Goal: Contribute content: Contribute content

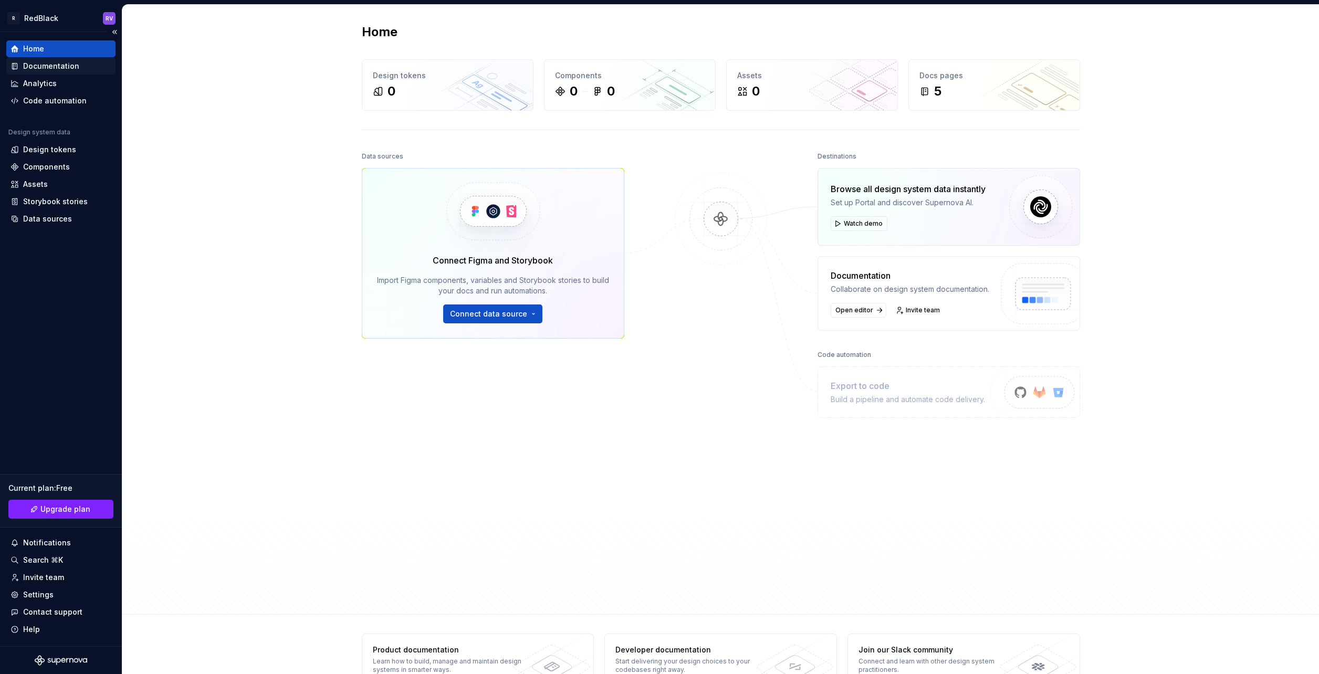
click at [46, 66] on div "Documentation" at bounding box center [51, 66] width 56 height 11
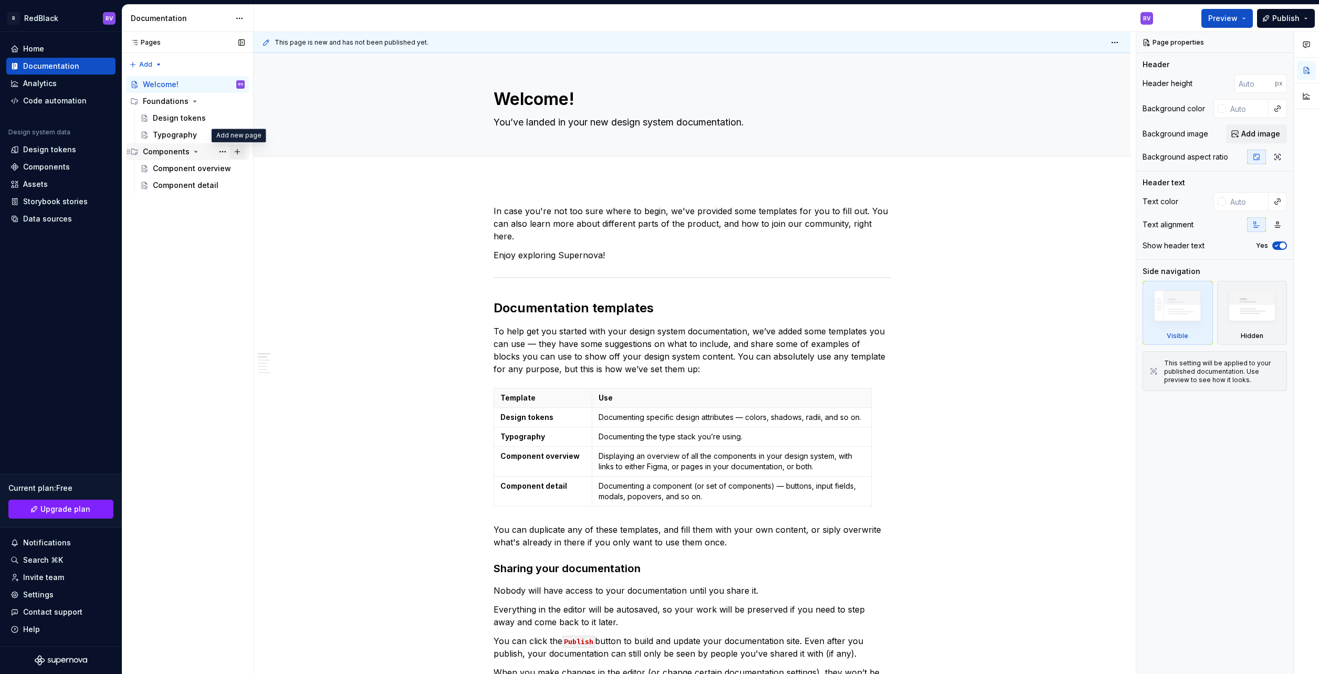
click at [240, 153] on button "Page tree" at bounding box center [237, 151] width 15 height 15
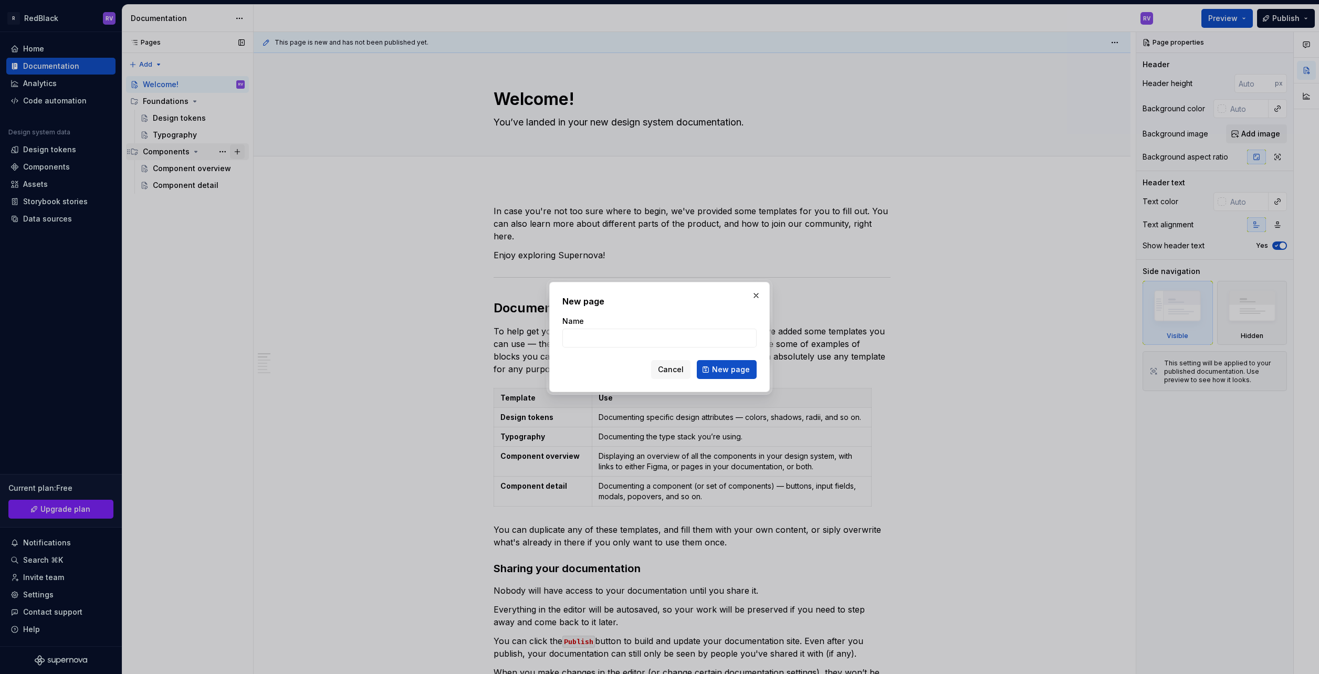
type textarea "*"
type input "Test"
click at [738, 364] on span "New page" at bounding box center [731, 369] width 38 height 11
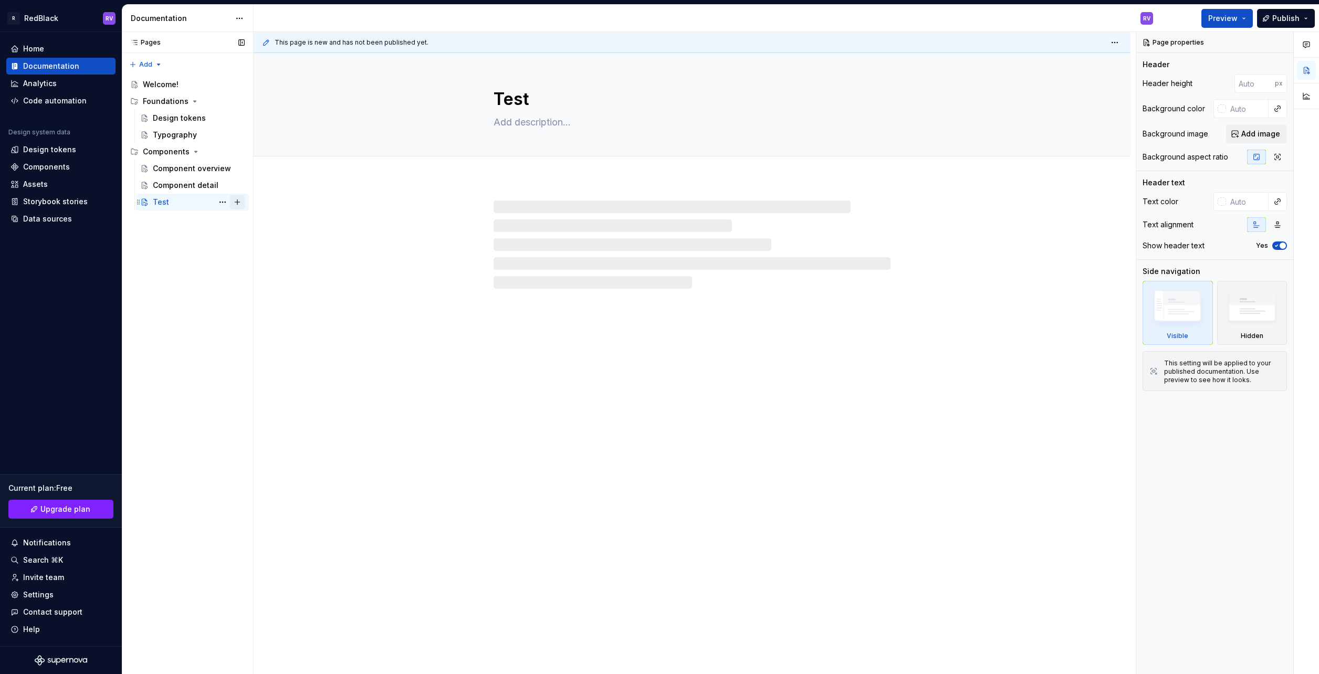
click at [237, 202] on button "Page tree" at bounding box center [237, 202] width 15 height 15
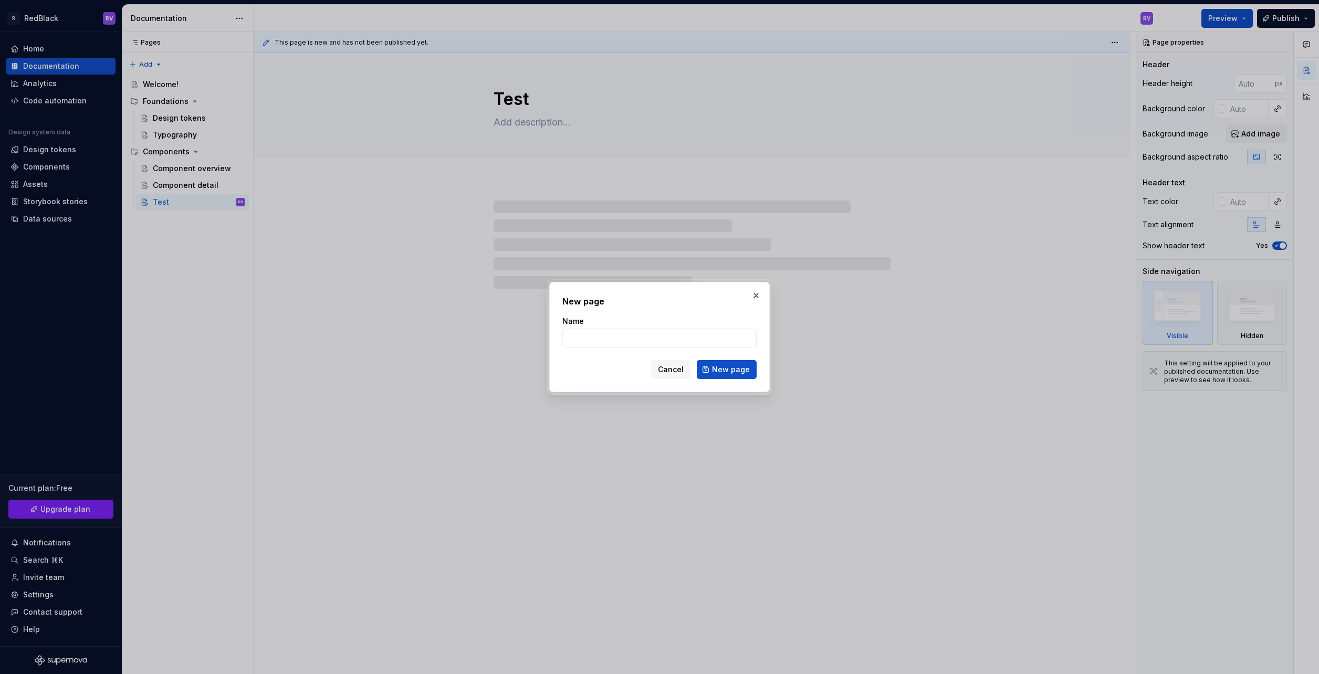
type textarea "*"
type input "Teset"
click at [736, 374] on span "New page" at bounding box center [731, 369] width 38 height 11
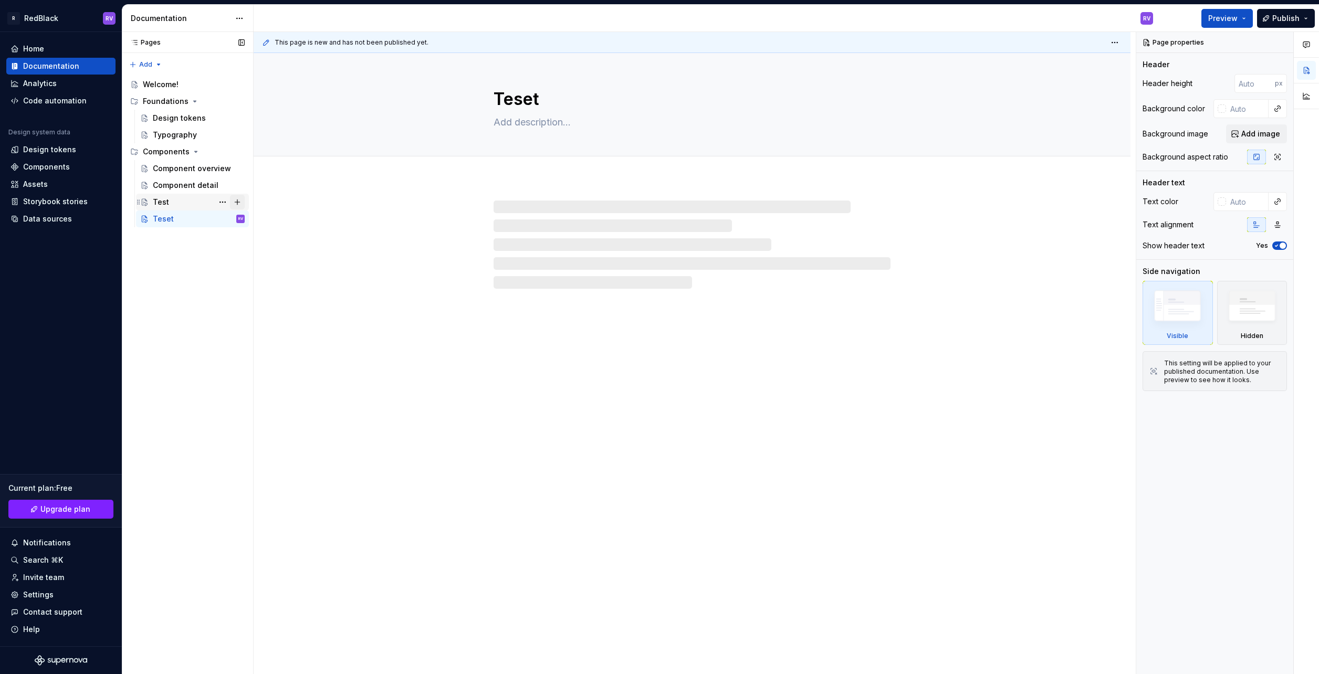
click at [237, 201] on button "Page tree" at bounding box center [237, 202] width 15 height 15
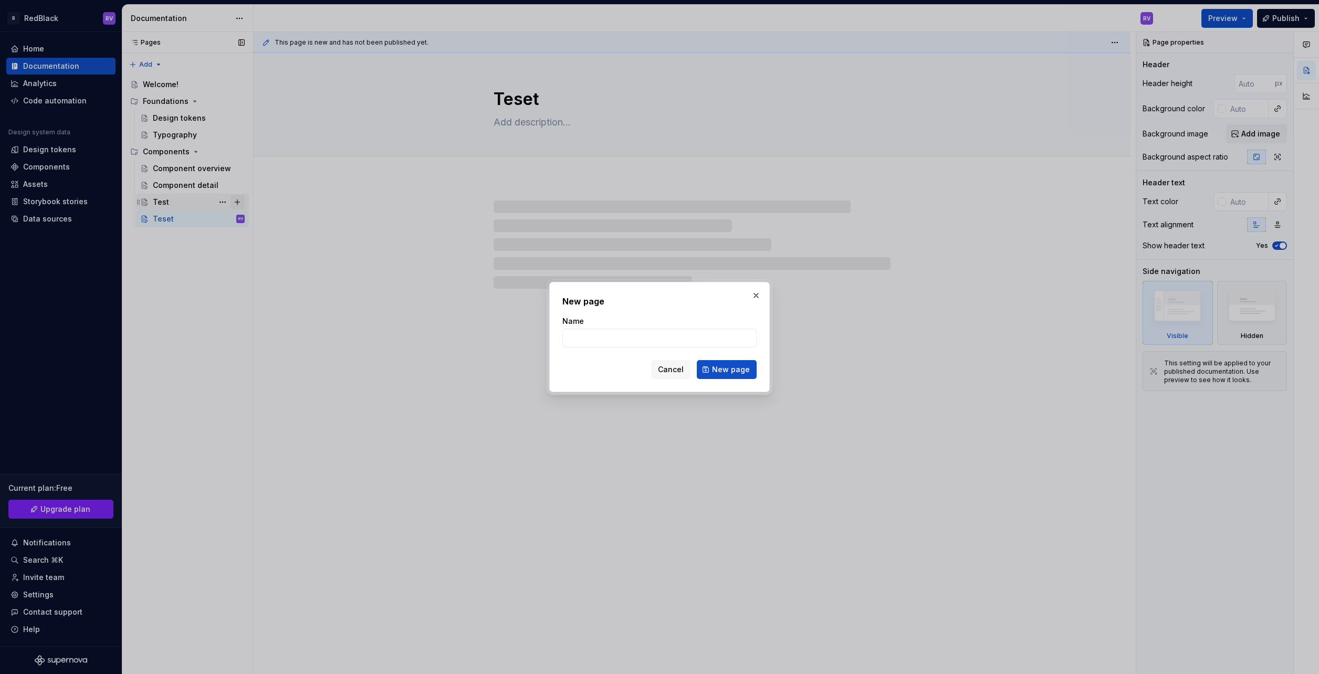
type textarea "*"
type input "Test"
click at [721, 362] on button "New page" at bounding box center [727, 369] width 60 height 19
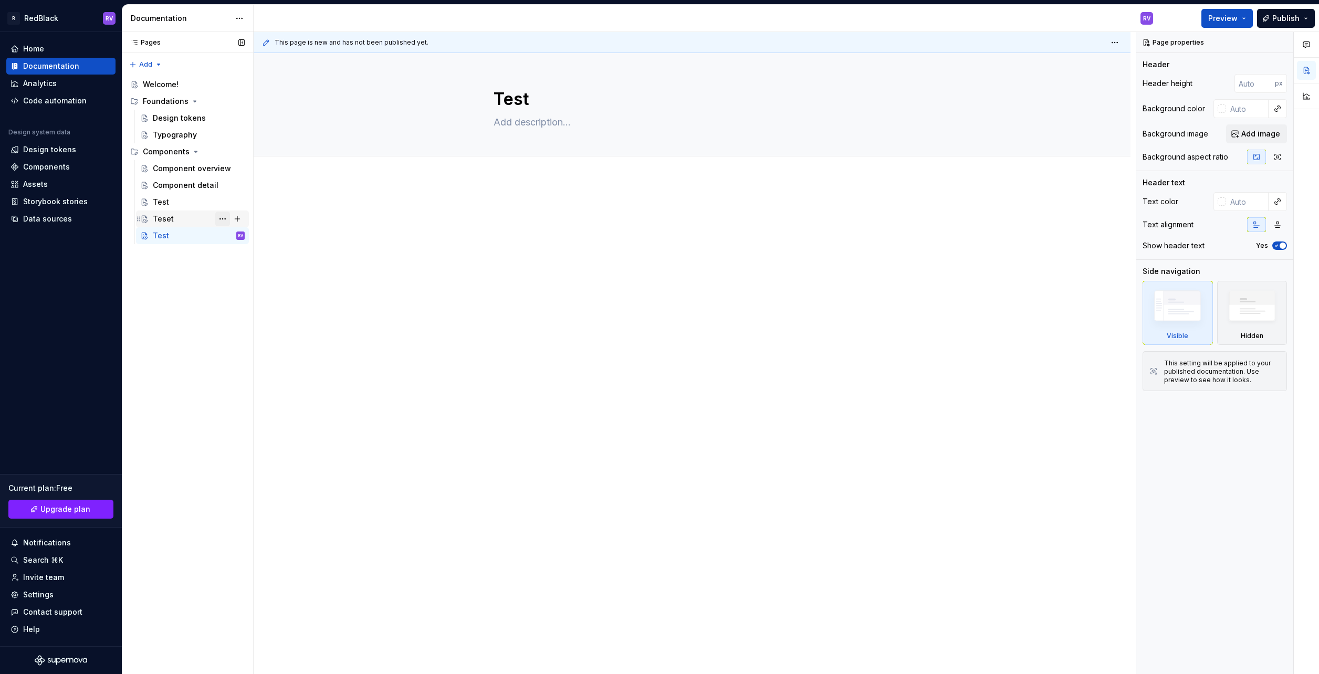
click at [225, 221] on button "Page tree" at bounding box center [222, 219] width 15 height 15
click at [131, 66] on div "Pages Pages Add Accessibility guide for tree Page tree. Navigate the tree with …" at bounding box center [187, 353] width 131 height 643
click at [163, 100] on div "New group" at bounding box center [179, 102] width 68 height 11
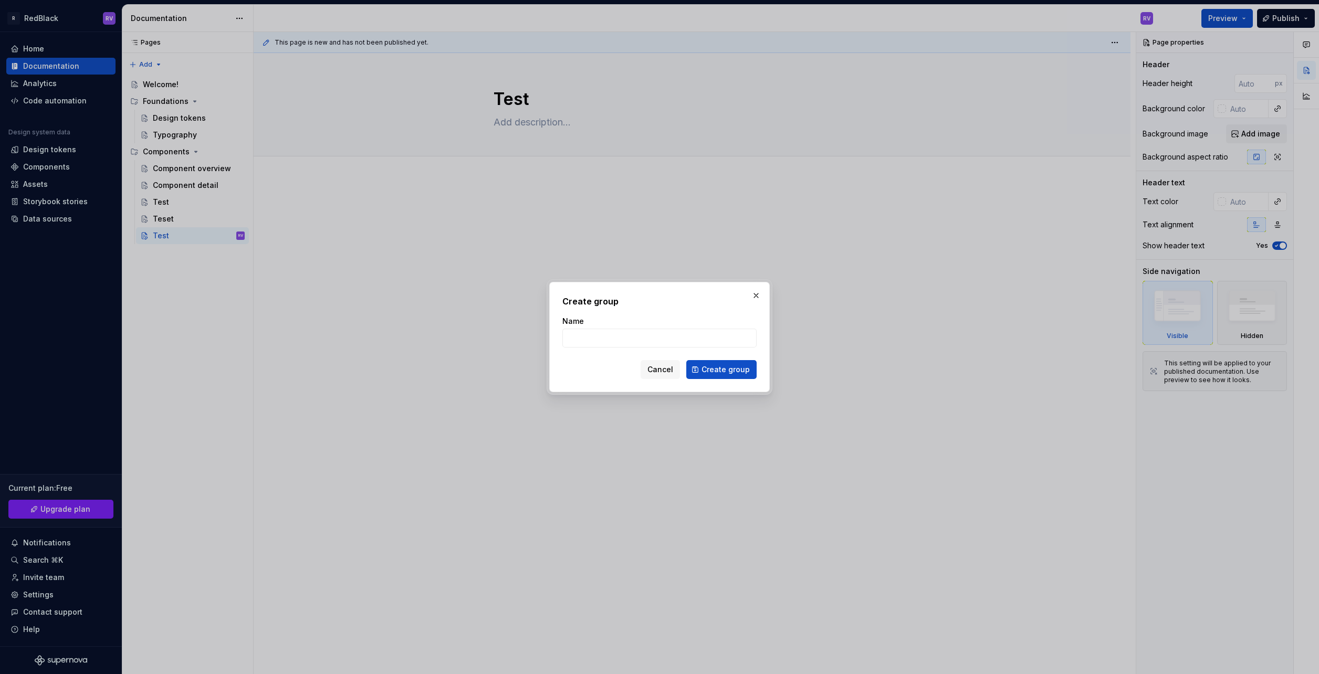
type textarea "*"
type input "Test"
click at [730, 367] on span "Create group" at bounding box center [725, 369] width 48 height 11
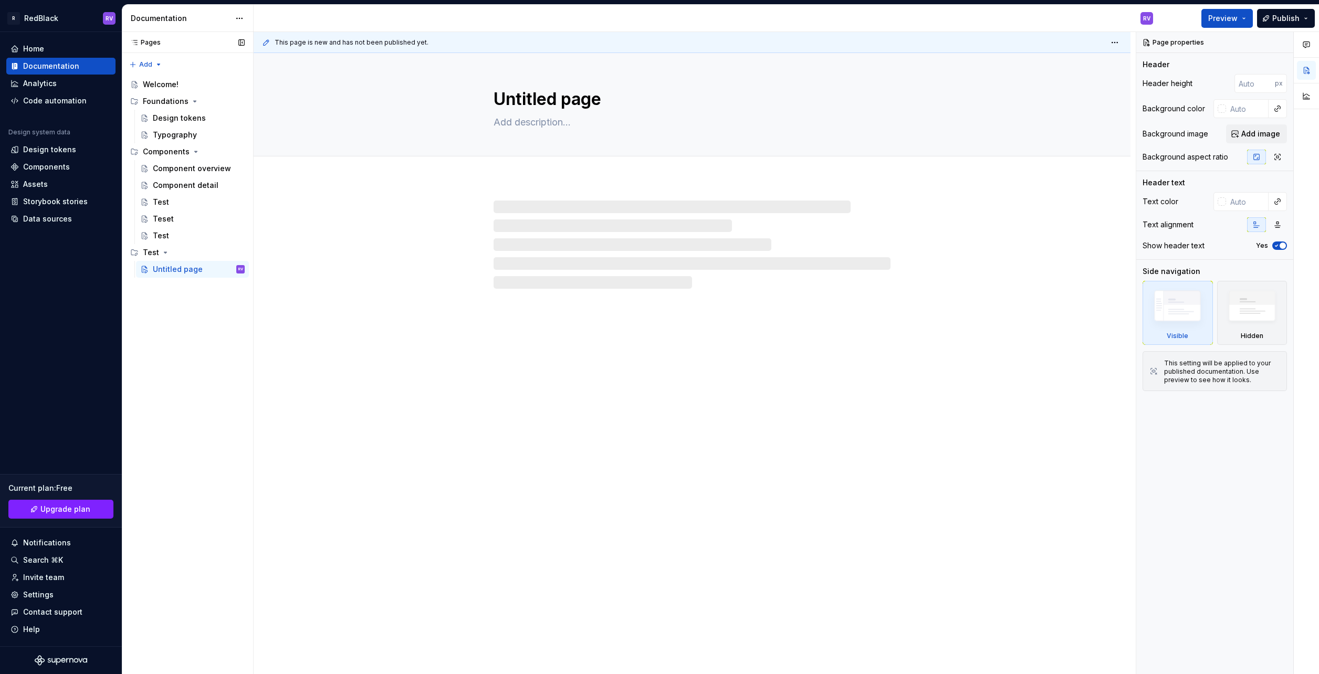
click at [163, 300] on div "Pages Pages Add Accessibility guide for tree Page tree. Navigate the tree with …" at bounding box center [187, 353] width 131 height 643
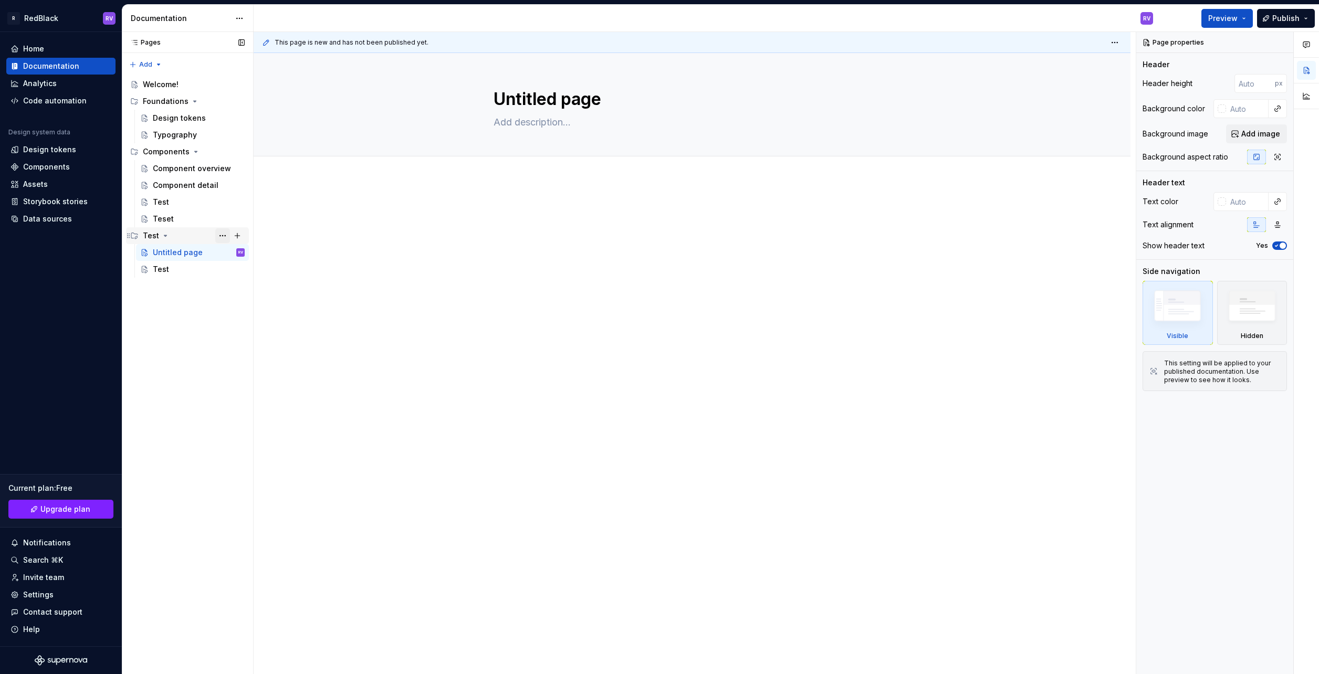
click at [224, 235] on button "Page tree" at bounding box center [222, 235] width 15 height 15
type textarea "*"
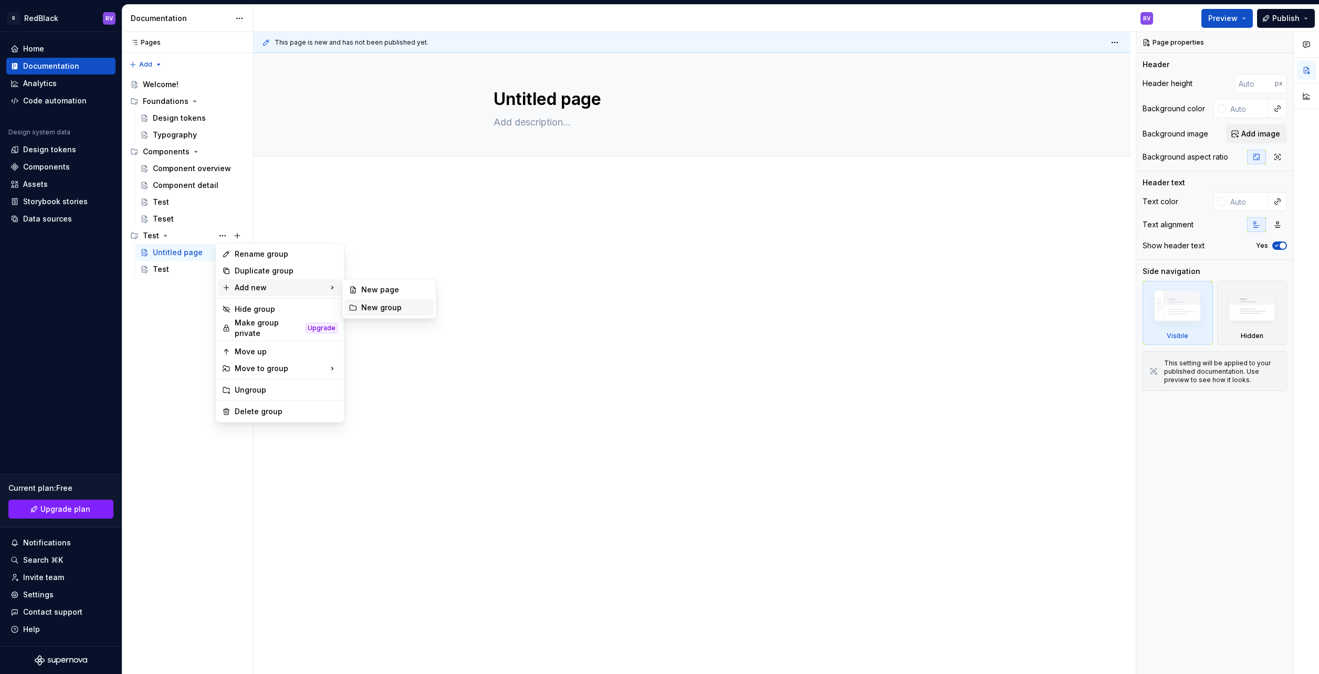
click at [383, 312] on div "New group" at bounding box center [395, 307] width 68 height 11
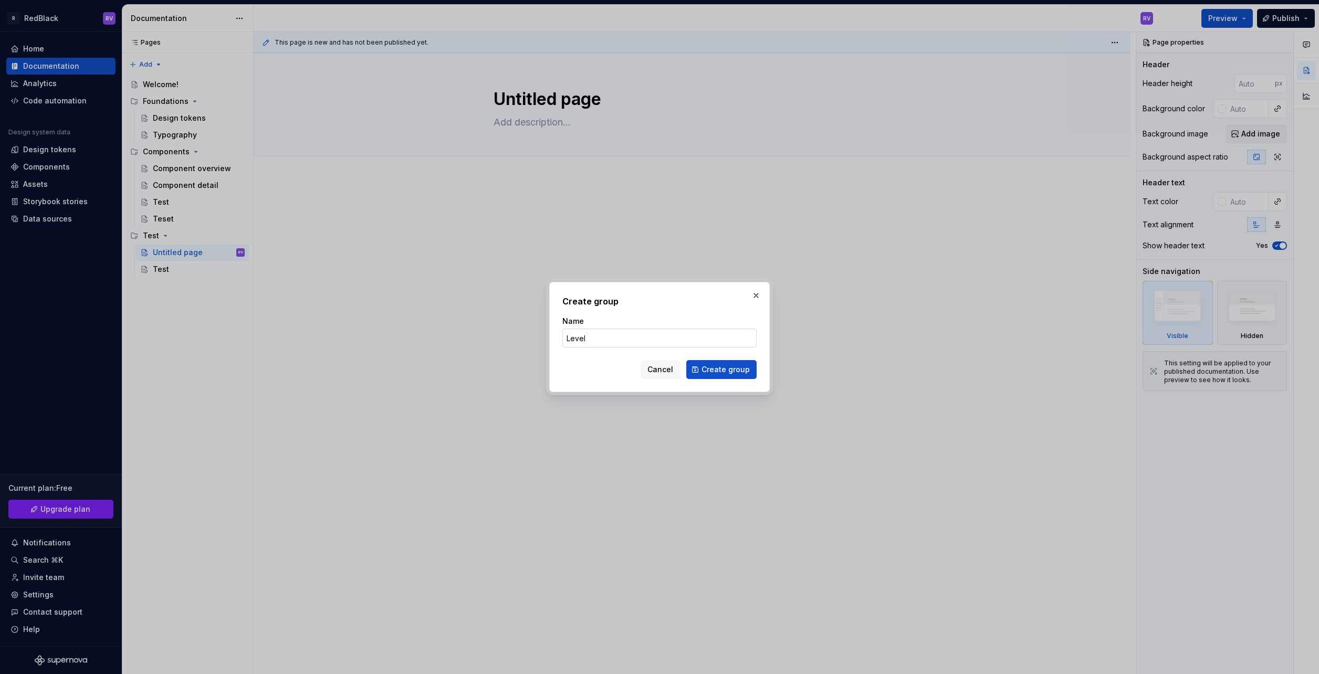
type input "Level 2"
click button "Create group" at bounding box center [721, 369] width 70 height 19
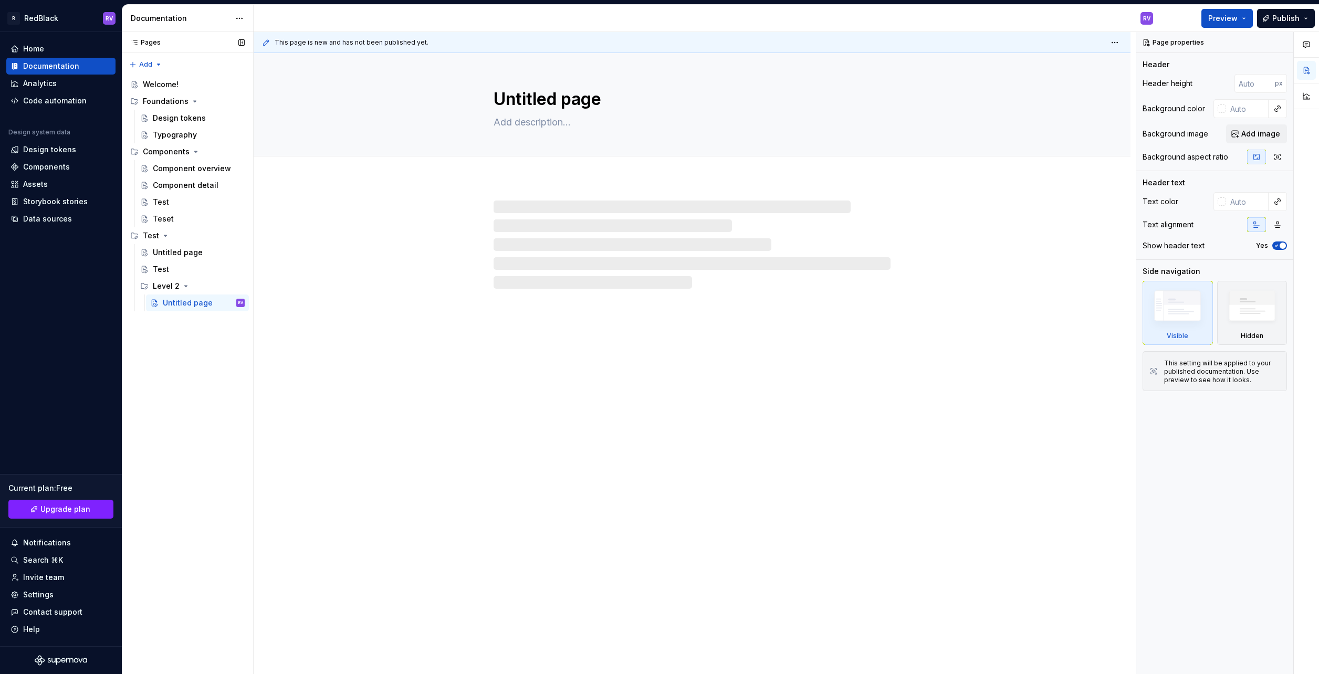
click at [179, 332] on div "Pages Pages Add Accessibility guide for tree Page tree. Navigate the tree with …" at bounding box center [187, 353] width 131 height 643
click at [168, 283] on div "Level 2" at bounding box center [166, 286] width 27 height 11
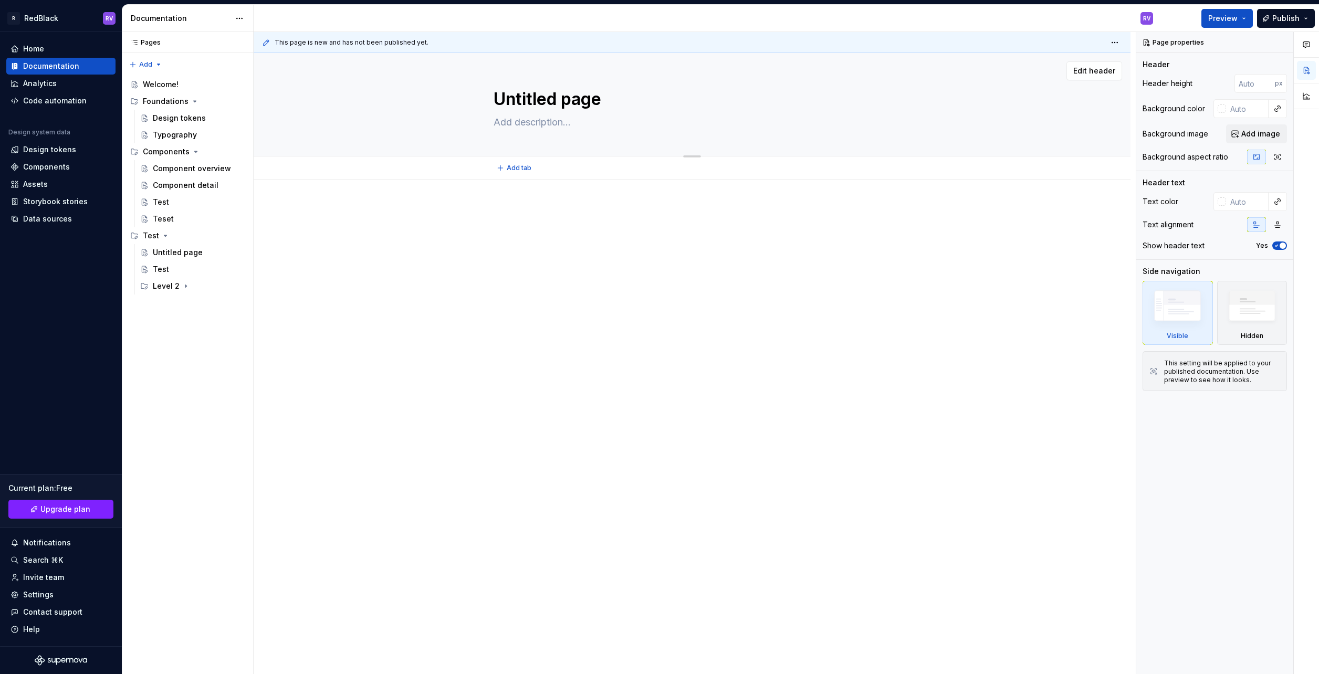
click at [529, 106] on textarea "Untitled page" at bounding box center [689, 99] width 397 height 25
click at [530, 117] on textarea at bounding box center [689, 122] width 397 height 17
type textarea "*"
type textarea "te"
type textarea "*"
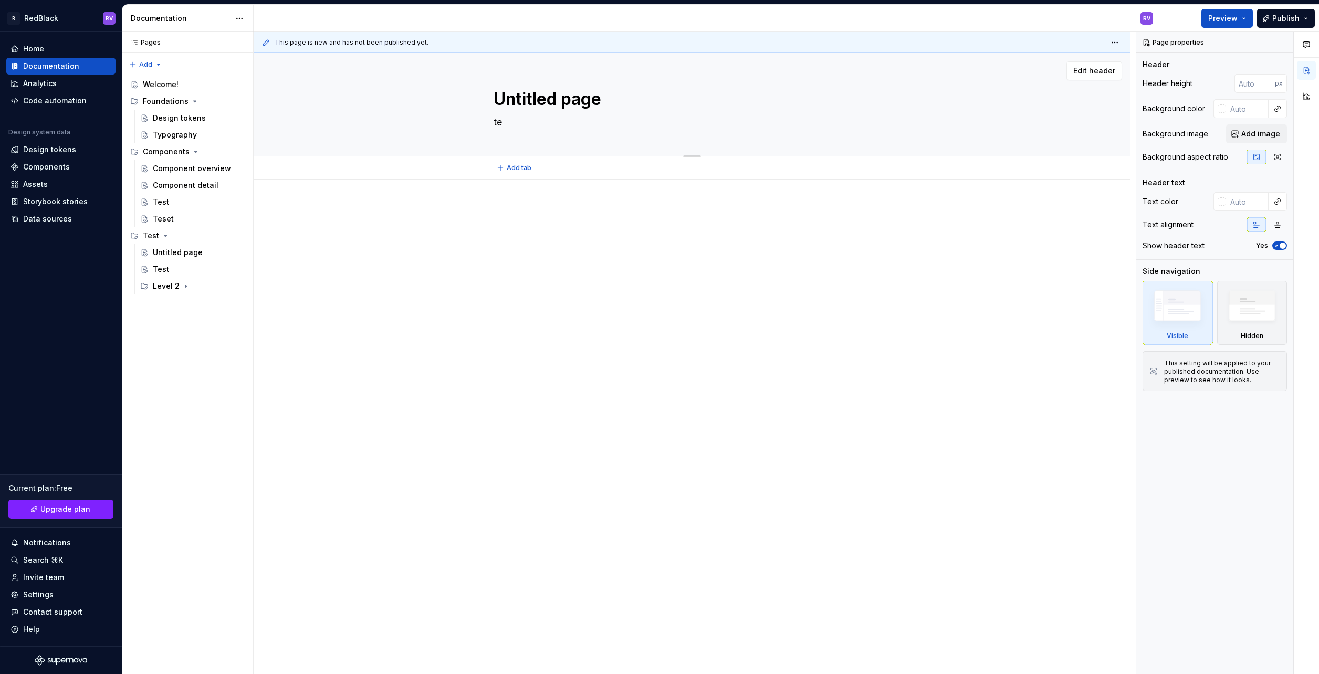
type textarea "tea"
type textarea "*"
type textarea "tea"
click at [154, 284] on div "Level 2" at bounding box center [166, 286] width 27 height 11
click at [567, 123] on textarea "tea" at bounding box center [689, 122] width 397 height 17
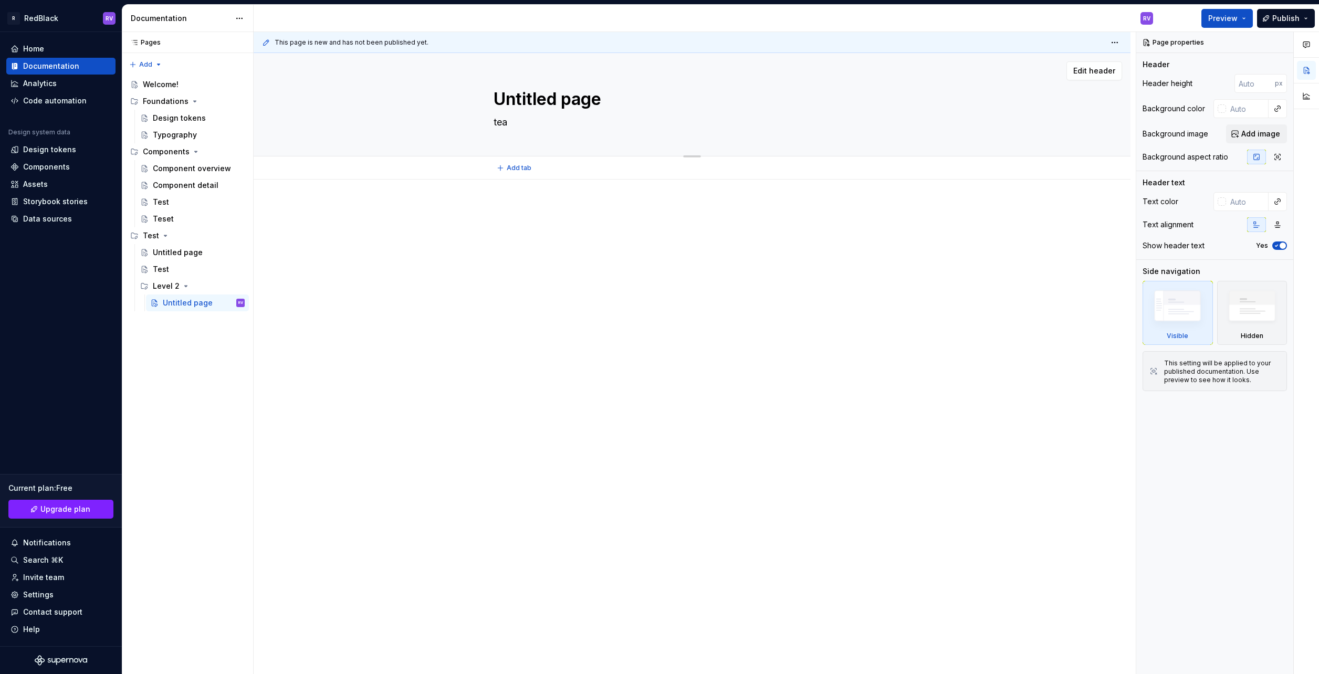
type textarea "*"
type textarea "t"
type textarea "*"
type textarea "te"
type textarea "*"
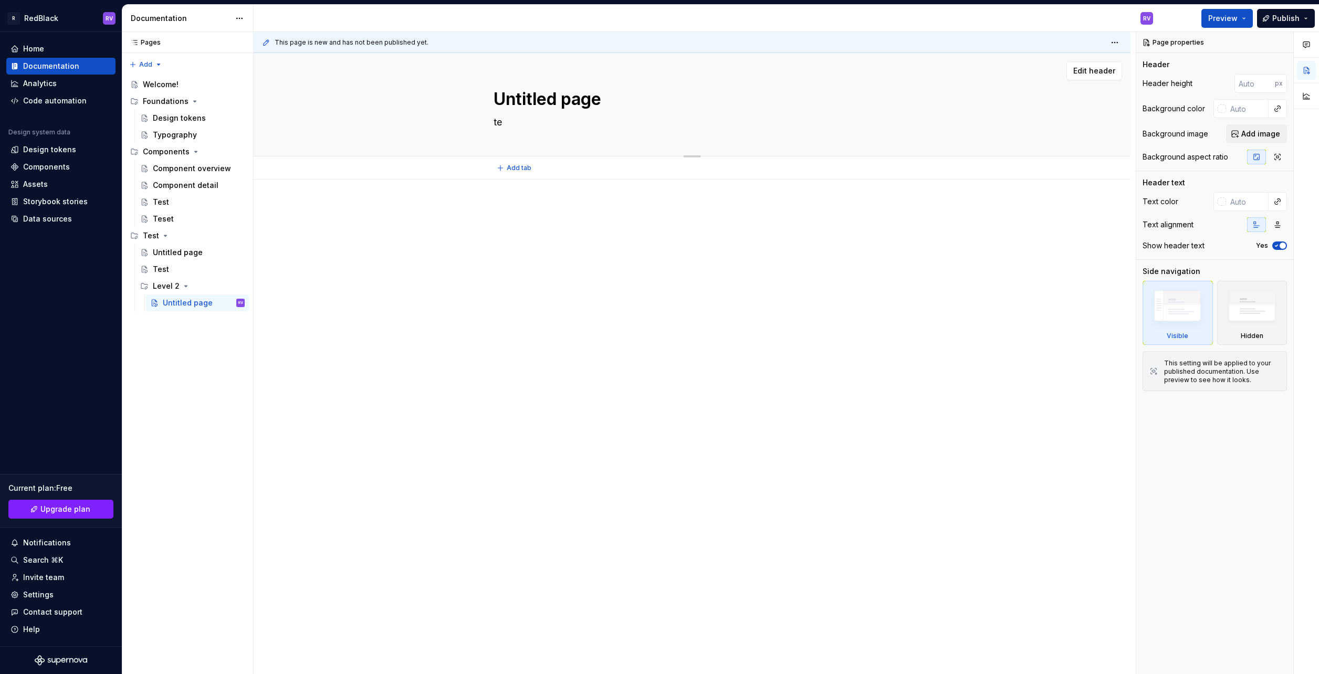
type textarea "tea"
type textarea "*"
type textarea "teae"
type textarea "*"
type textarea "teae"
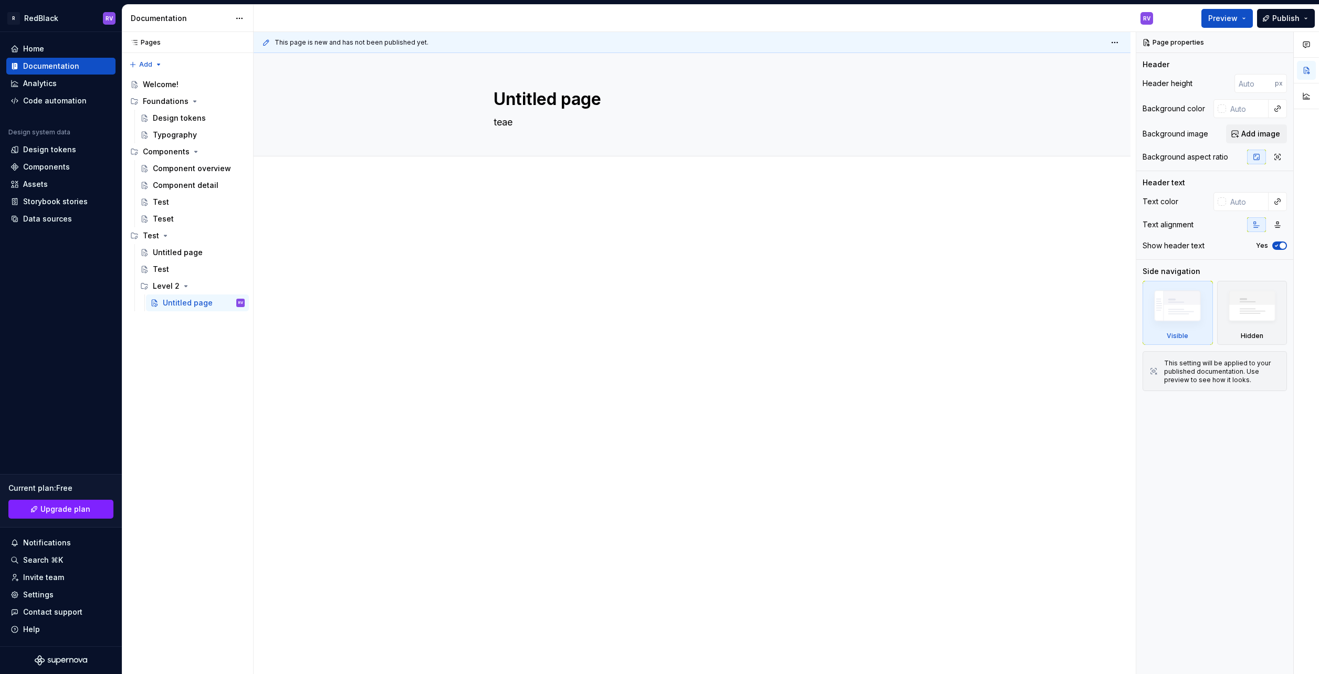
click at [622, 565] on div "Untitled page teae Edit header" at bounding box center [692, 364] width 877 height 622
click at [150, 235] on div "Test" at bounding box center [151, 235] width 16 height 11
click at [153, 239] on div "Test" at bounding box center [151, 235] width 16 height 11
click at [222, 237] on button "Page tree" at bounding box center [222, 235] width 15 height 15
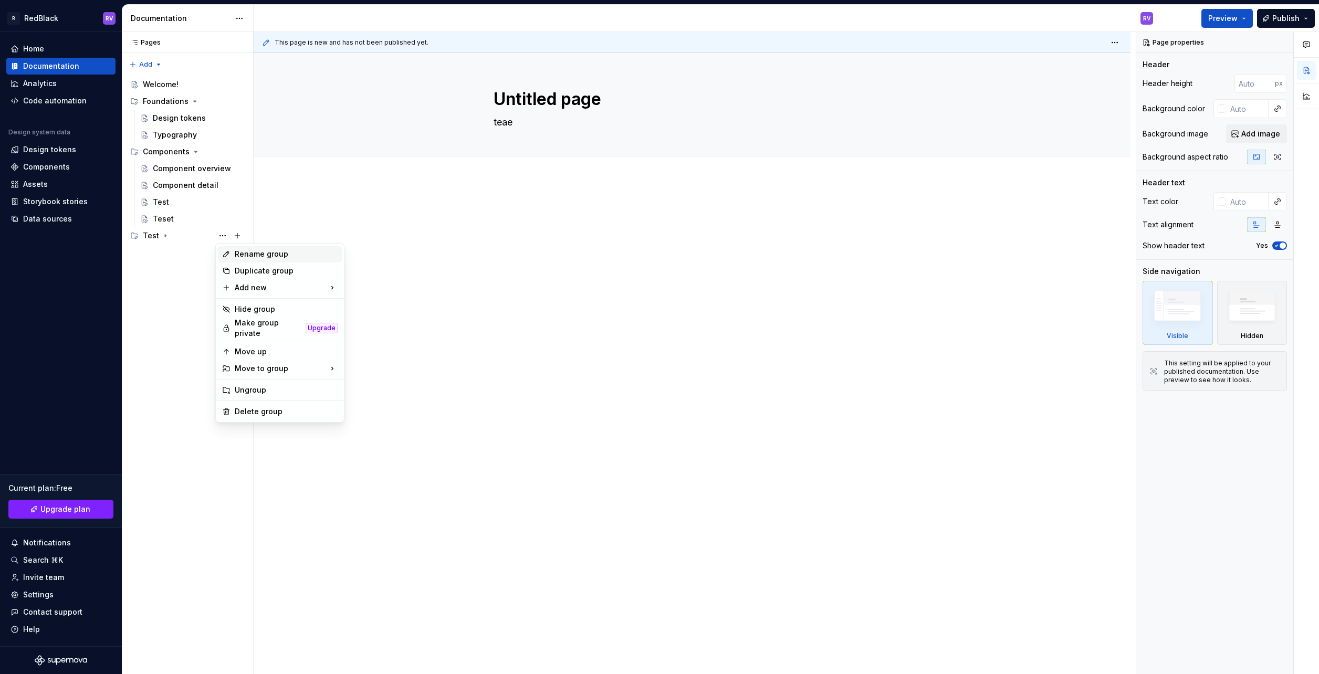
click at [242, 260] on div "Rename group" at bounding box center [280, 254] width 124 height 17
click at [140, 237] on div "Test" at bounding box center [187, 235] width 114 height 15
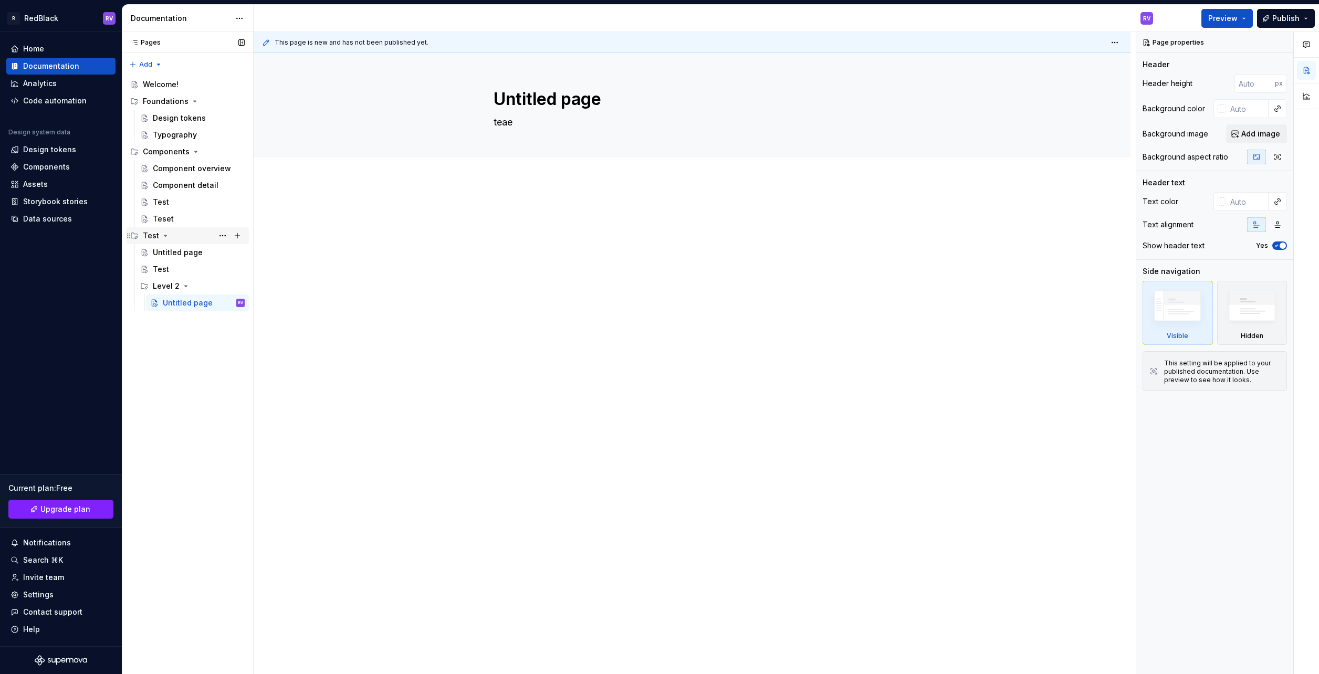
click at [158, 235] on div "Test" at bounding box center [151, 235] width 16 height 11
click at [222, 236] on button "Page tree" at bounding box center [222, 235] width 15 height 15
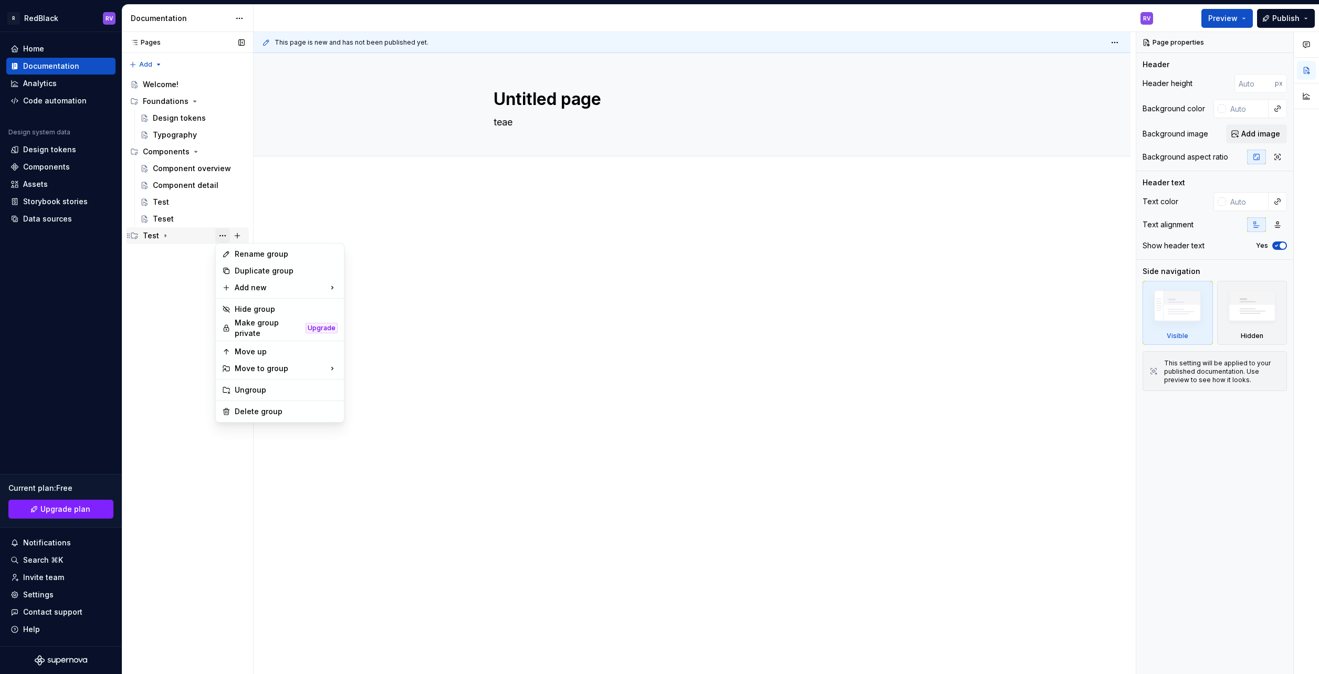
type textarea "*"
click at [233, 247] on div "Rename group" at bounding box center [280, 254] width 124 height 17
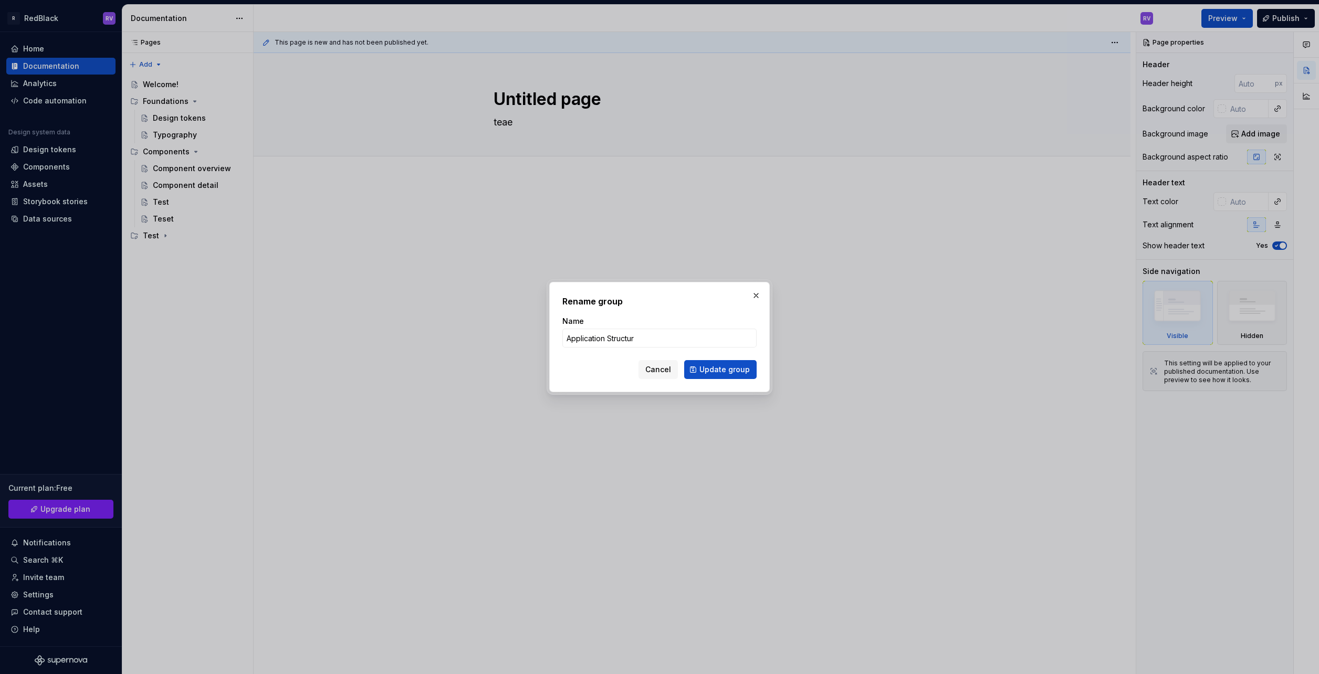
type input "Application Structure"
click button "Update group" at bounding box center [720, 369] width 72 height 19
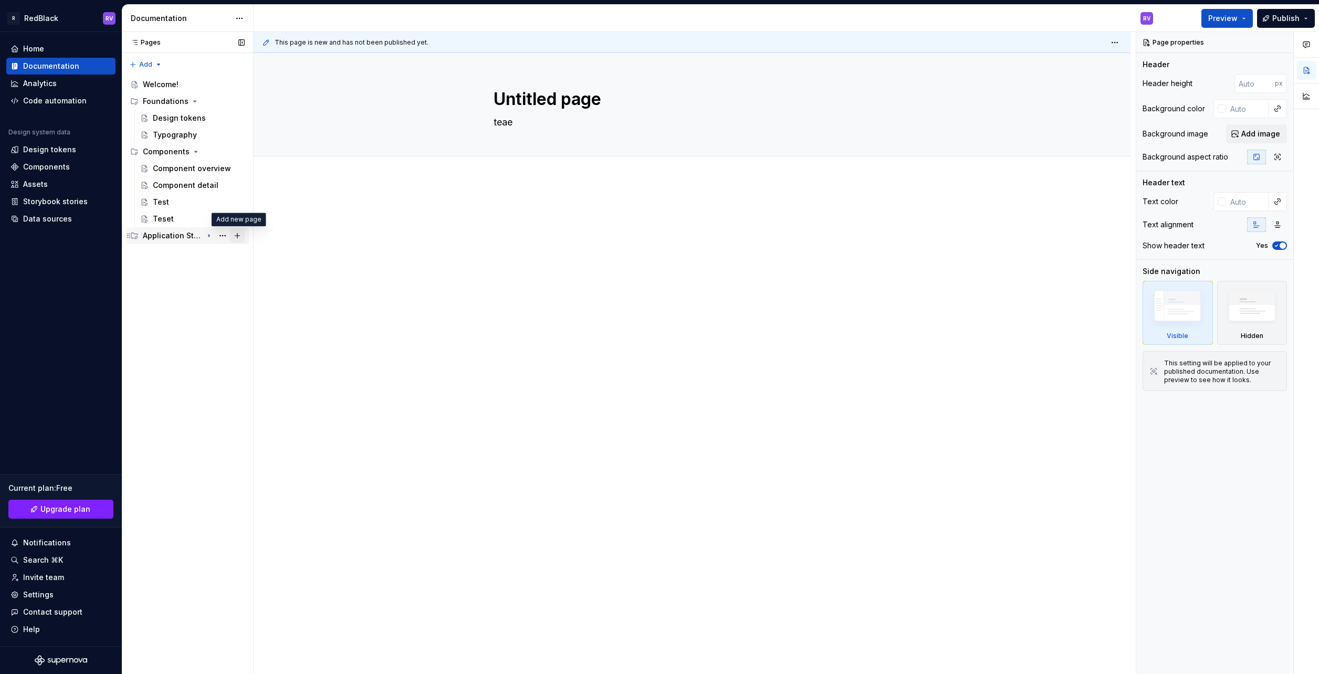
click at [233, 236] on button "Page tree" at bounding box center [237, 235] width 15 height 15
type textarea "*"
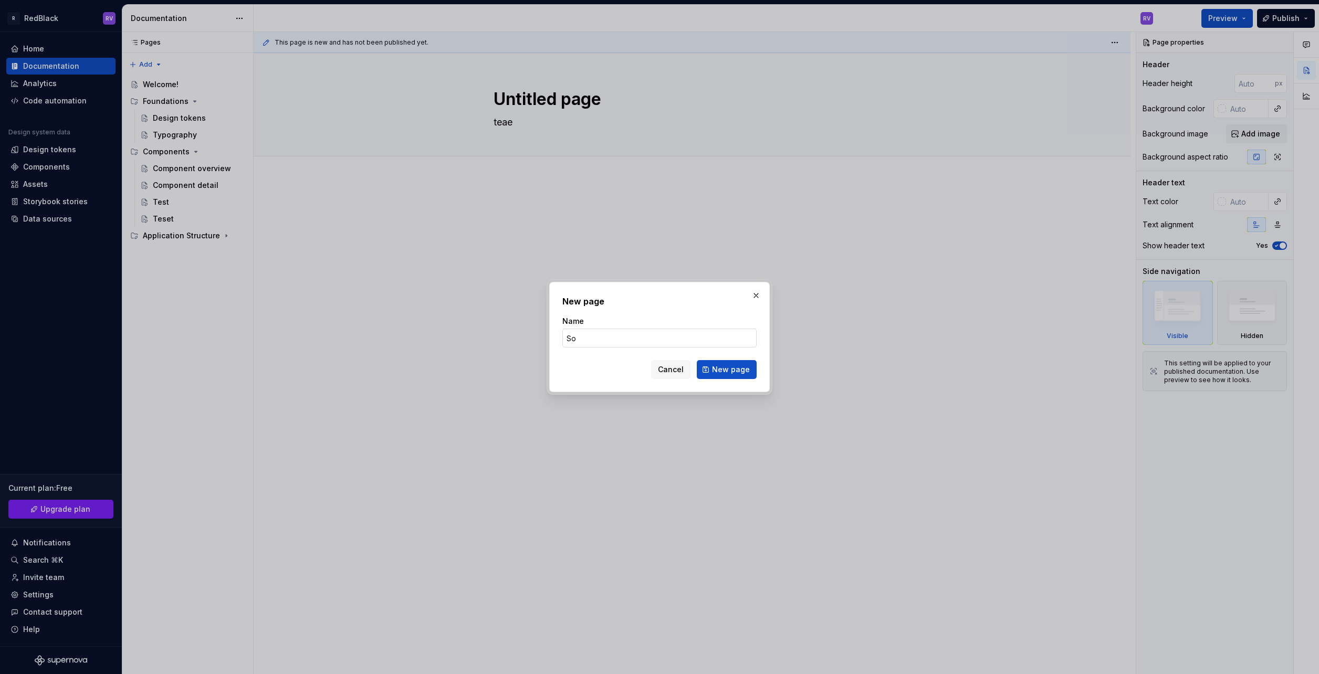
type input "S"
type input "Page header"
type textarea "*"
type input "Page header"
click at [731, 372] on span "New page" at bounding box center [731, 369] width 38 height 11
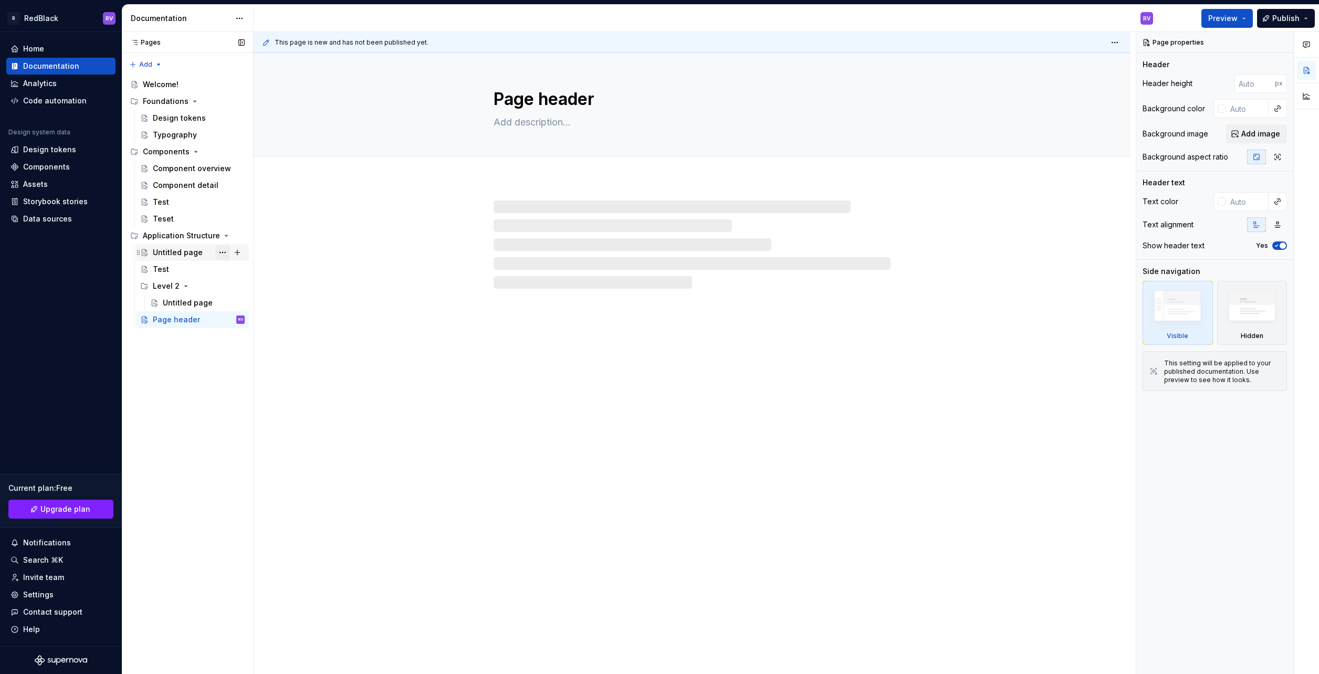
click at [225, 250] on button "Page tree" at bounding box center [222, 252] width 15 height 15
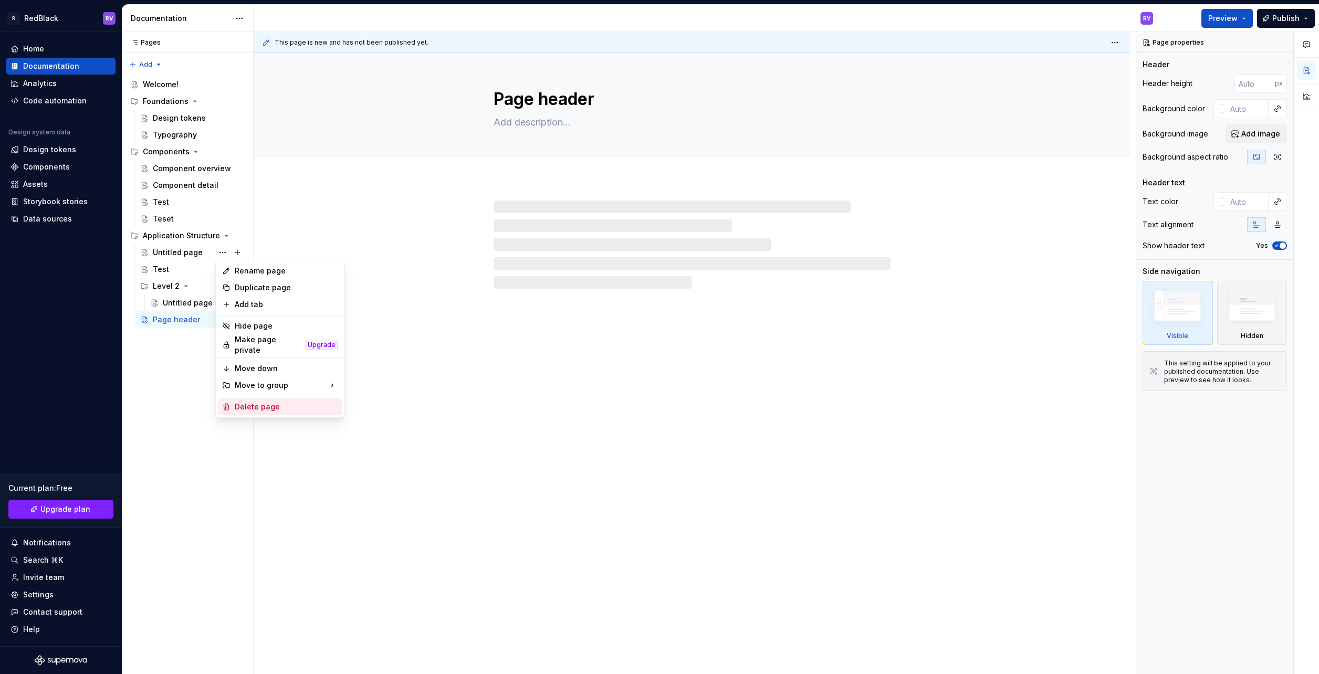
click at [251, 402] on div "Delete page" at bounding box center [286, 407] width 103 height 11
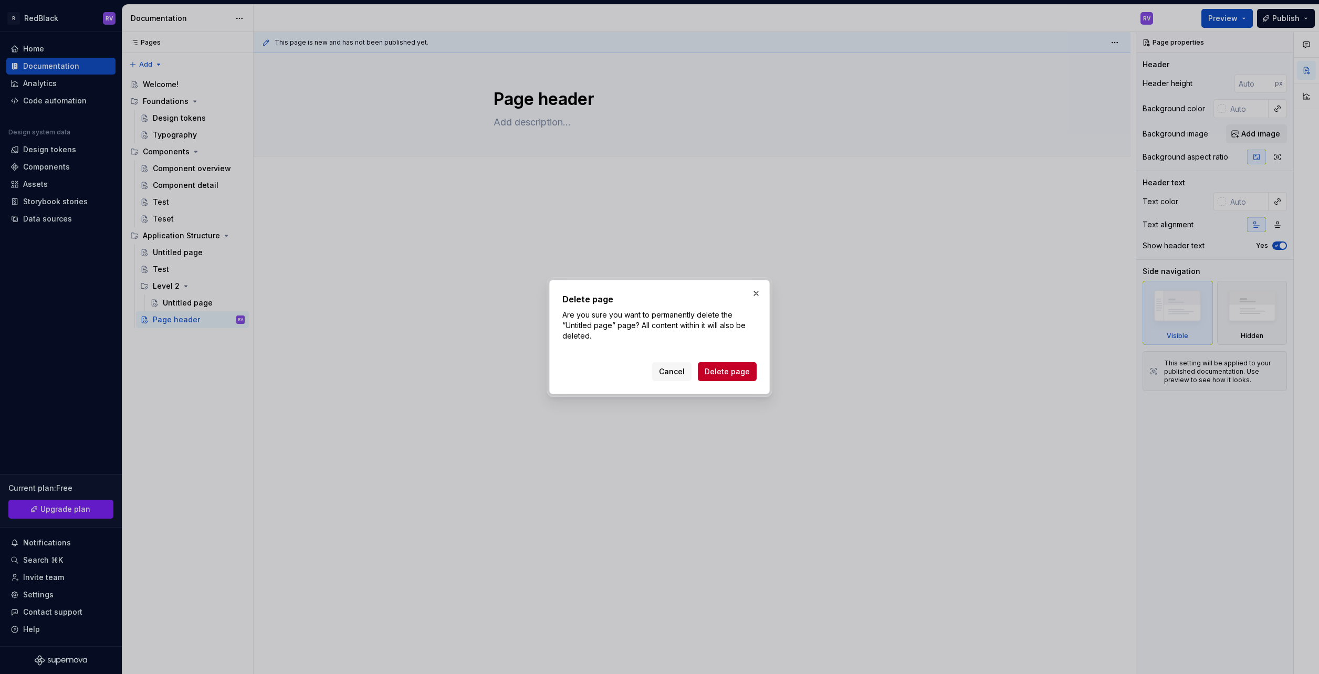
click at [731, 366] on span "Delete page" at bounding box center [727, 371] width 45 height 11
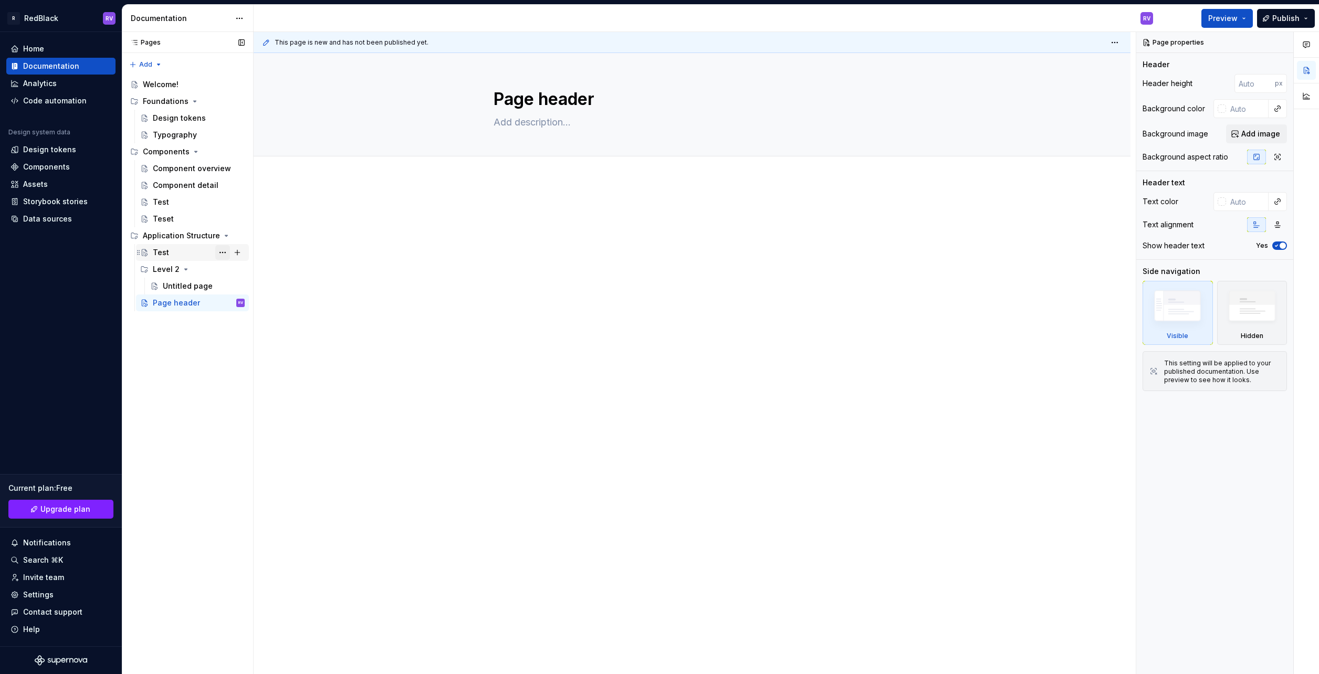
click at [222, 254] on button "Page tree" at bounding box center [222, 252] width 15 height 15
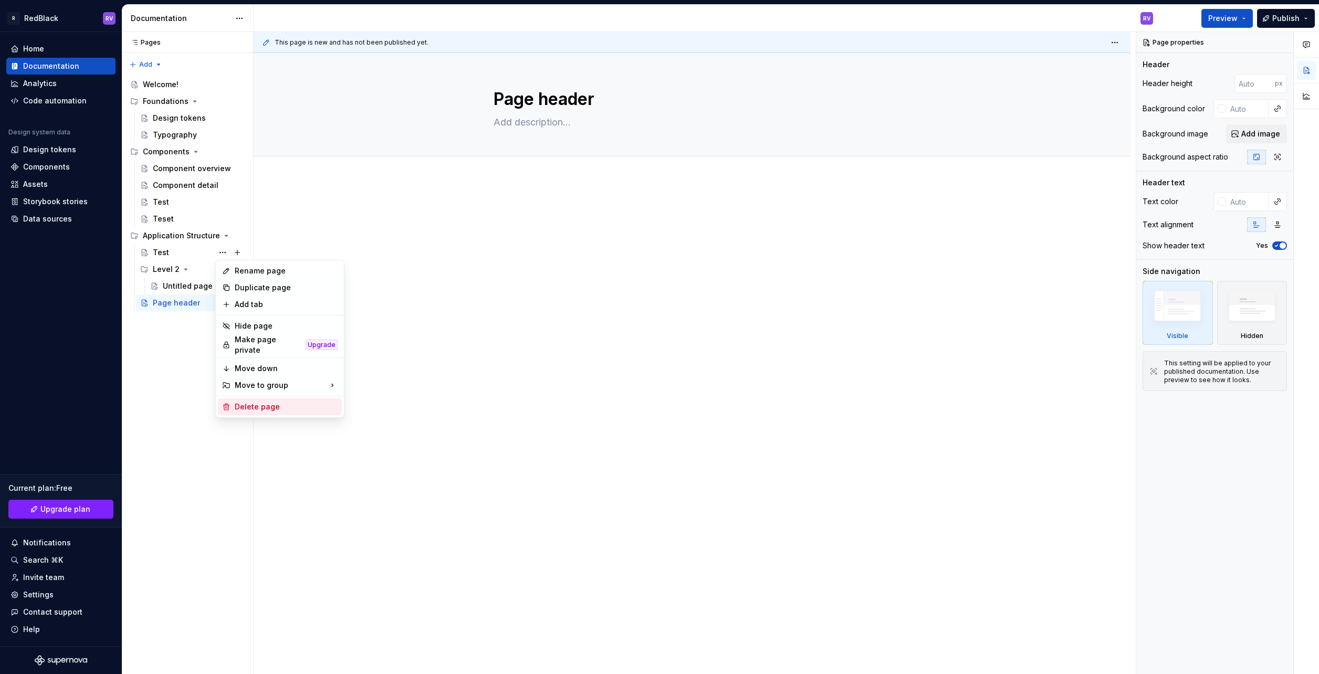
click at [248, 402] on div "Delete page" at bounding box center [286, 407] width 103 height 11
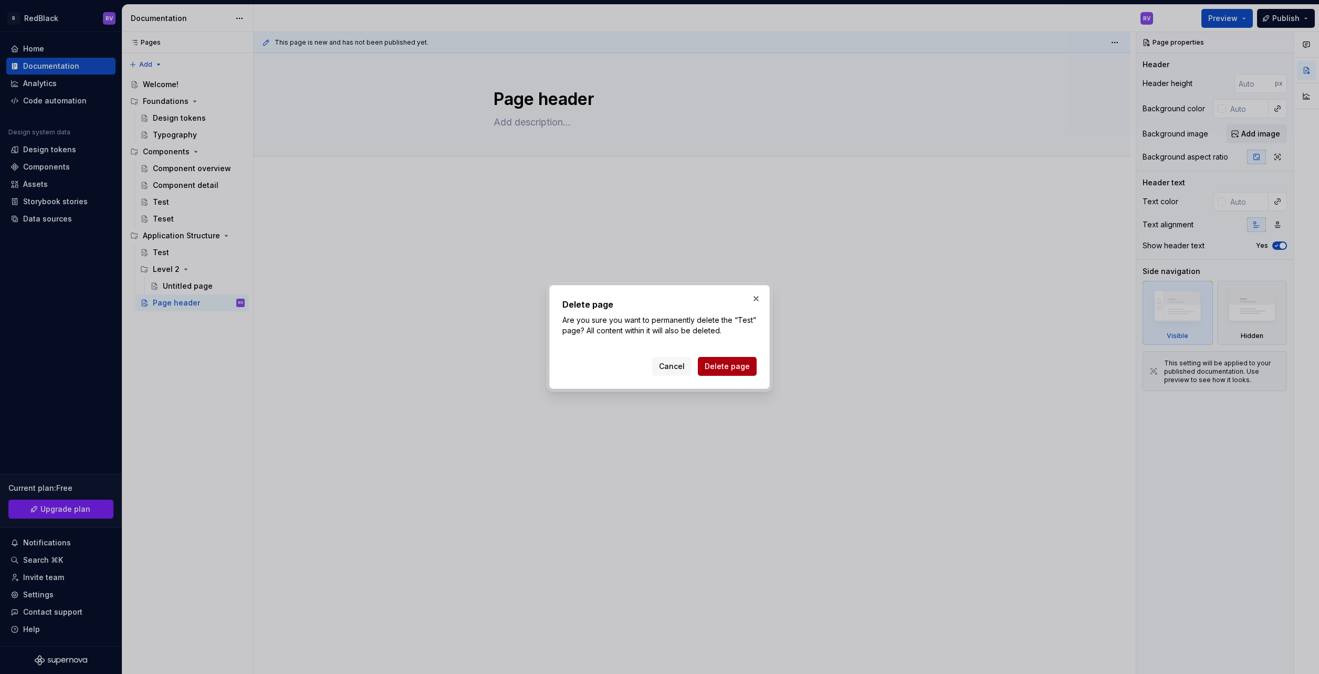
click at [732, 369] on span "Delete page" at bounding box center [727, 366] width 45 height 11
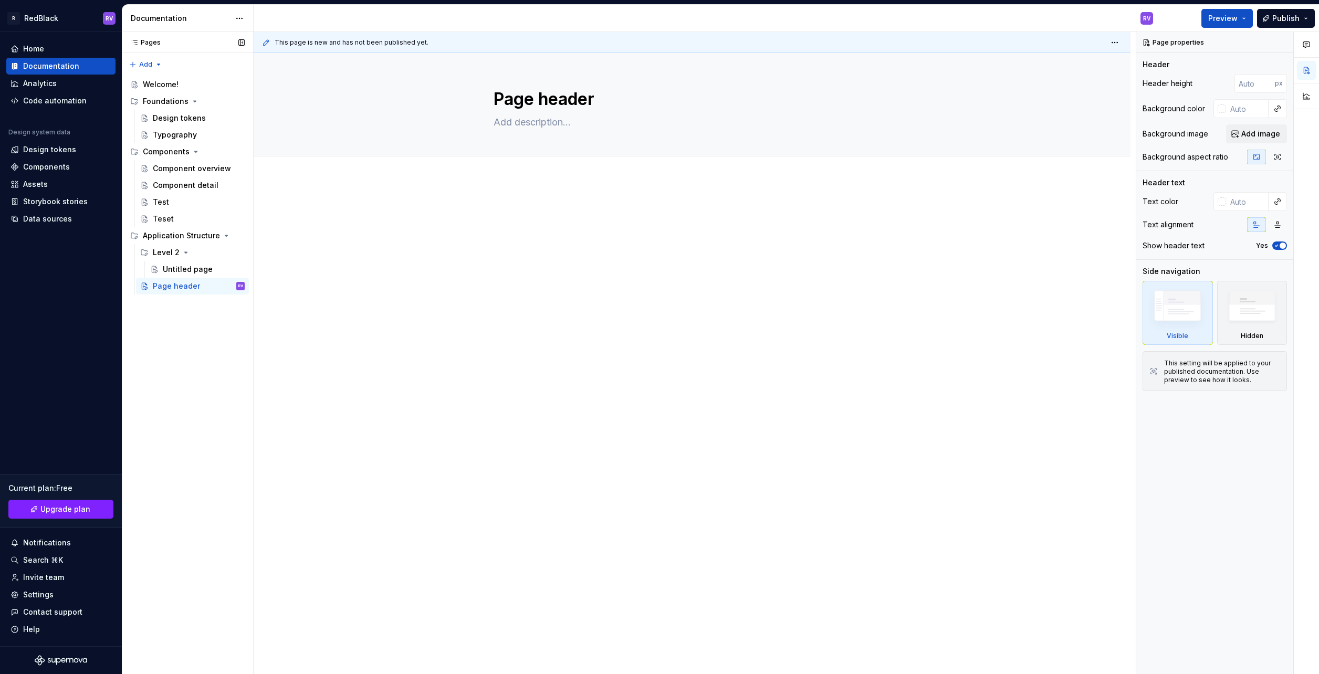
click at [0, 0] on button "Page tree" at bounding box center [0, 0] width 0 height 0
click at [183, 267] on div "Pages Pages Add Accessibility guide for tree Page tree. Navigate the tree with …" at bounding box center [187, 353] width 131 height 643
click at [221, 271] on button "Page tree" at bounding box center [222, 269] width 15 height 15
click at [245, 402] on div "Delete page" at bounding box center [286, 407] width 103 height 11
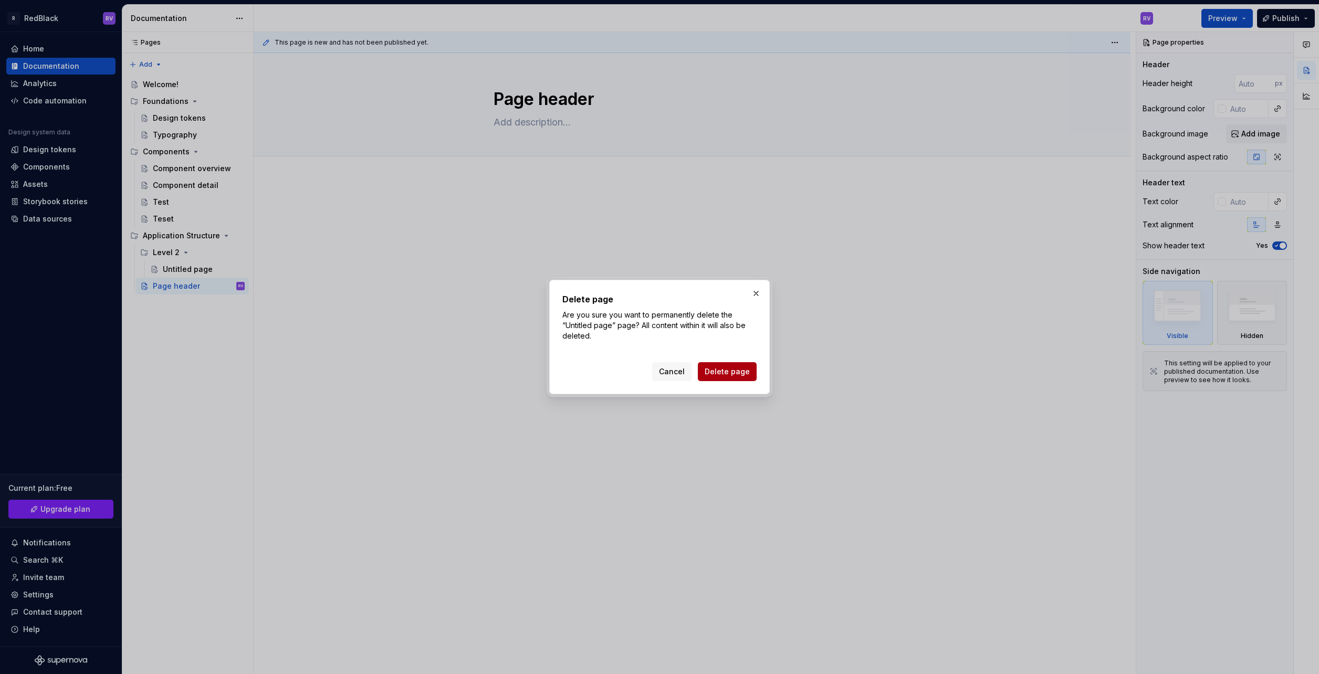
click at [730, 371] on span "Delete page" at bounding box center [727, 371] width 45 height 11
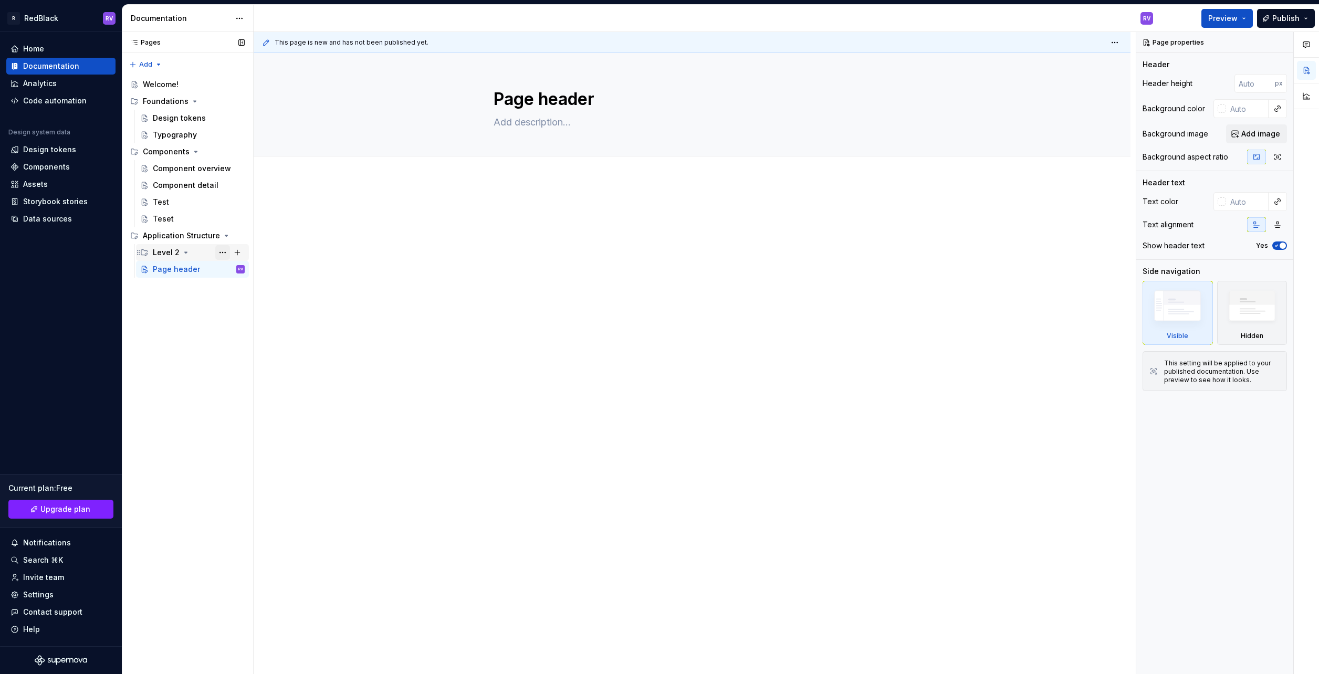
click at [224, 251] on button "Page tree" at bounding box center [222, 252] width 15 height 15
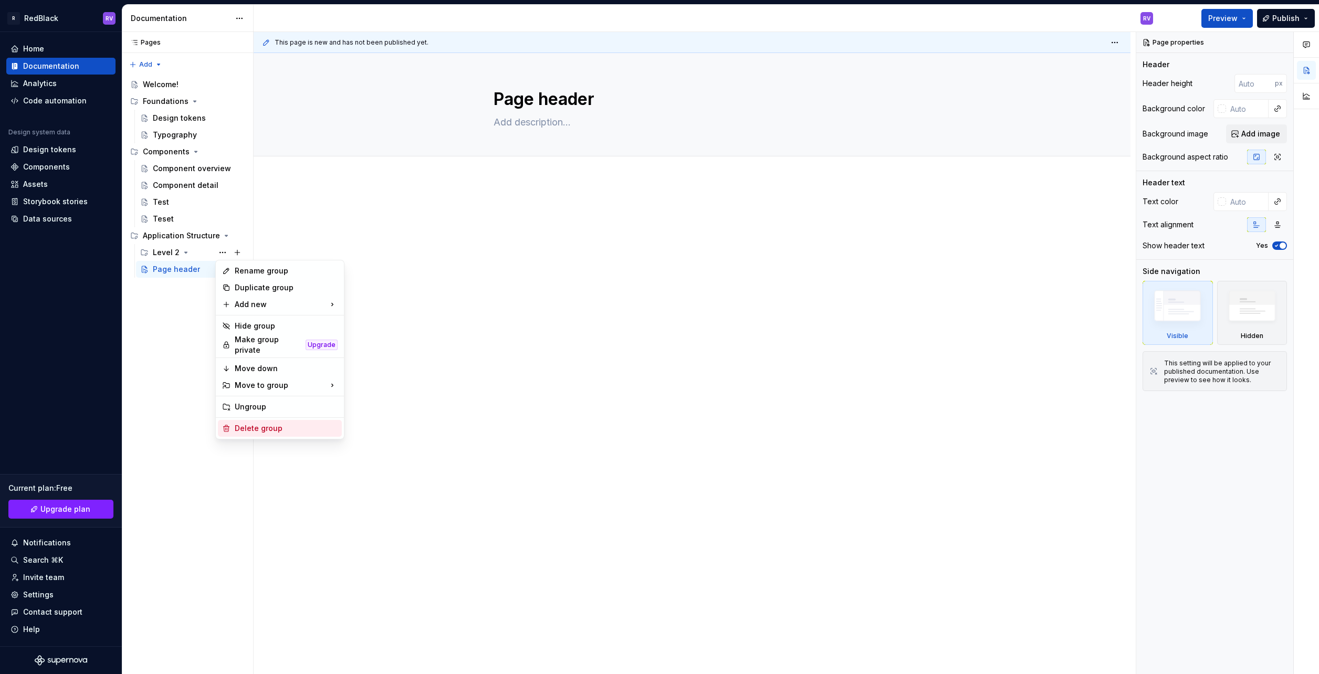
click at [248, 423] on div "Delete group" at bounding box center [286, 428] width 103 height 11
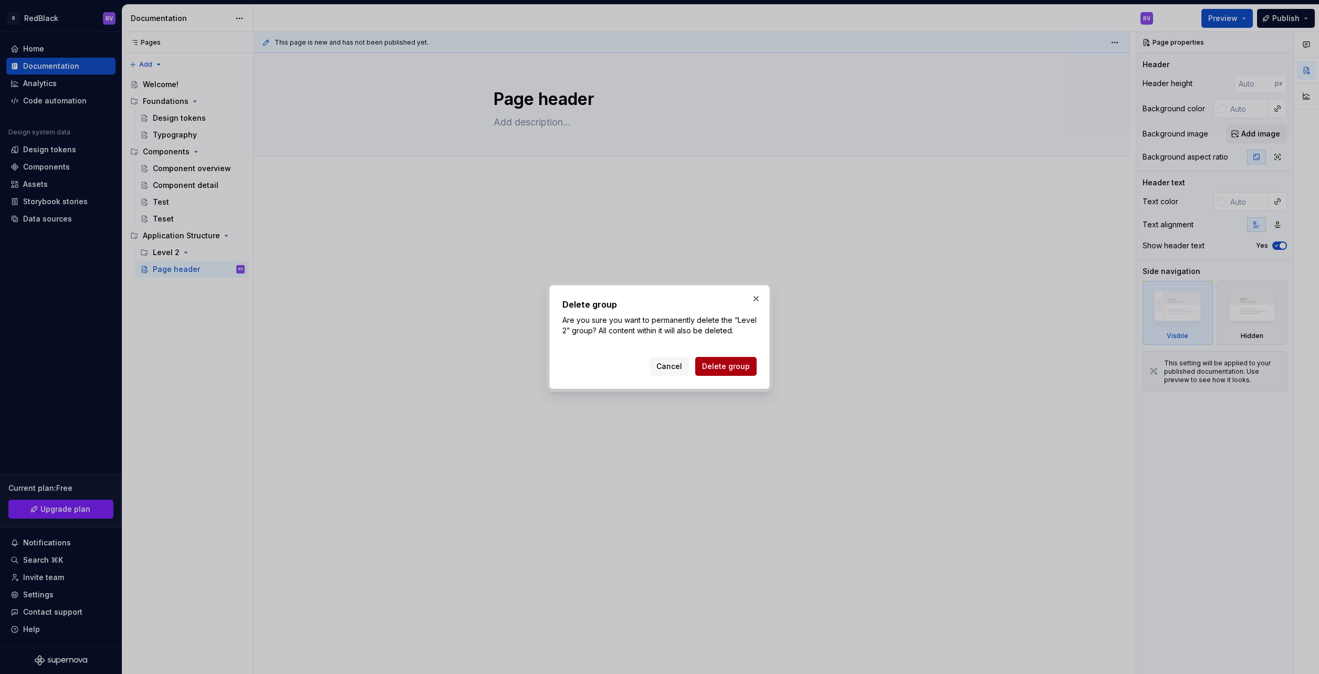
click at [726, 366] on span "Delete group" at bounding box center [726, 366] width 48 height 11
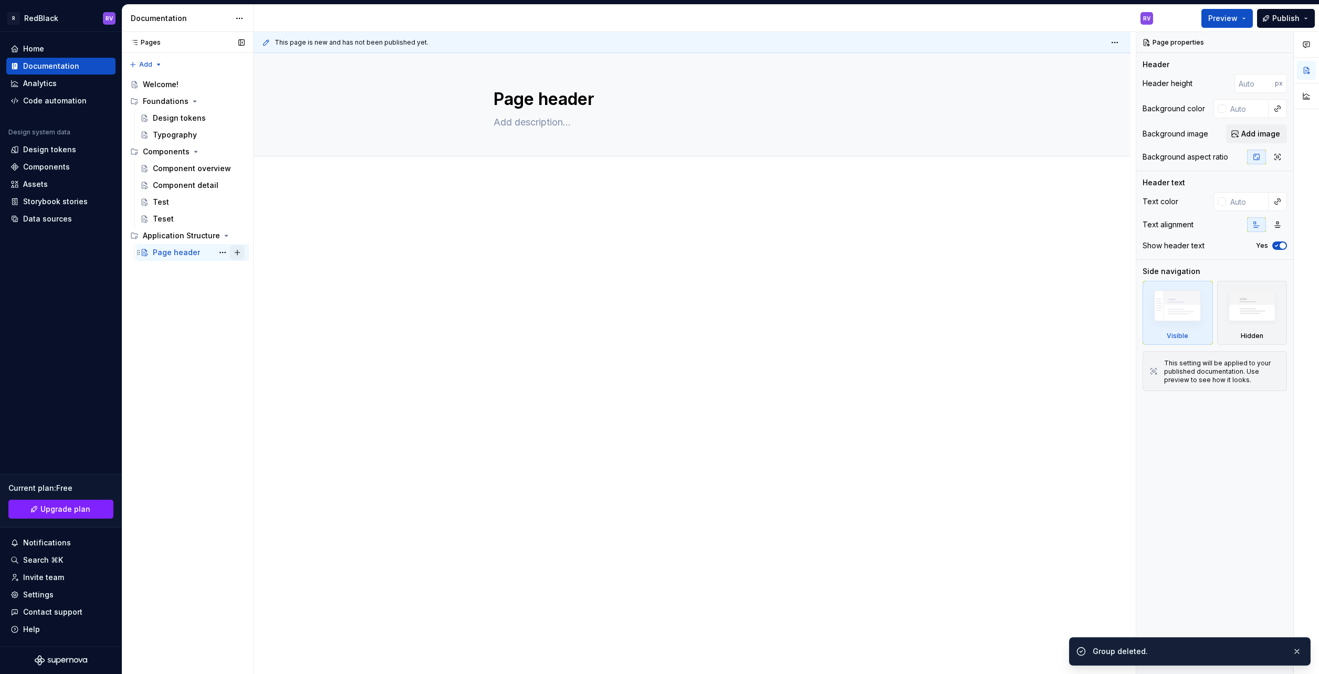
click at [237, 254] on button "Page tree" at bounding box center [237, 252] width 15 height 15
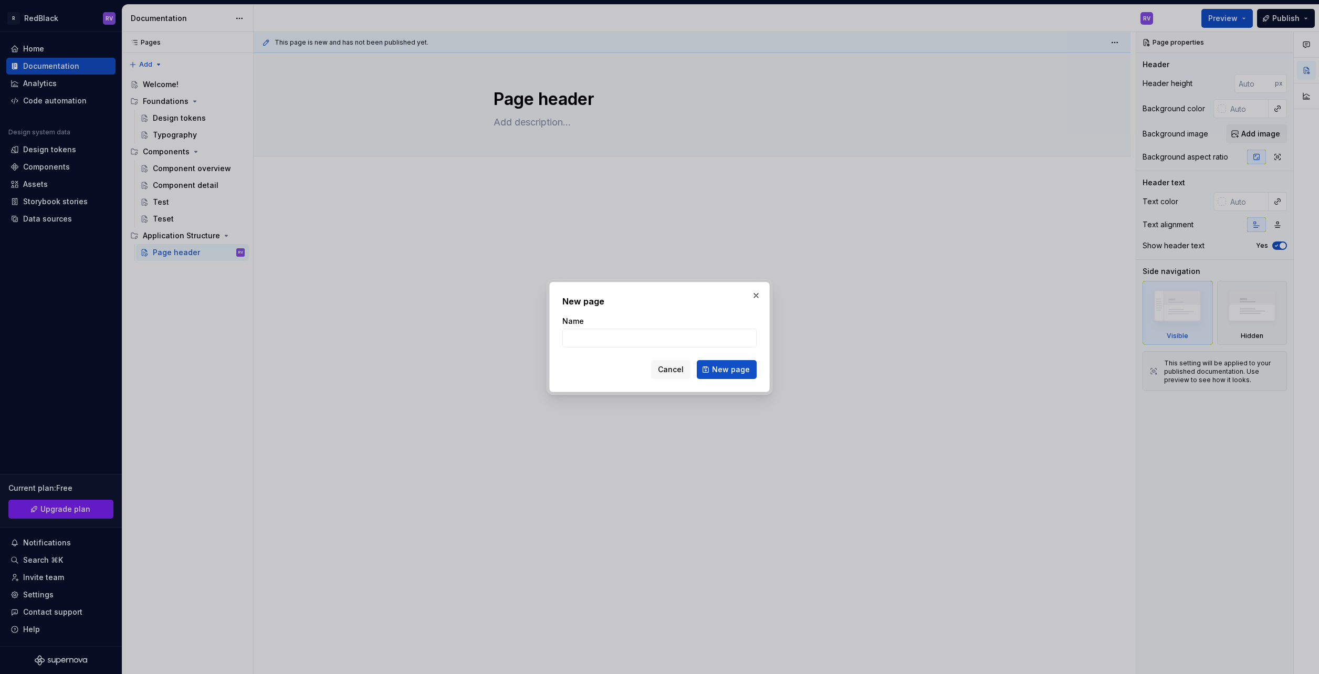
type textarea "*"
type input "Page synopsis"
click button "New page" at bounding box center [727, 369] width 60 height 19
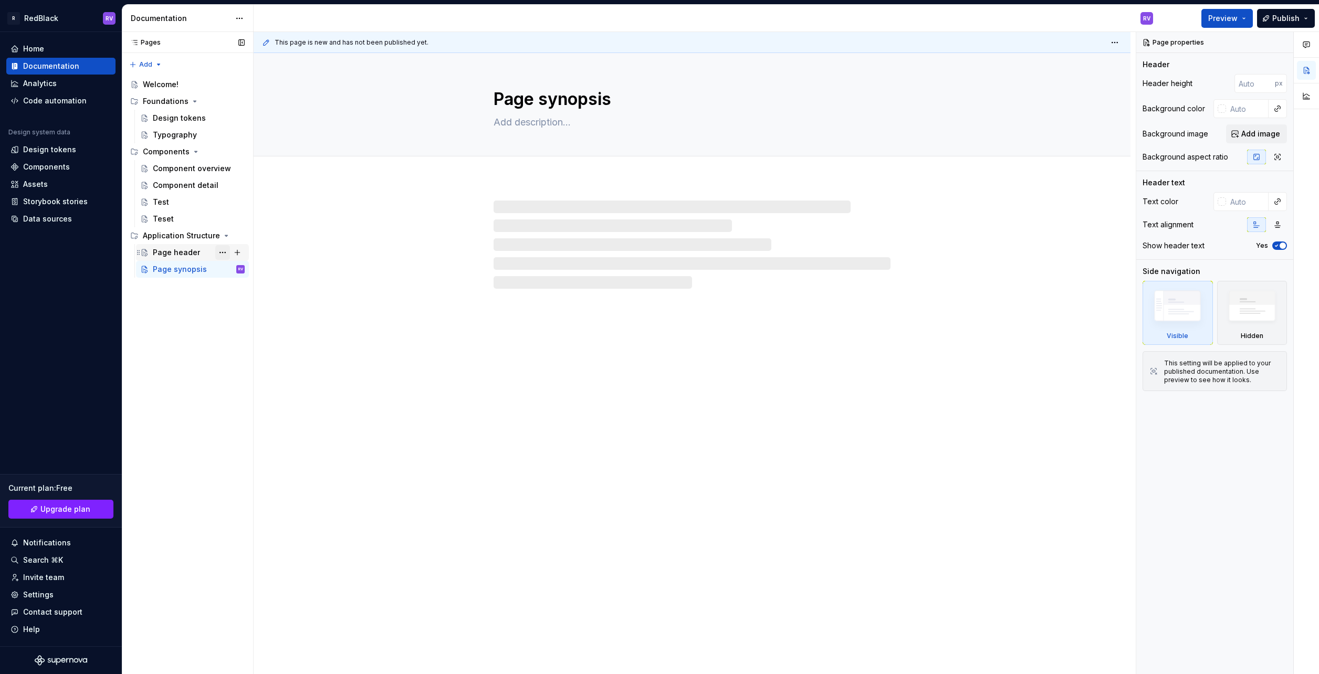
click at [219, 251] on button "Page tree" at bounding box center [222, 252] width 15 height 15
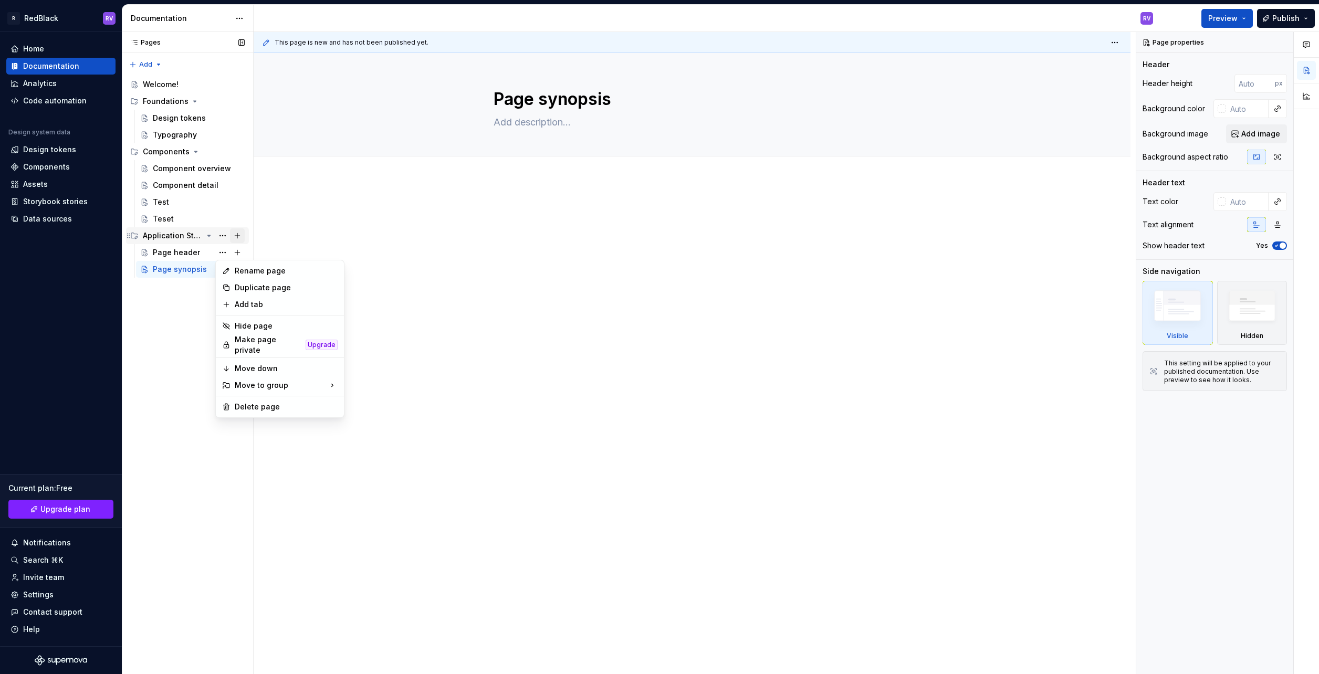
click at [236, 235] on div "Pages Pages Add Accessibility guide for tree Page tree. Navigate the tree with …" at bounding box center [187, 353] width 131 height 643
click at [225, 234] on button "Page tree" at bounding box center [222, 235] width 15 height 15
type textarea "*"
click at [376, 302] on div "New group" at bounding box center [395, 307] width 68 height 11
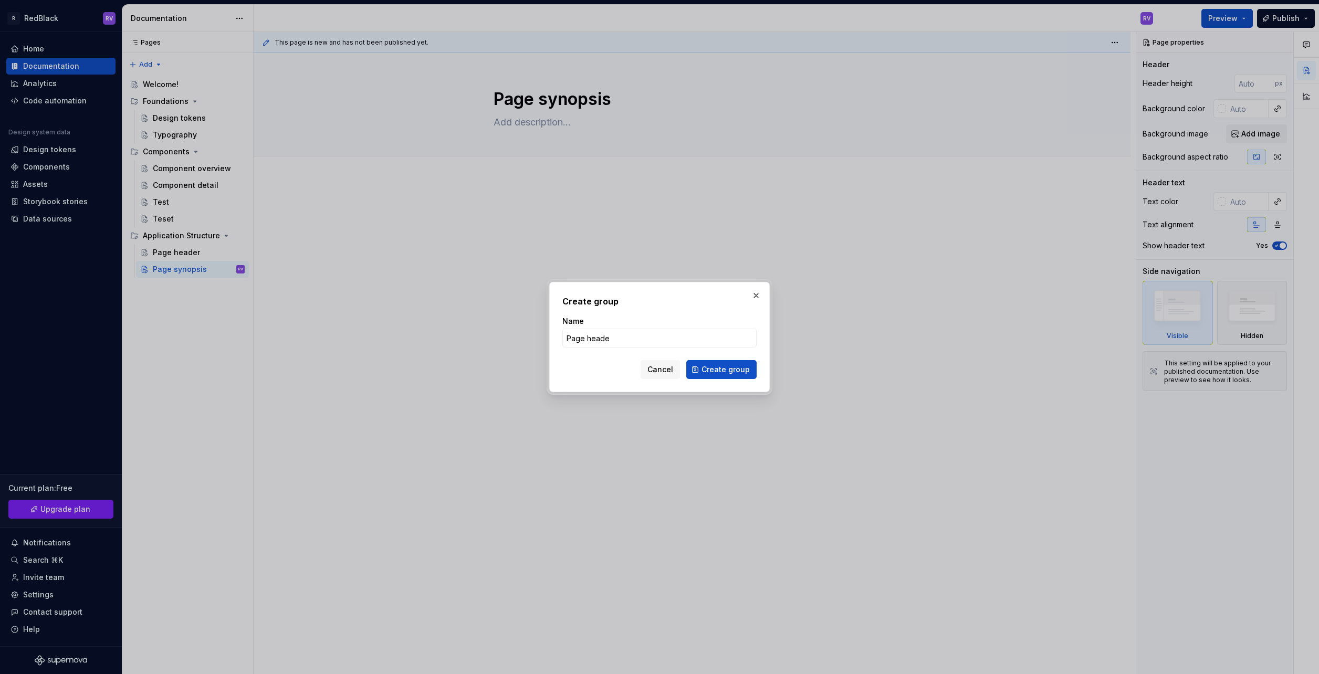
type input "Page header"
click button "Create group" at bounding box center [721, 369] width 70 height 19
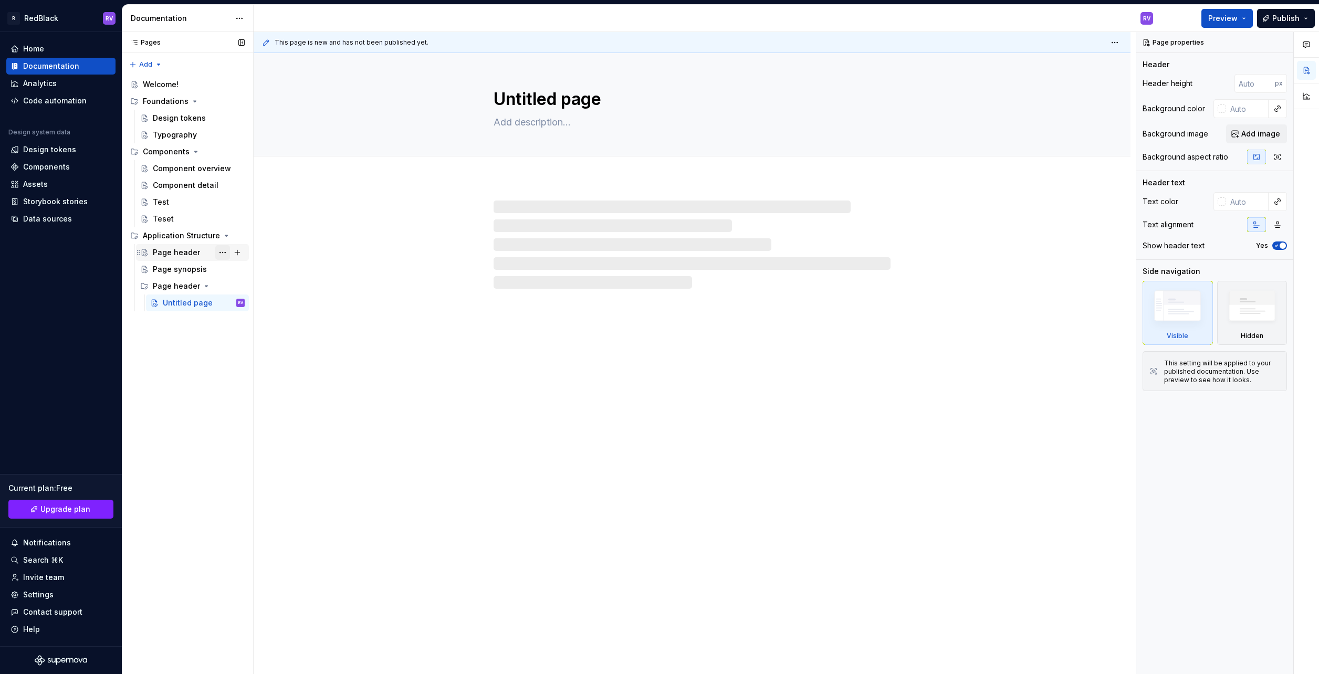
click at [225, 251] on button "Page tree" at bounding box center [222, 252] width 15 height 15
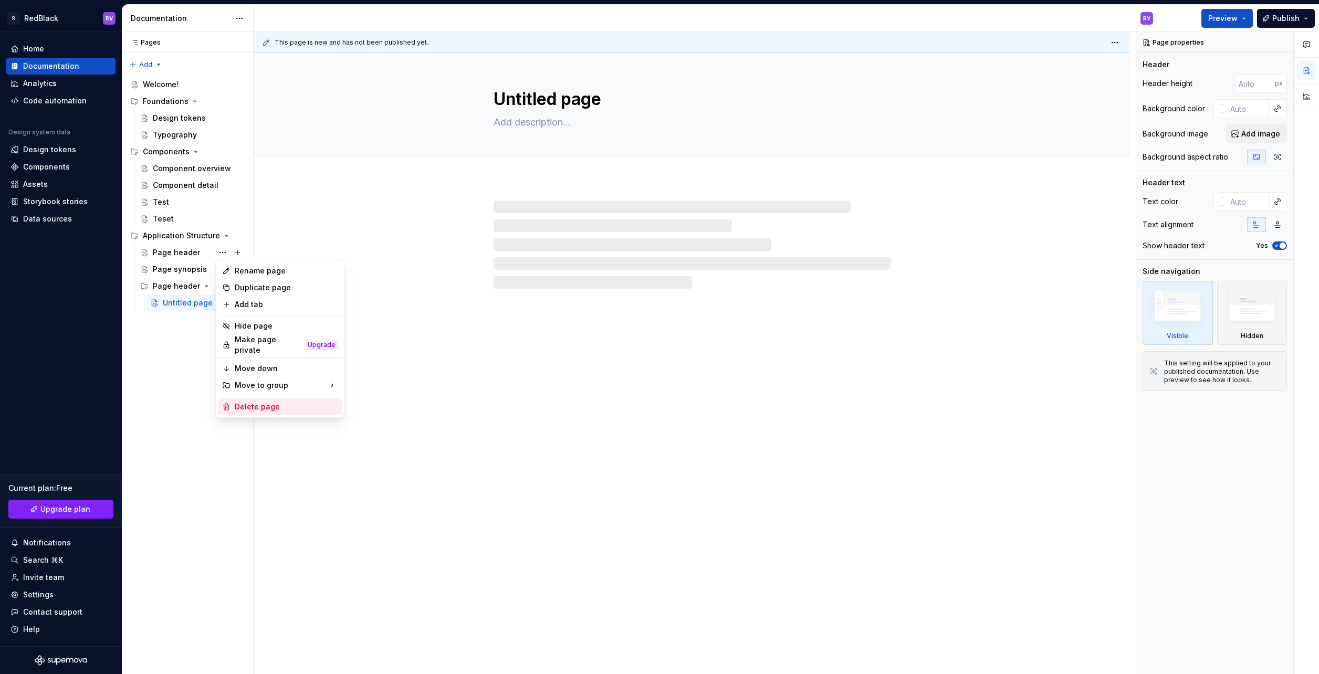
click at [251, 402] on div "Delete page" at bounding box center [286, 407] width 103 height 11
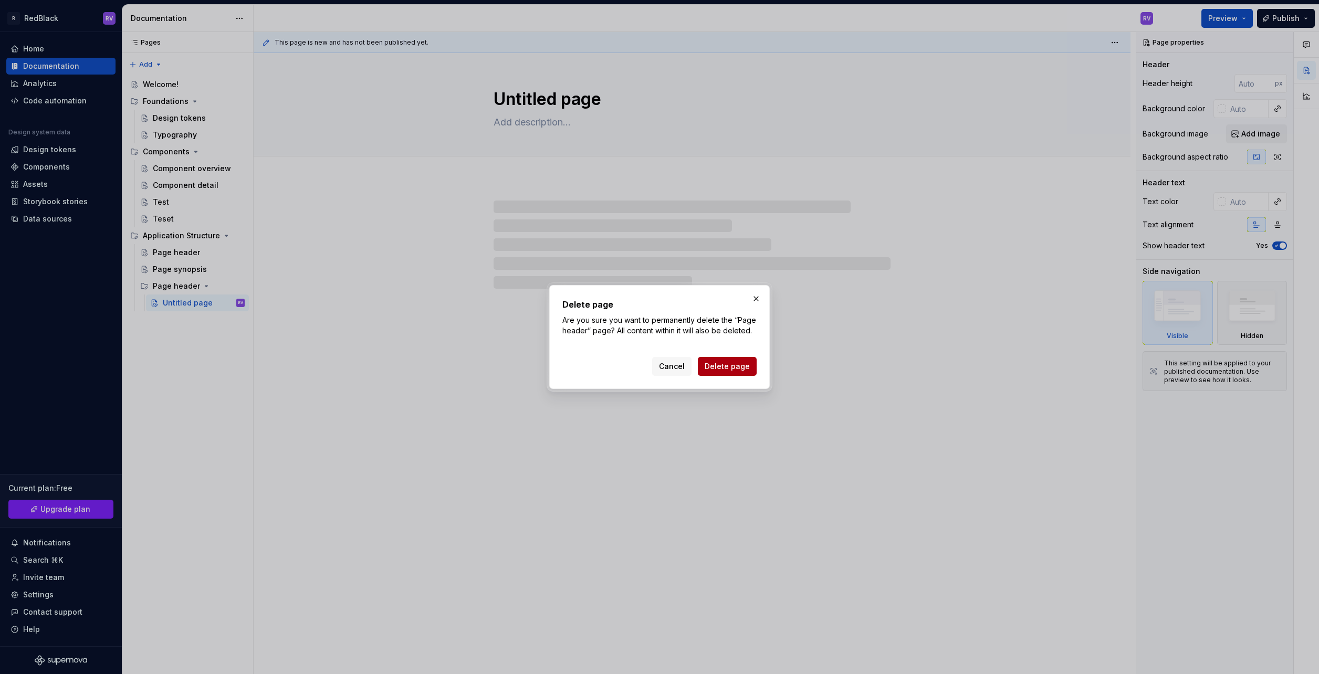
click at [734, 370] on span "Delete page" at bounding box center [727, 366] width 45 height 11
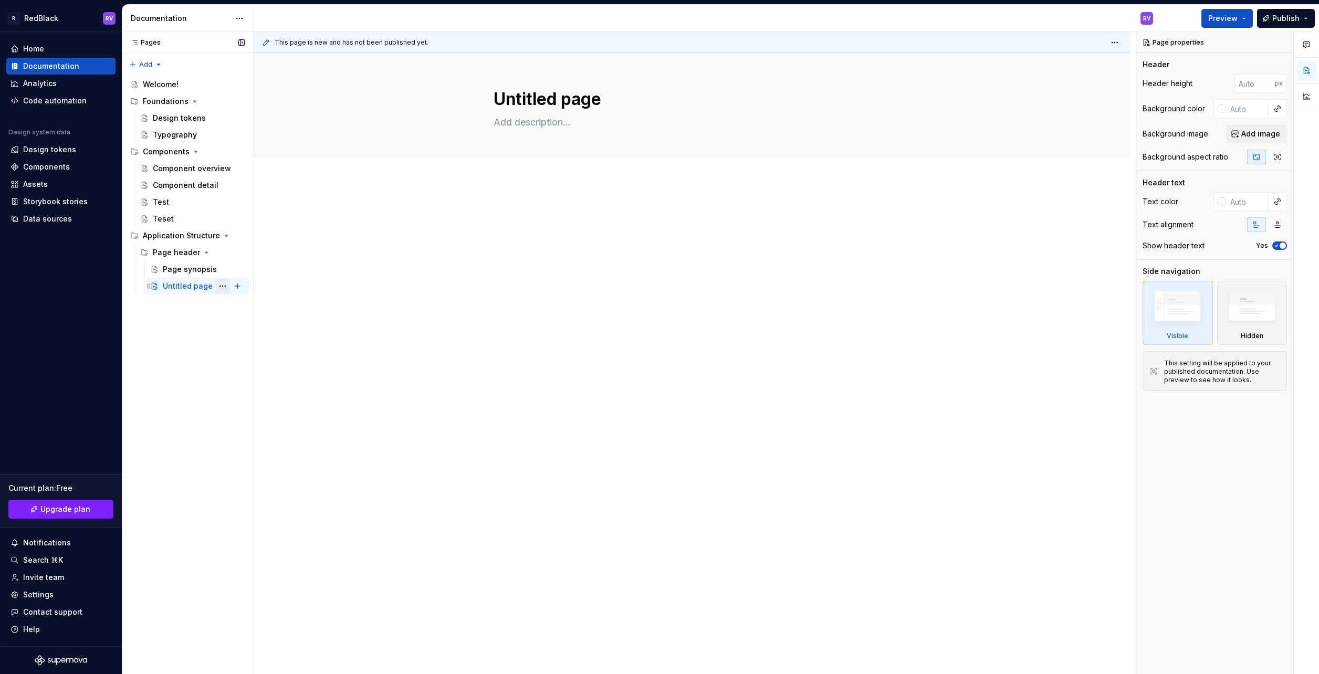
click at [220, 288] on button "Page tree" at bounding box center [222, 286] width 15 height 15
click at [243, 435] on div "Delete page" at bounding box center [286, 440] width 103 height 11
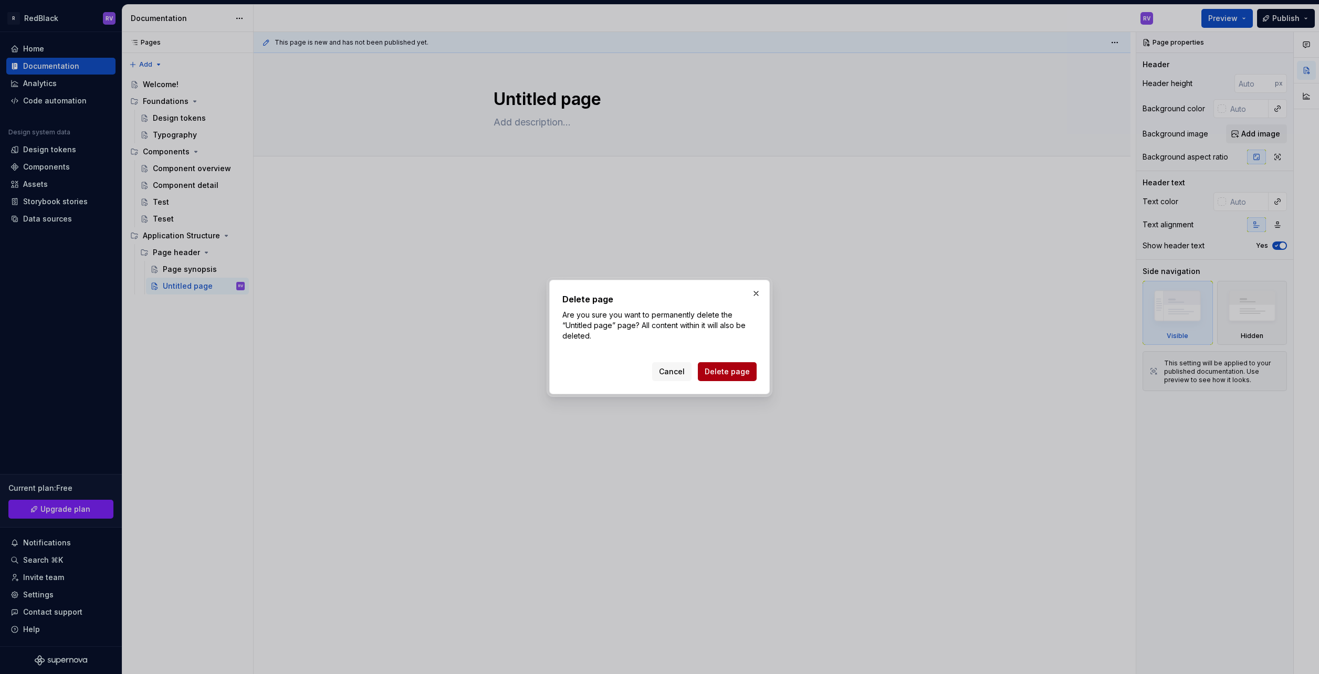
click at [718, 375] on span "Delete page" at bounding box center [727, 371] width 45 height 11
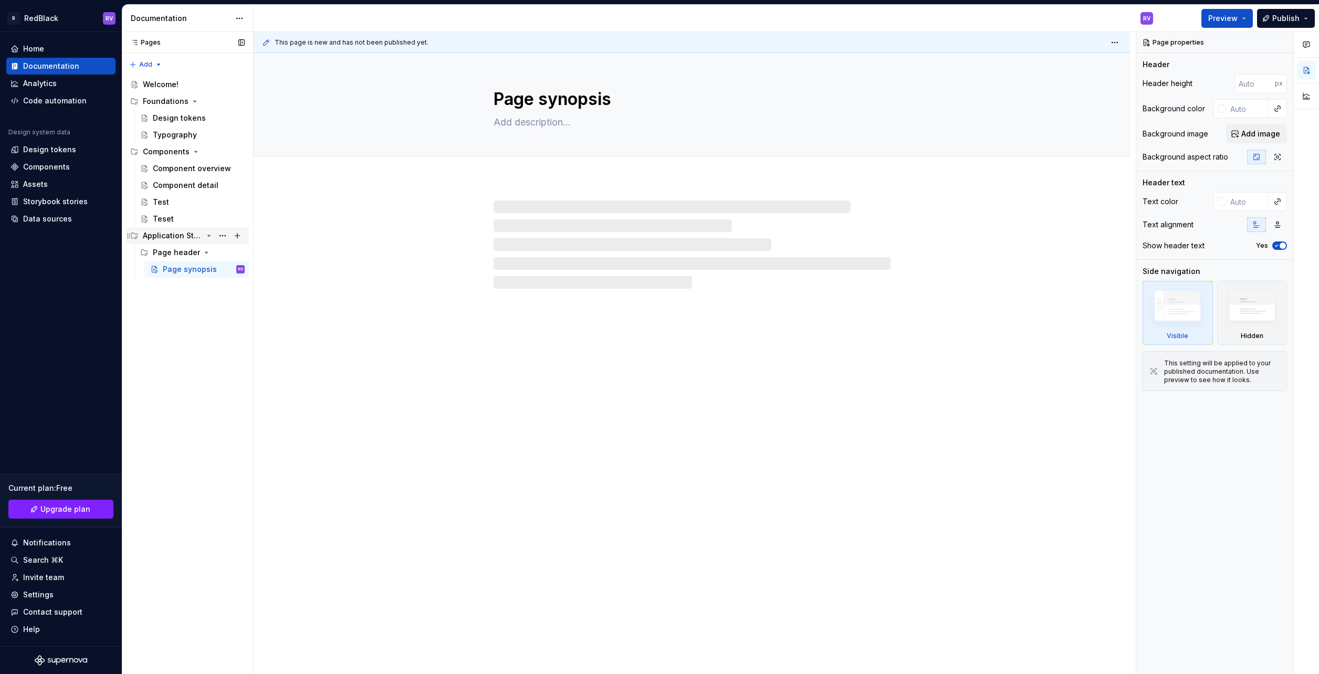
click at [174, 236] on div "Application Structure" at bounding box center [173, 235] width 60 height 11
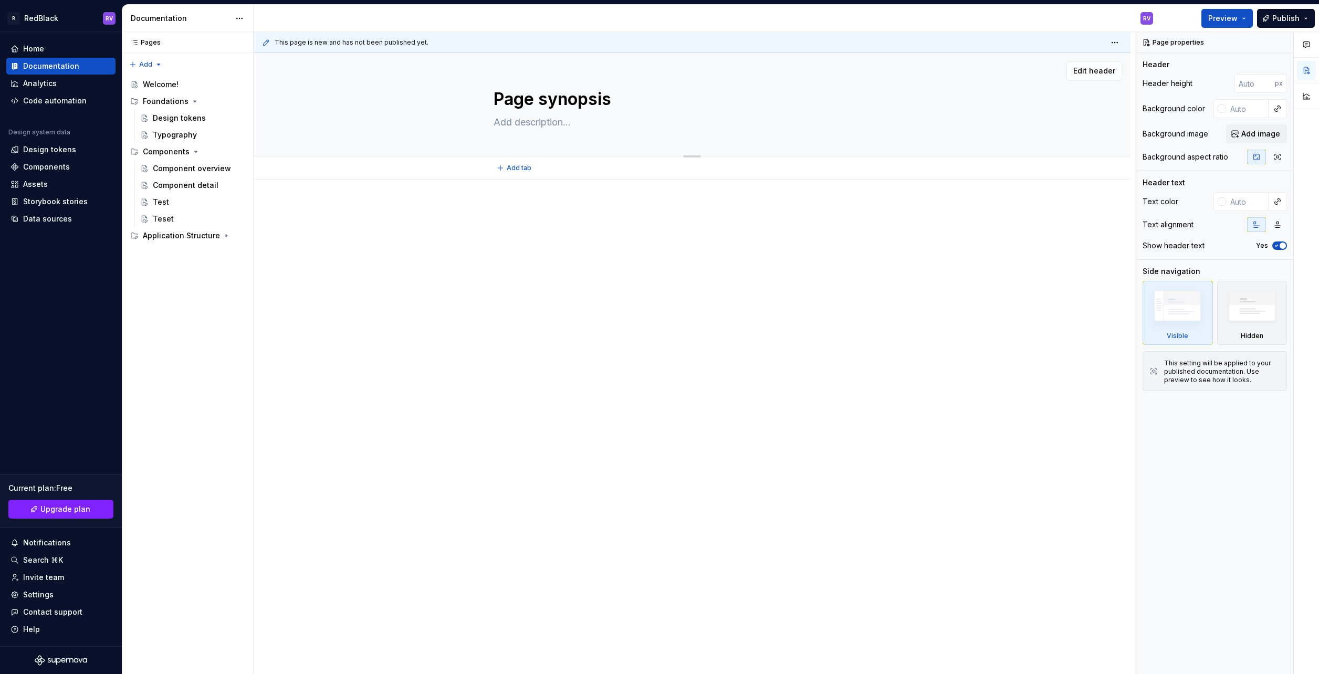
click at [531, 95] on textarea "Page synopsis" at bounding box center [689, 99] width 397 height 25
type textarea "*"
type textarea "A"
type textarea "*"
type textarea "Ap"
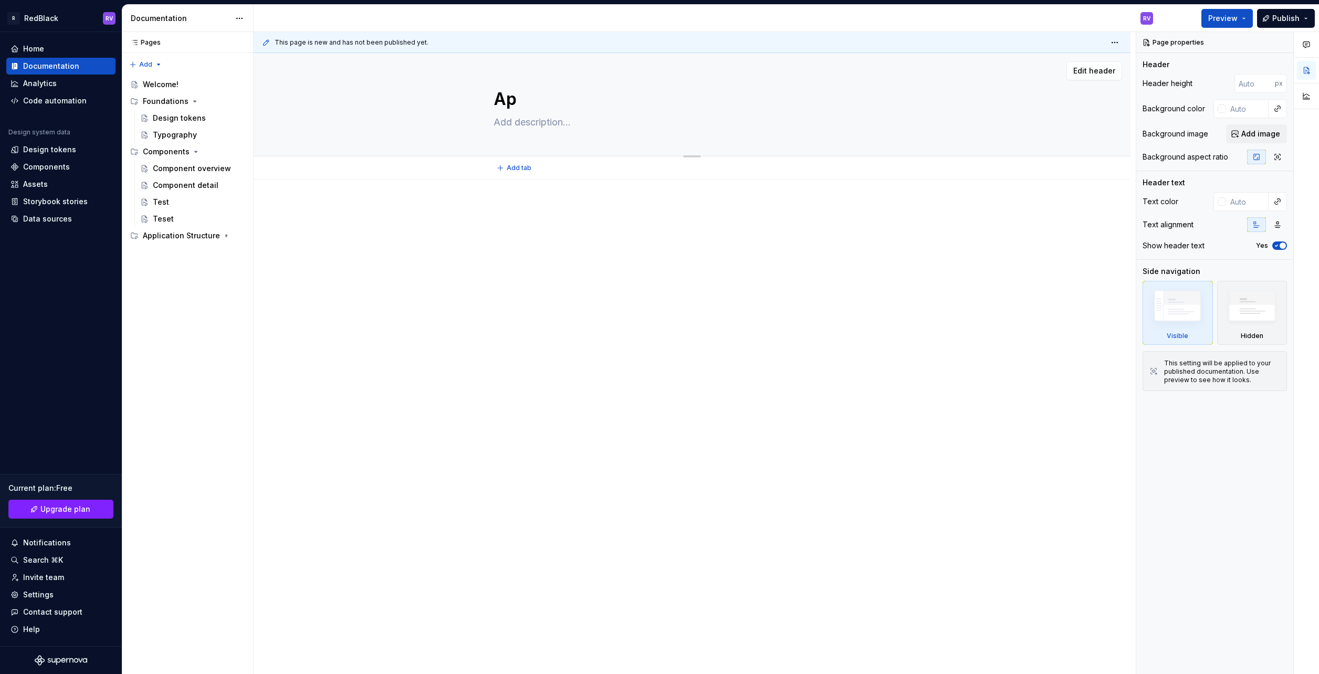
type textarea "*"
type textarea "App"
type textarea "*"
type textarea "Appl"
type textarea "*"
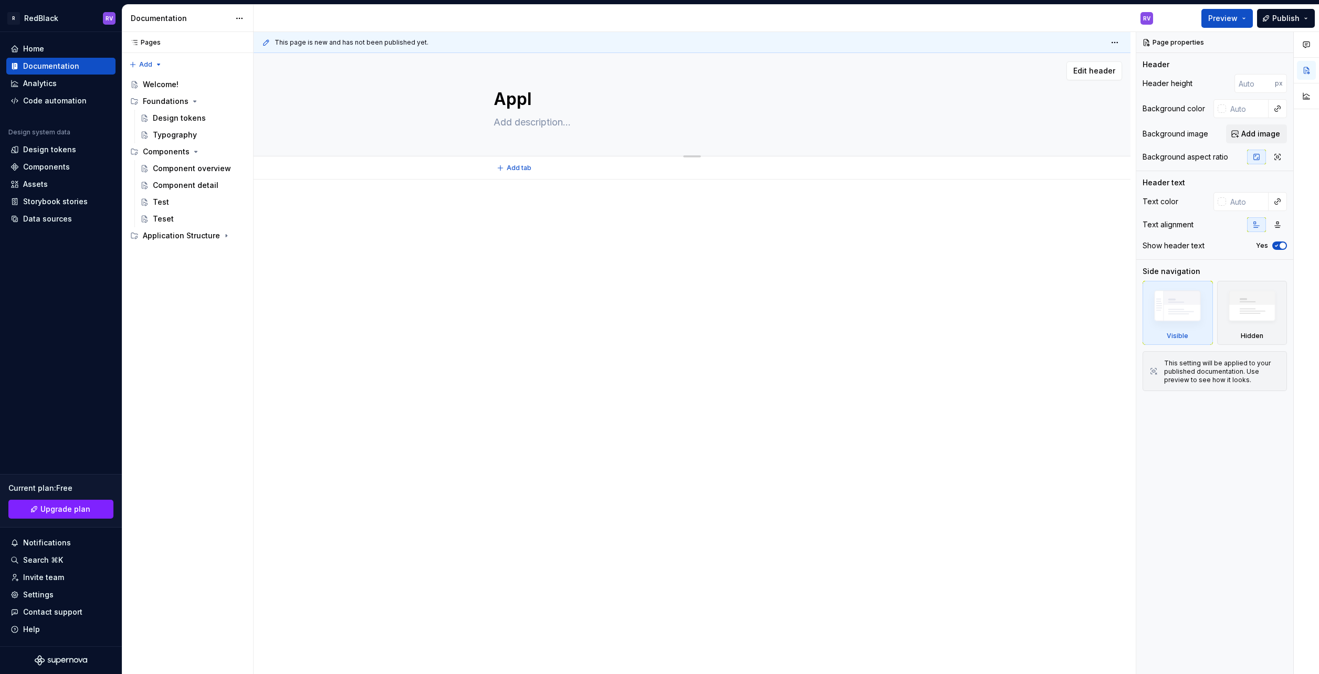
type textarea "Appli"
type textarea "*"
type textarea "Applic"
type textarea "*"
type textarea "Applica"
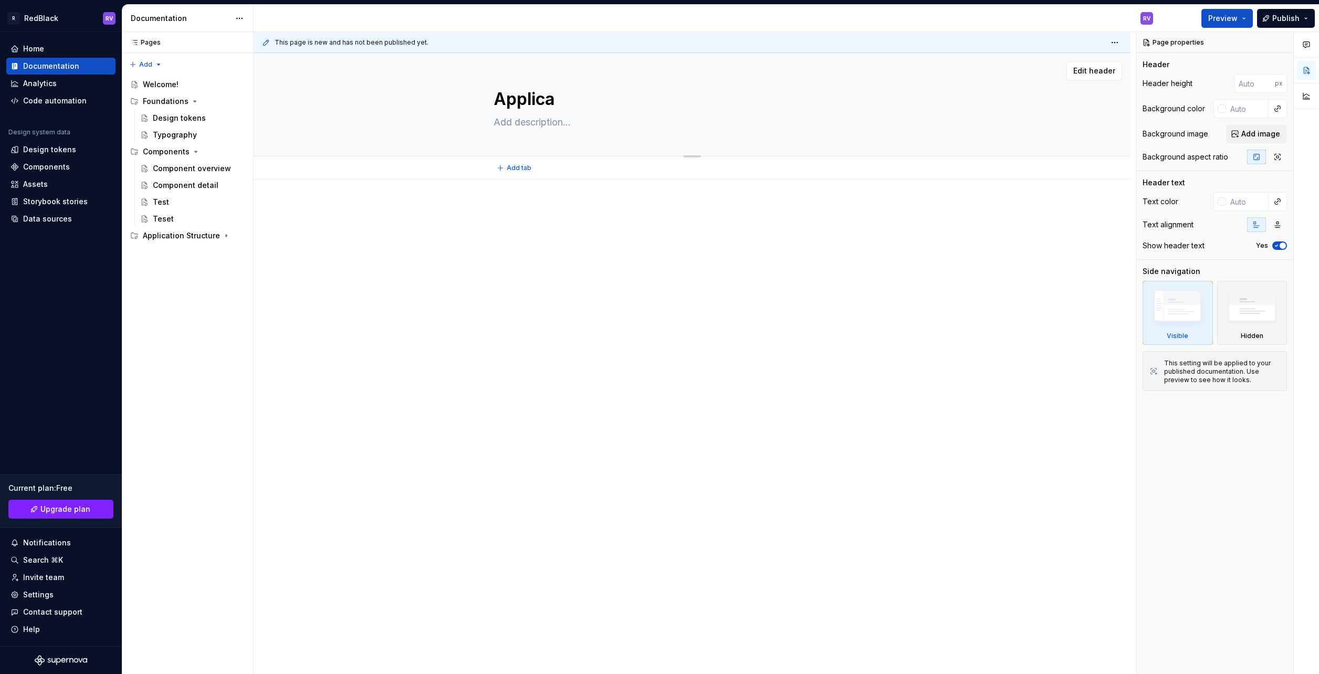
type textarea "*"
type textarea "Applicat"
type textarea "*"
type textarea "Applicati"
type textarea "*"
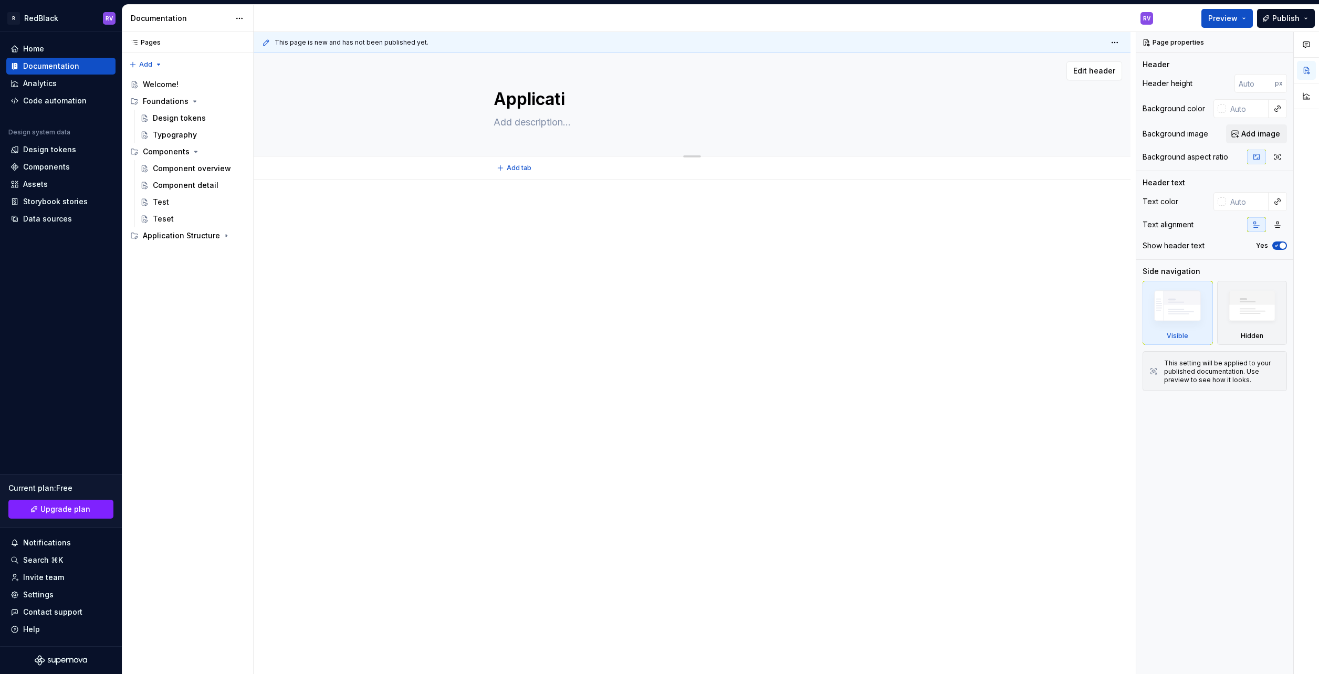
type textarea "Applicatio"
type textarea "*"
type textarea "Application"
type textarea "*"
type textarea "Application S"
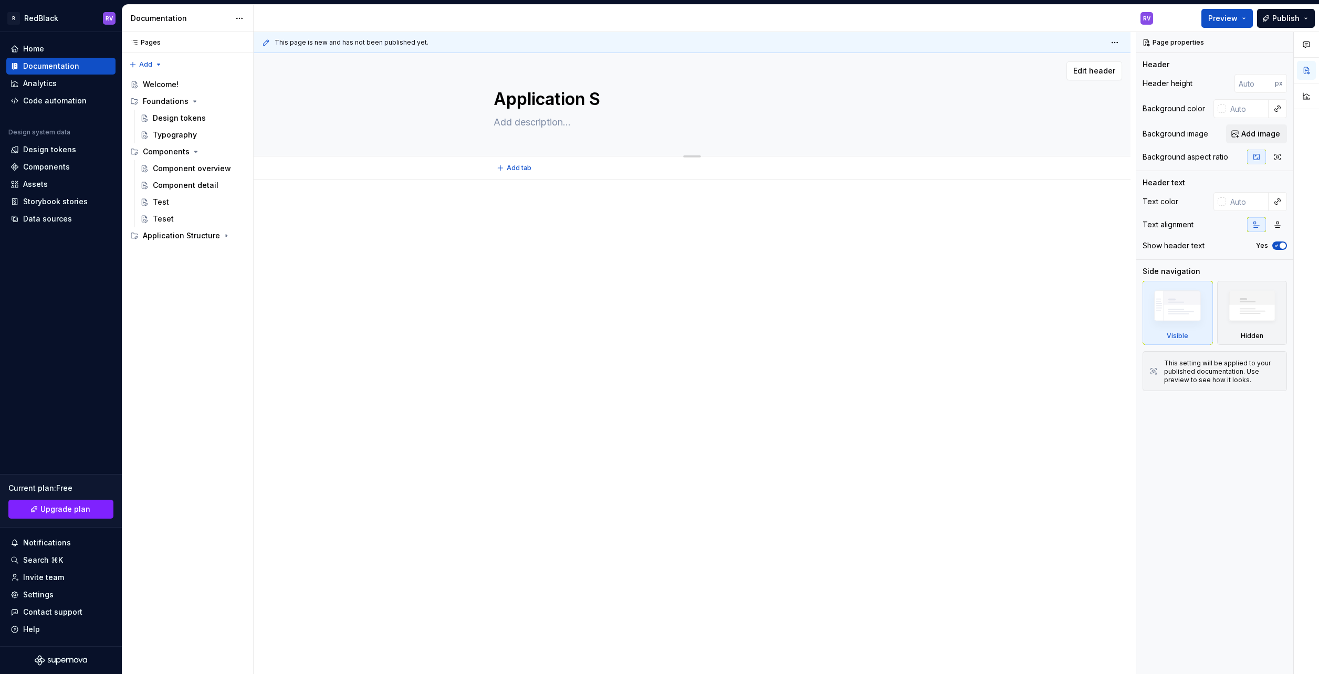
type textarea "*"
type textarea "Application St"
type textarea "*"
type textarea "Application Str"
type textarea "*"
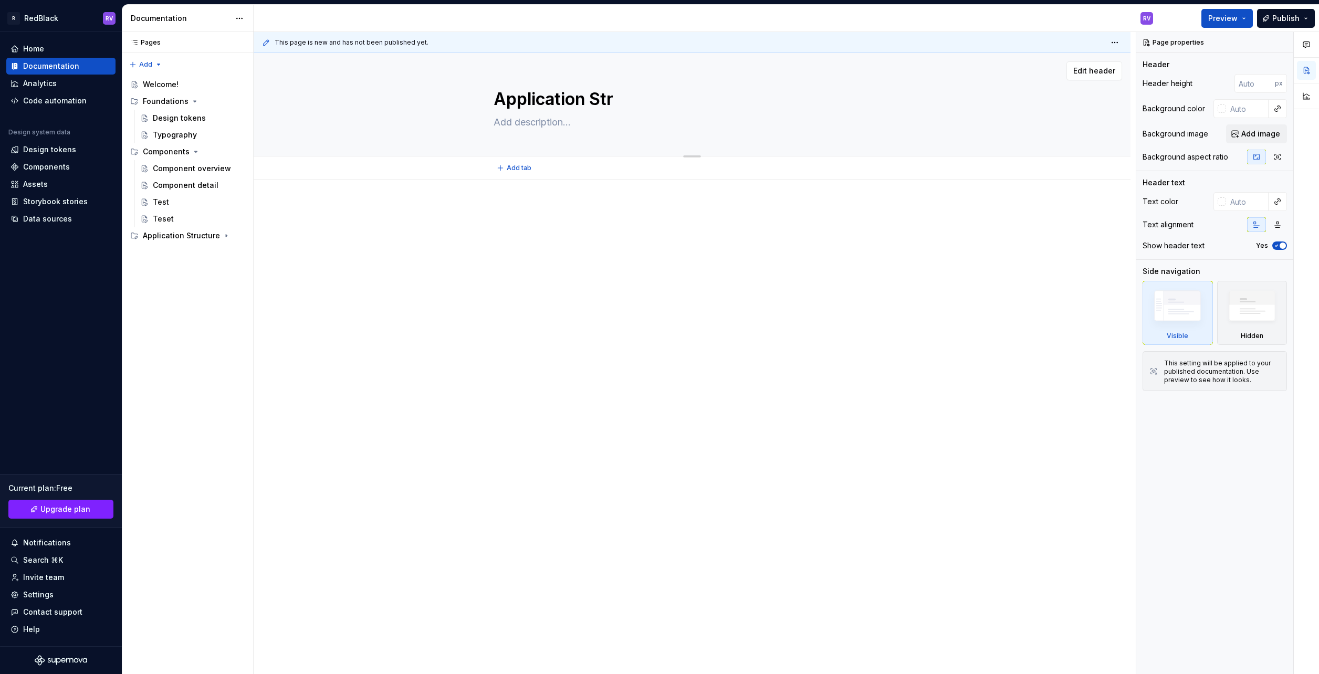
type textarea "Application Stru"
type textarea "*"
type textarea "Application Struc"
type textarea "*"
type textarea "Application Struct"
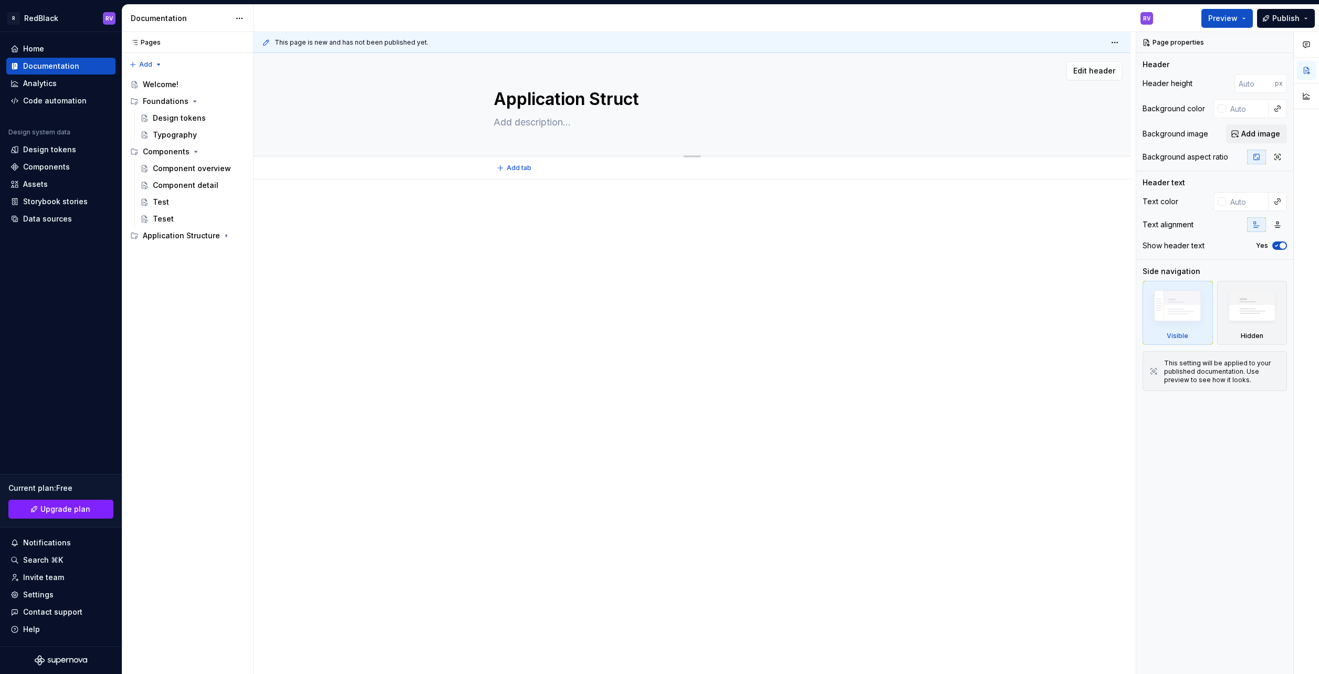
type textarea "*"
type textarea "Application Structu"
type textarea "*"
type textarea "Application Structur"
type textarea "*"
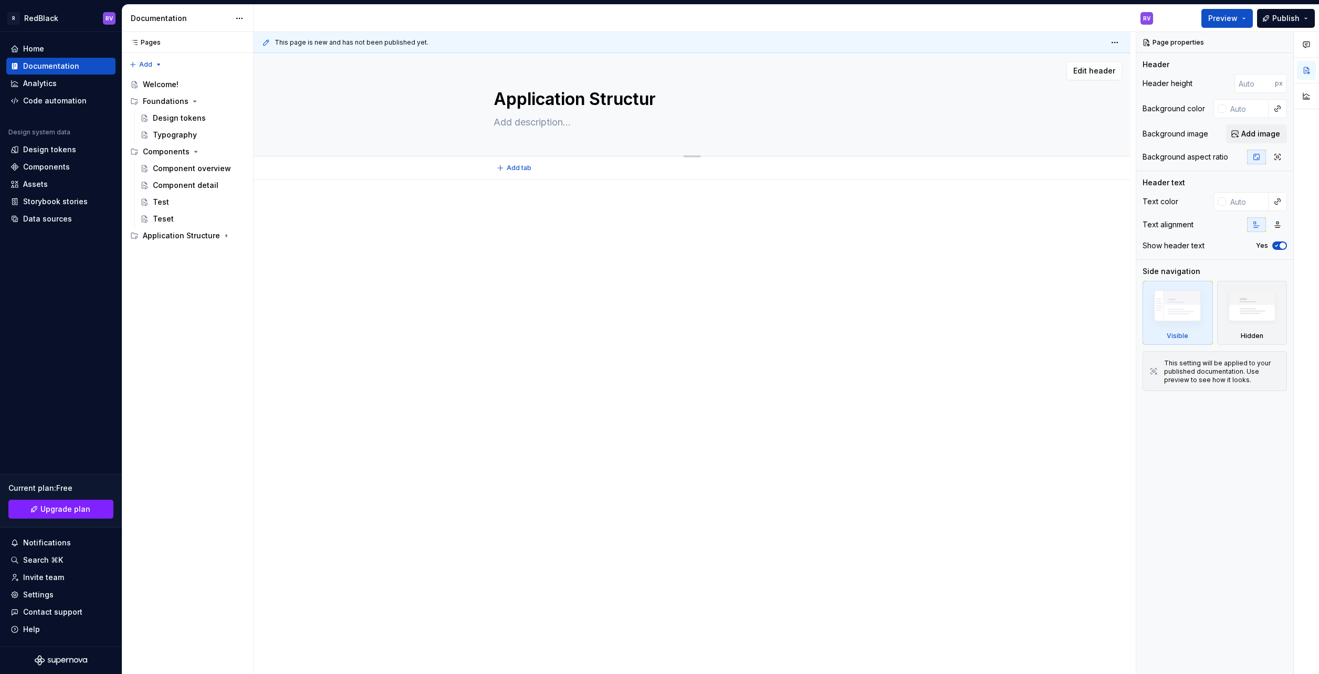
type textarea "Application Structure"
type textarea "*"
type textarea "Application Structure"
click at [211, 235] on icon "Page tree" at bounding box center [209, 236] width 8 height 8
click at [183, 252] on div "Page header" at bounding box center [176, 252] width 47 height 11
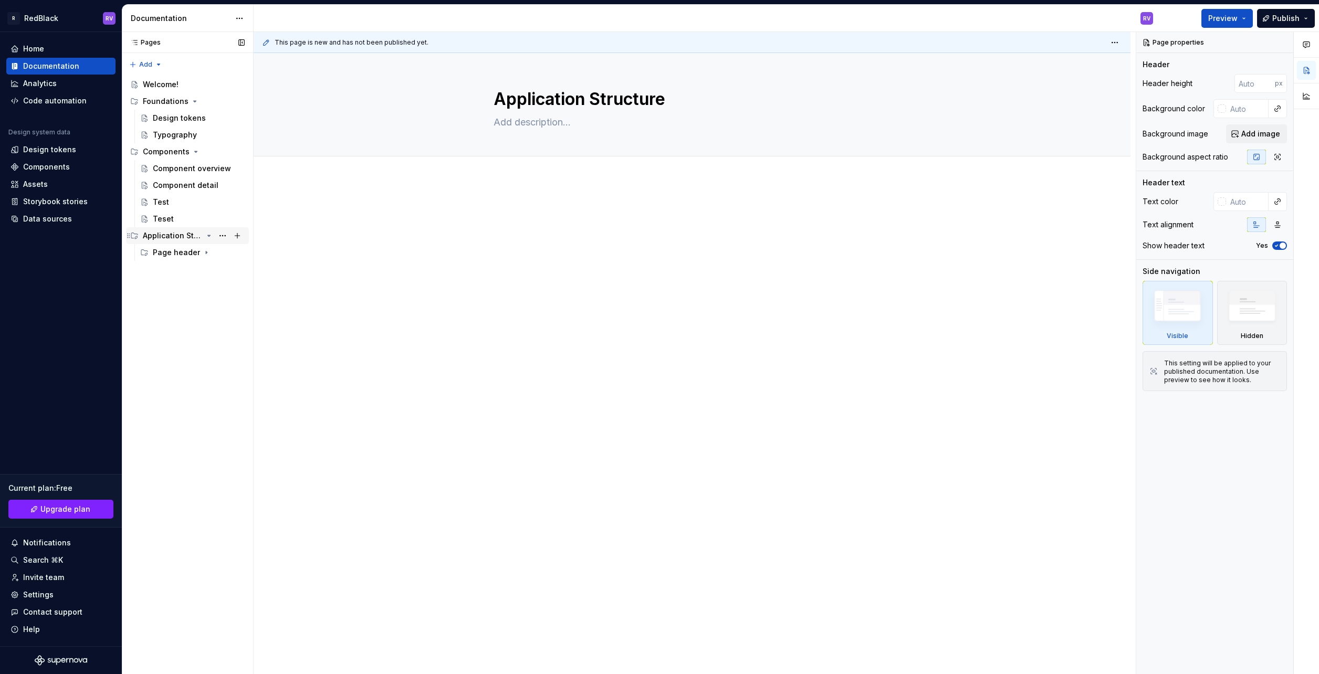
click at [204, 235] on div "Application Structure" at bounding box center [194, 235] width 102 height 15
click at [188, 235] on div "Application Structure" at bounding box center [173, 235] width 60 height 11
click at [188, 252] on div "Page header" at bounding box center [176, 252] width 47 height 11
click at [189, 254] on div "Page header" at bounding box center [176, 252] width 47 height 11
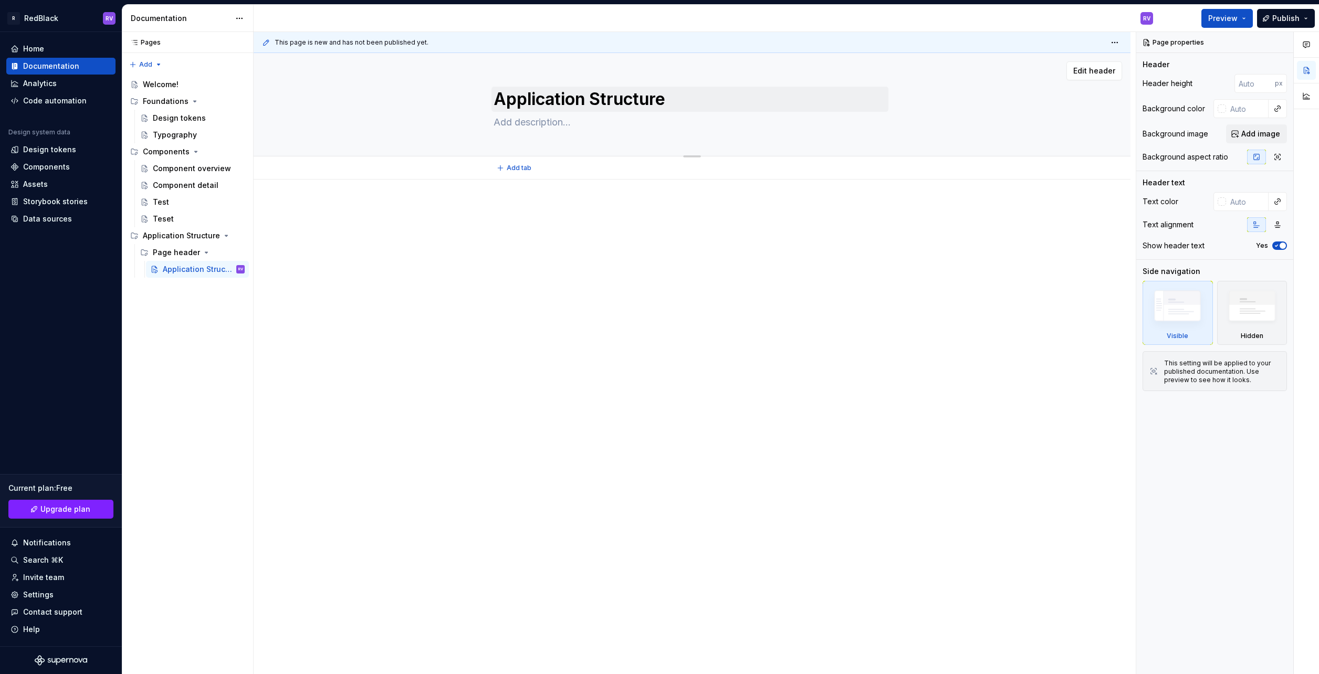
drag, startPoint x: 593, startPoint y: 80, endPoint x: 595, endPoint y: 90, distance: 10.2
click at [594, 83] on div "Application Structure" at bounding box center [692, 104] width 397 height 103
click at [596, 95] on textarea "Application Structure" at bounding box center [689, 99] width 397 height 25
type textarea "*"
type textarea "A"
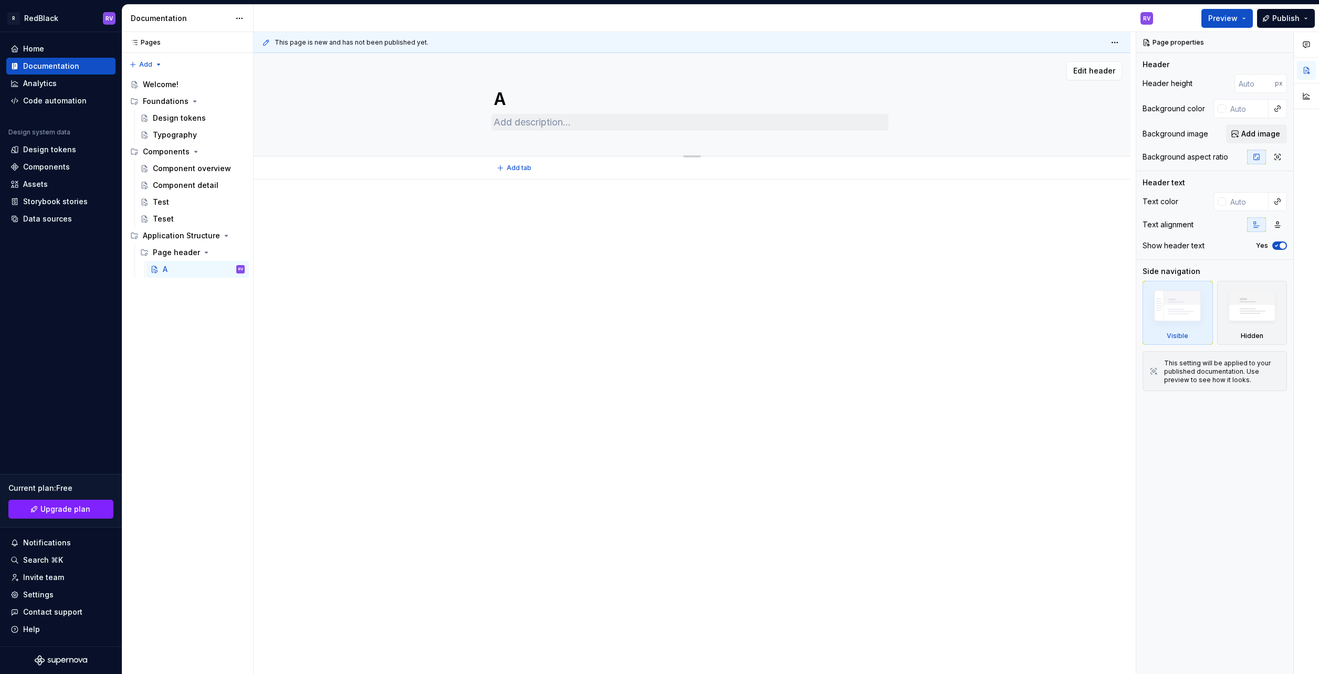
type textarea "*"
type textarea "Ap"
type textarea "*"
type textarea "App"
type textarea "*"
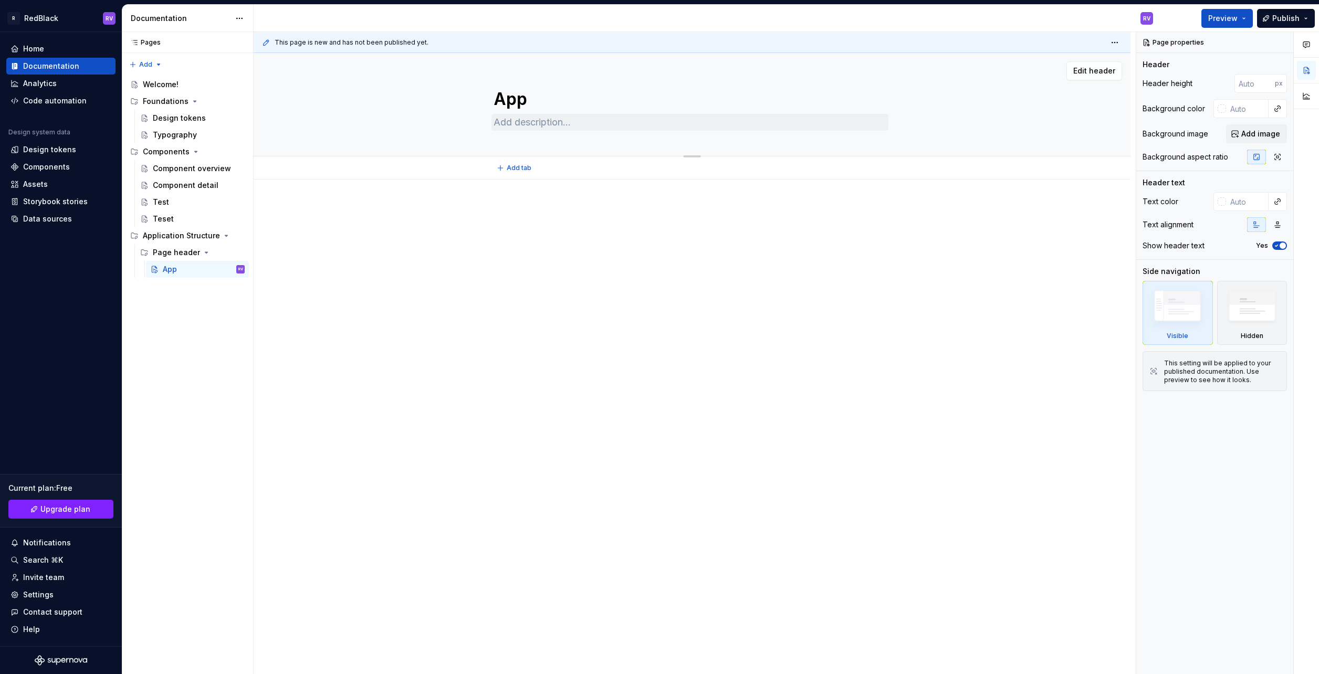
type textarea "Ap"
type textarea "*"
type textarea "A"
type textarea "*"
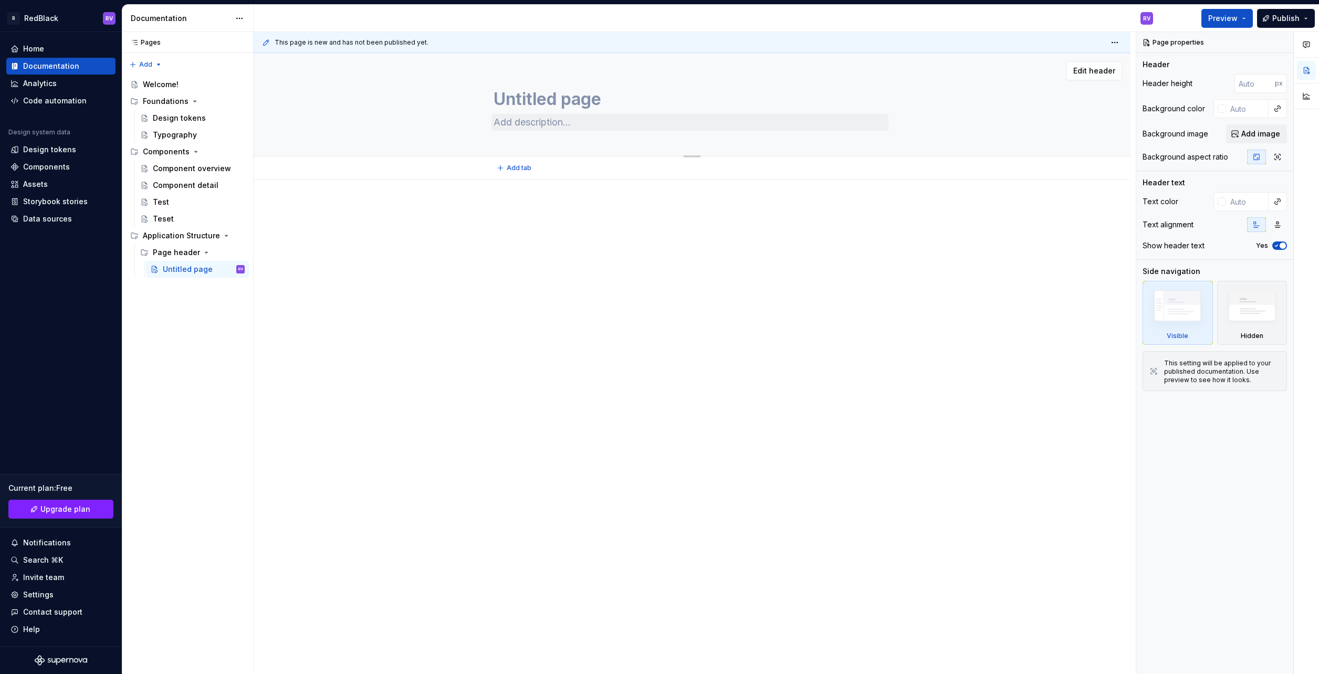
type textarea "Untitled page"
type textarea "*"
type textarea "Untitled pageP"
type textarea "*"
type textarea "Untitled pagePa"
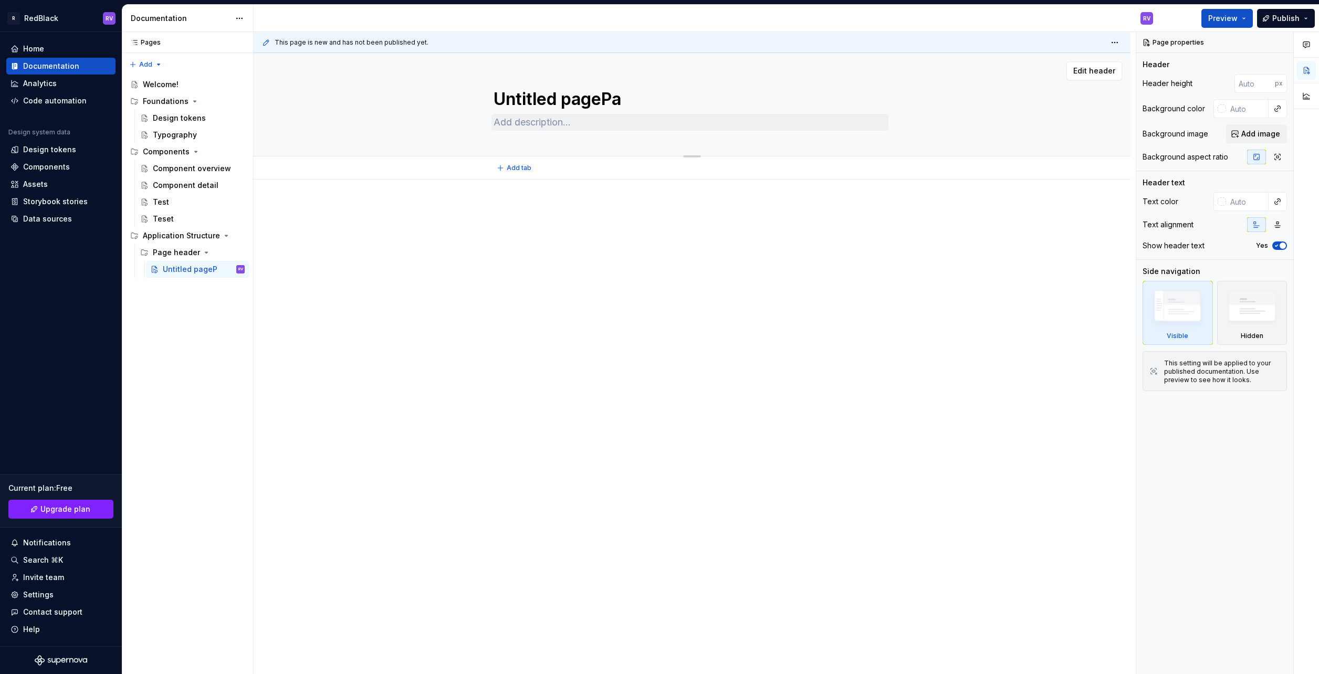
type textarea "*"
type textarea "Untitled pagePag"
type textarea "*"
type textarea "Untitled pagePage"
type textarea "*"
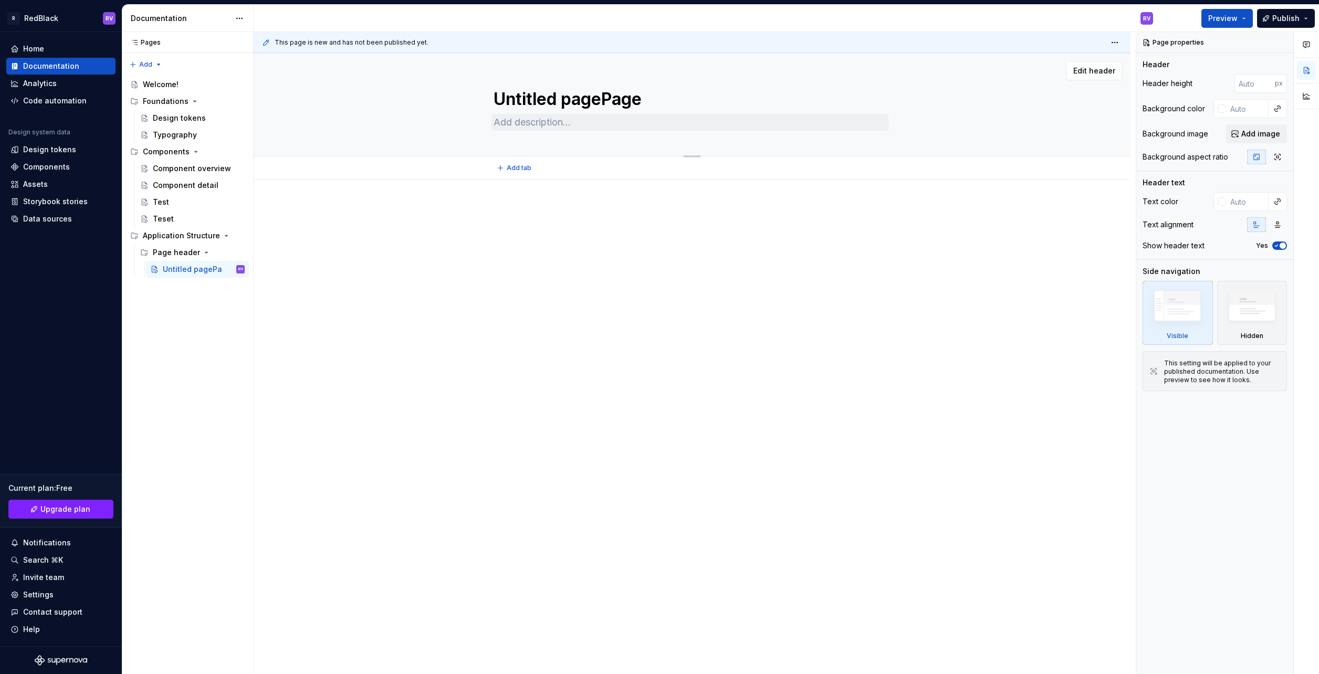
type textarea "Untitled pagePag"
type textarea "*"
type textarea "P"
type textarea "*"
type textarea "Pa"
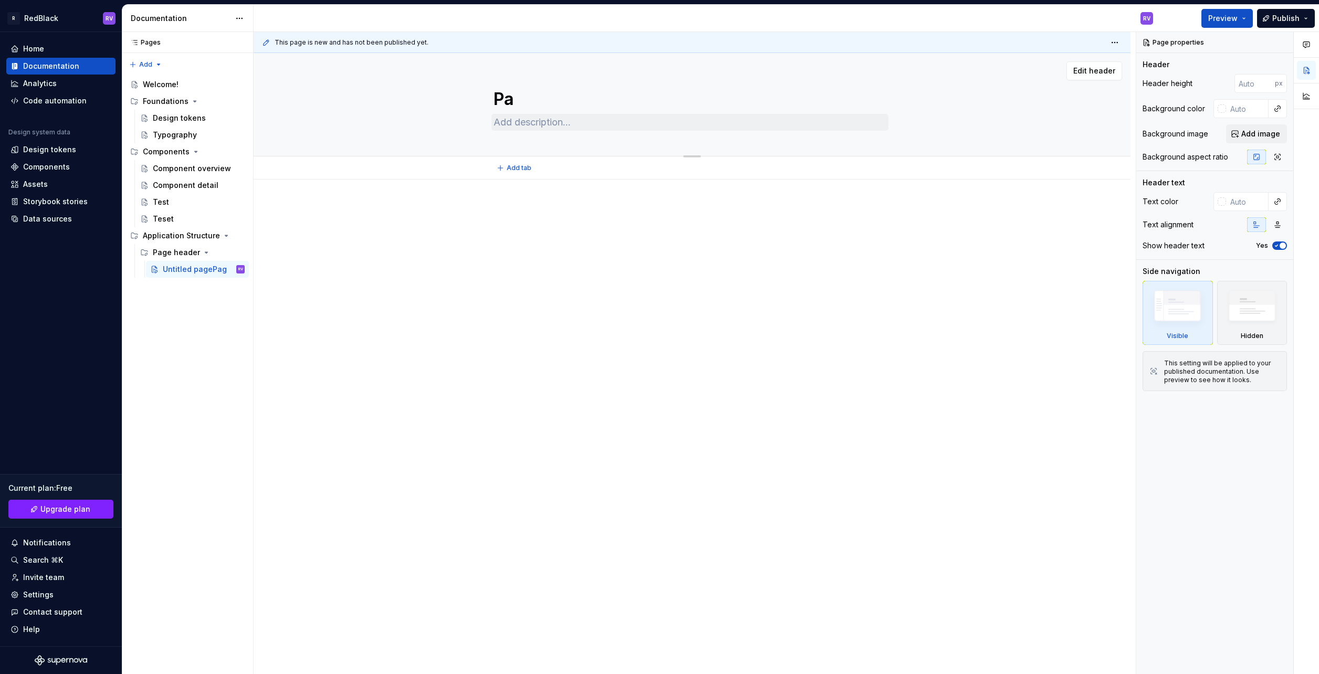
type textarea "*"
type textarea "Pag"
type textarea "*"
type textarea "Page"
type textarea "*"
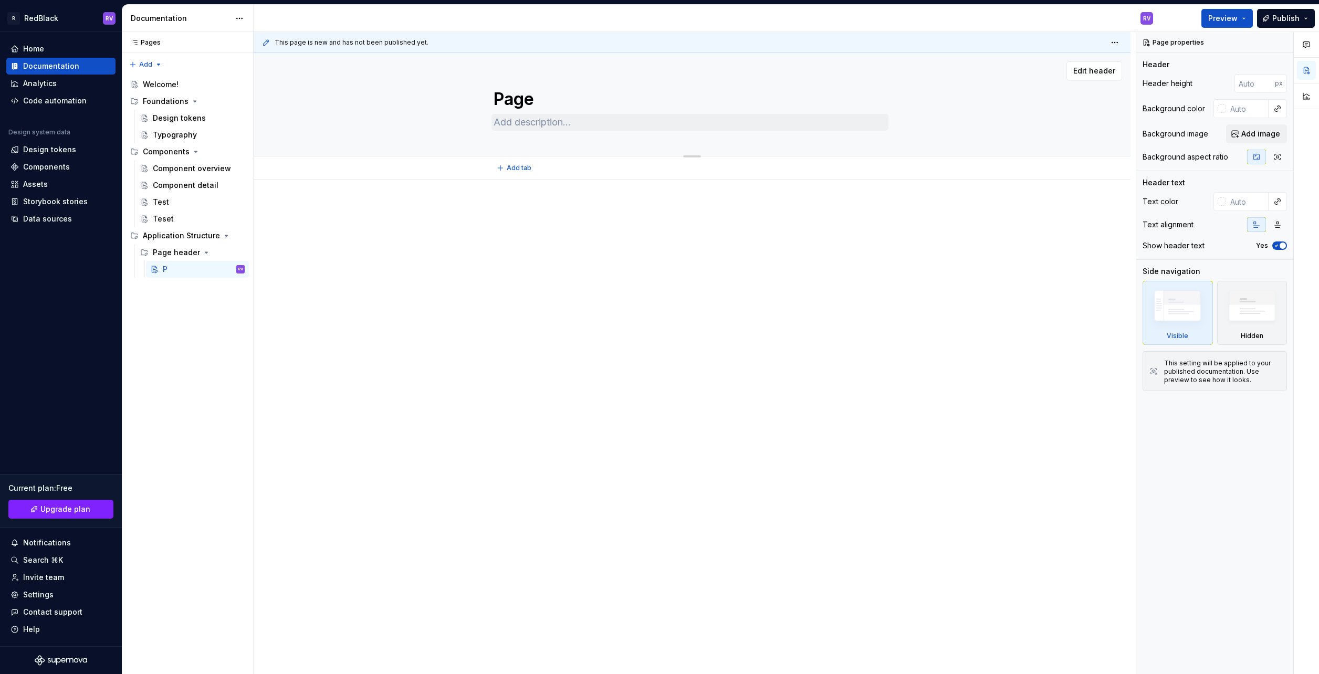
type textarea "Page"
type textarea "*"
type textarea "Page s"
type textarea "*"
type textarea "Page sy"
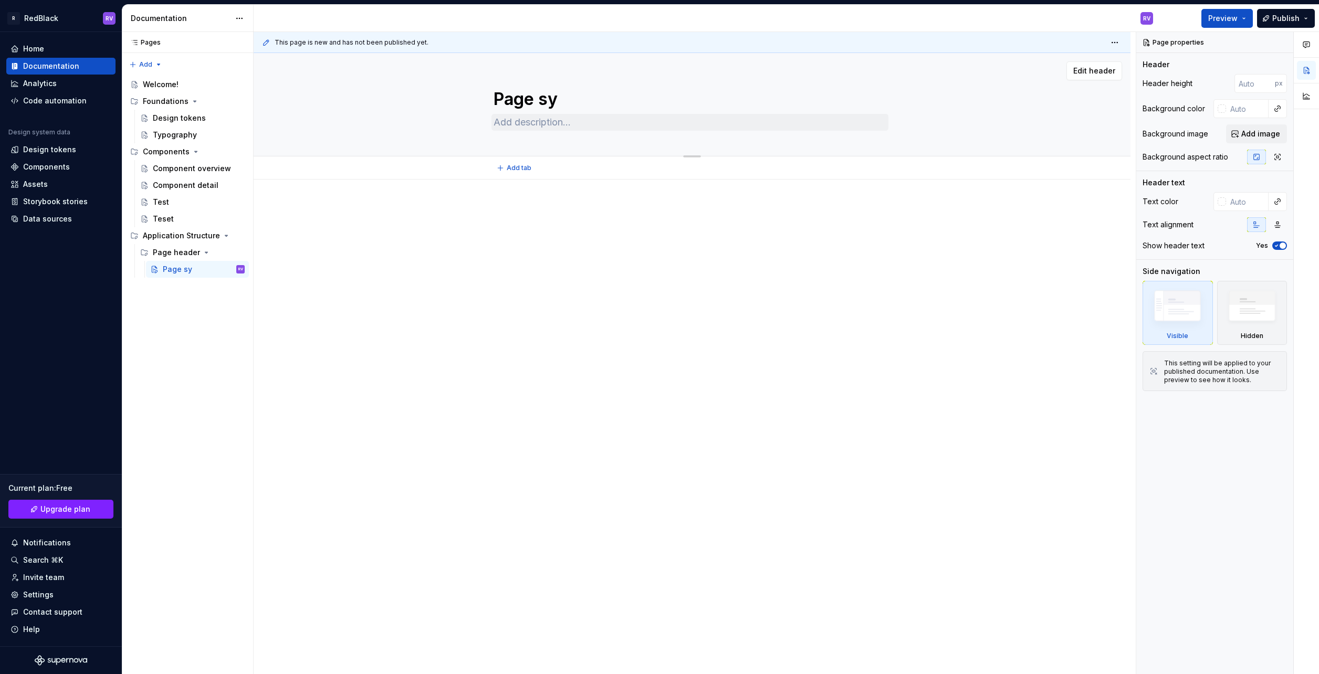
type textarea "*"
type textarea "Page syn"
type textarea "*"
type textarea "Page syno"
type textarea "*"
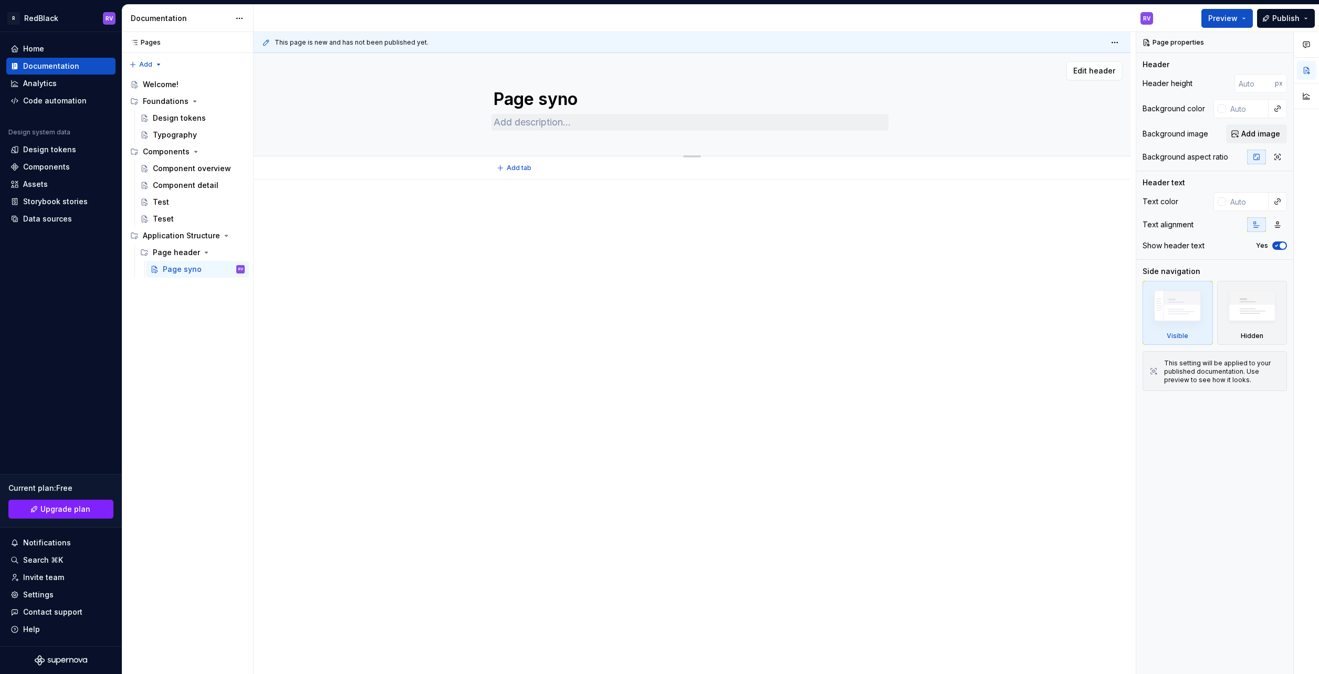
type textarea "Page synop"
type textarea "*"
type textarea "Page synops"
type textarea "*"
type textarea "Page synopsi"
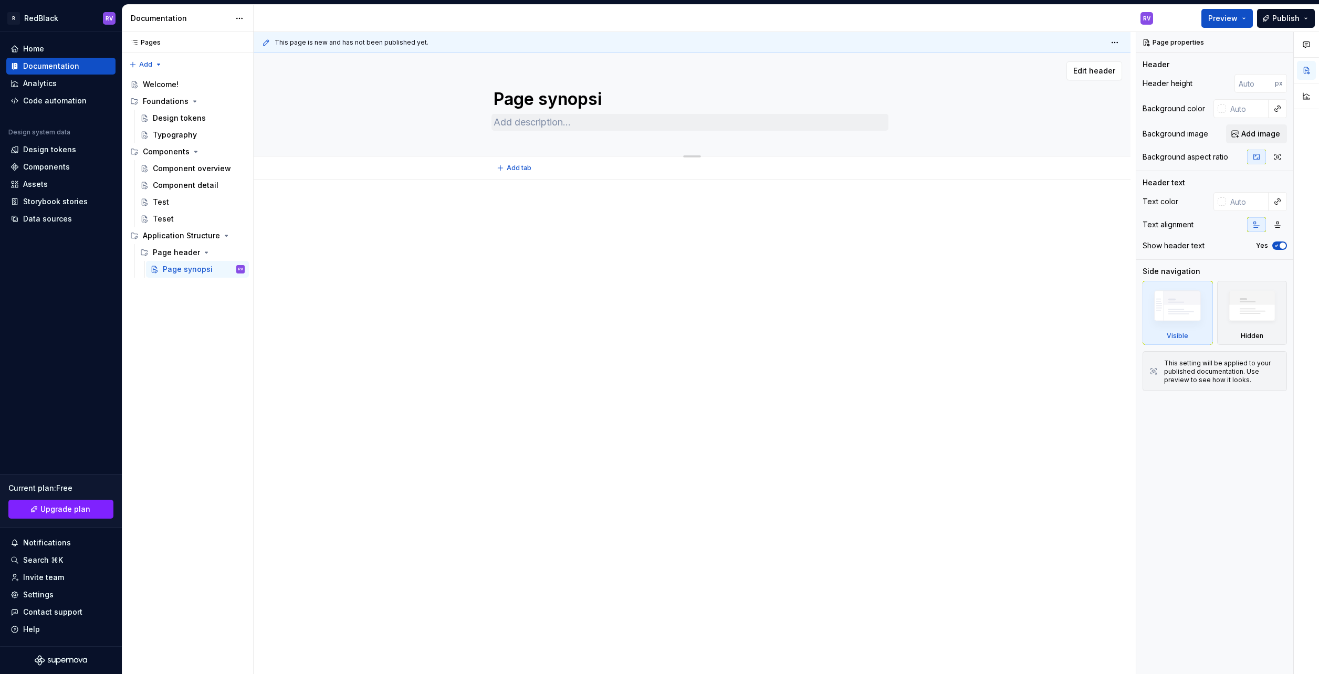
type textarea "*"
type textarea "Page synopsis"
type textarea "*"
type textarea "Page synopsis"
click at [607, 211] on p at bounding box center [692, 211] width 397 height 13
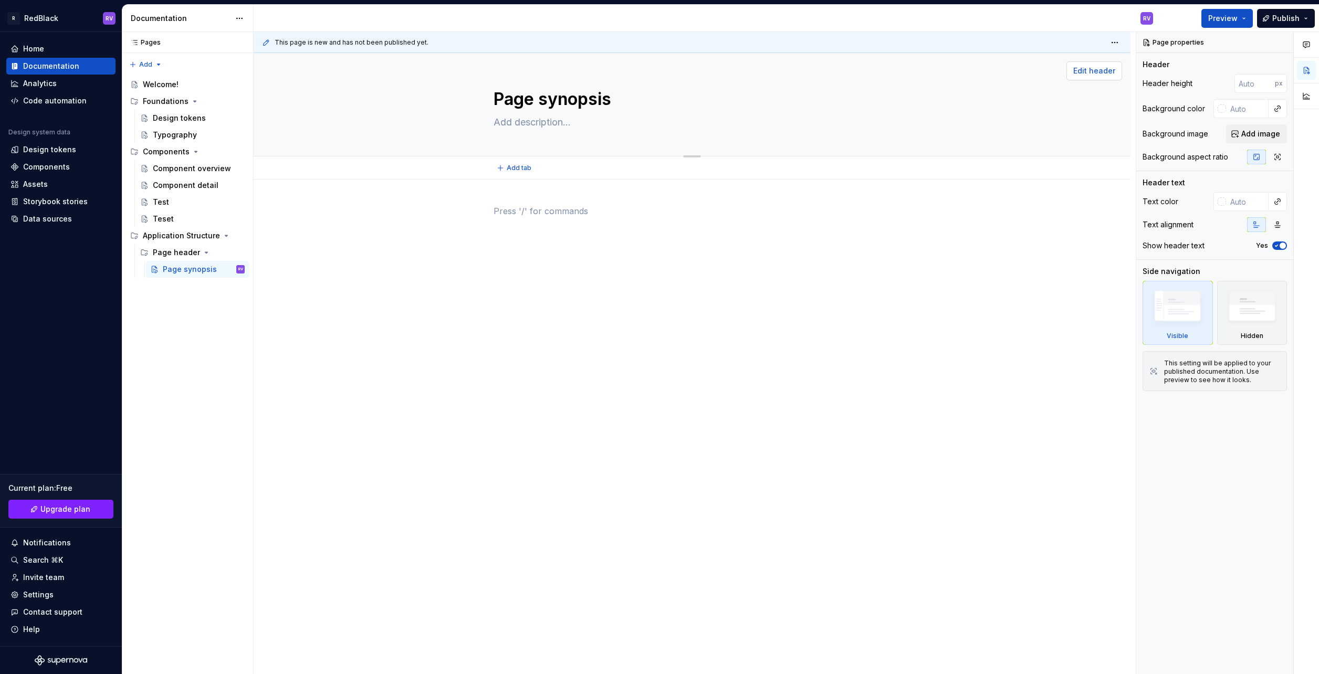
click at [1087, 75] on span "Edit header" at bounding box center [1094, 71] width 42 height 11
click at [660, 309] on div at bounding box center [692, 320] width 877 height 280
click at [181, 250] on div "Page header" at bounding box center [176, 252] width 47 height 11
click at [203, 250] on icon "Page tree" at bounding box center [206, 252] width 8 height 8
click at [195, 237] on div "Application Structure" at bounding box center [173, 235] width 60 height 11
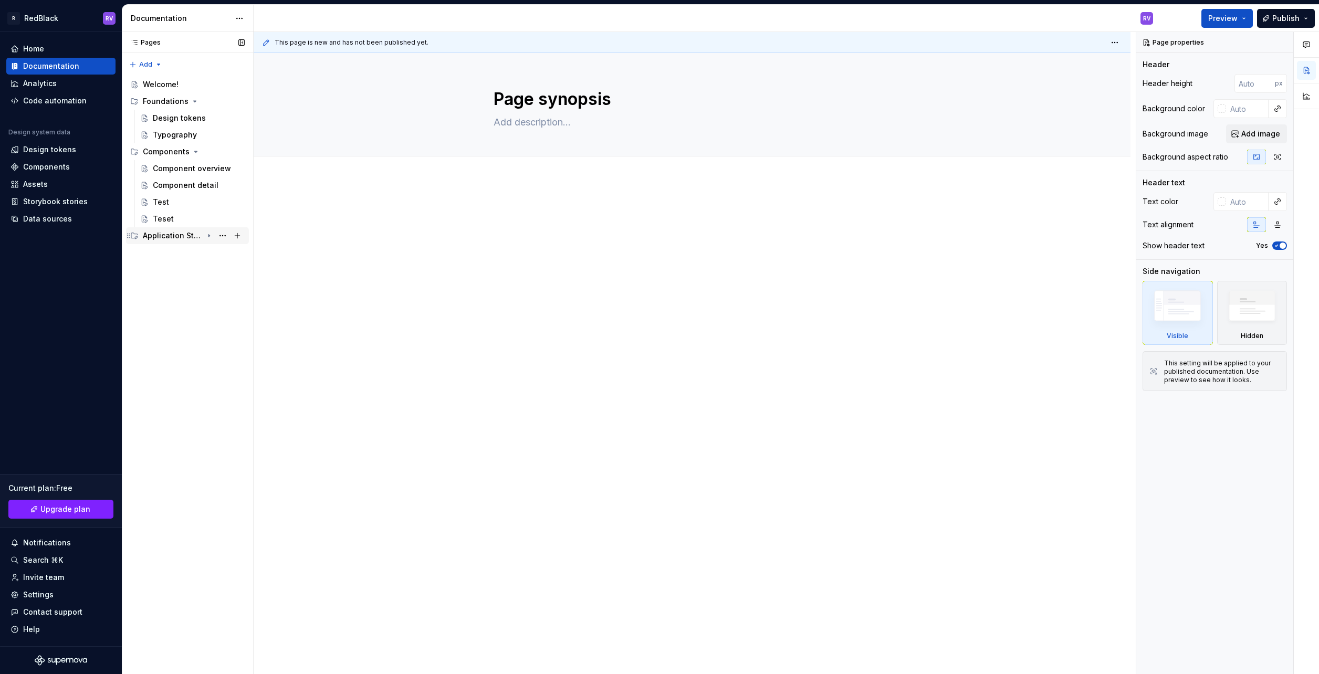
click at [179, 238] on div "Application Structure" at bounding box center [173, 235] width 60 height 11
click at [179, 240] on div "Application Structure" at bounding box center [173, 235] width 60 height 11
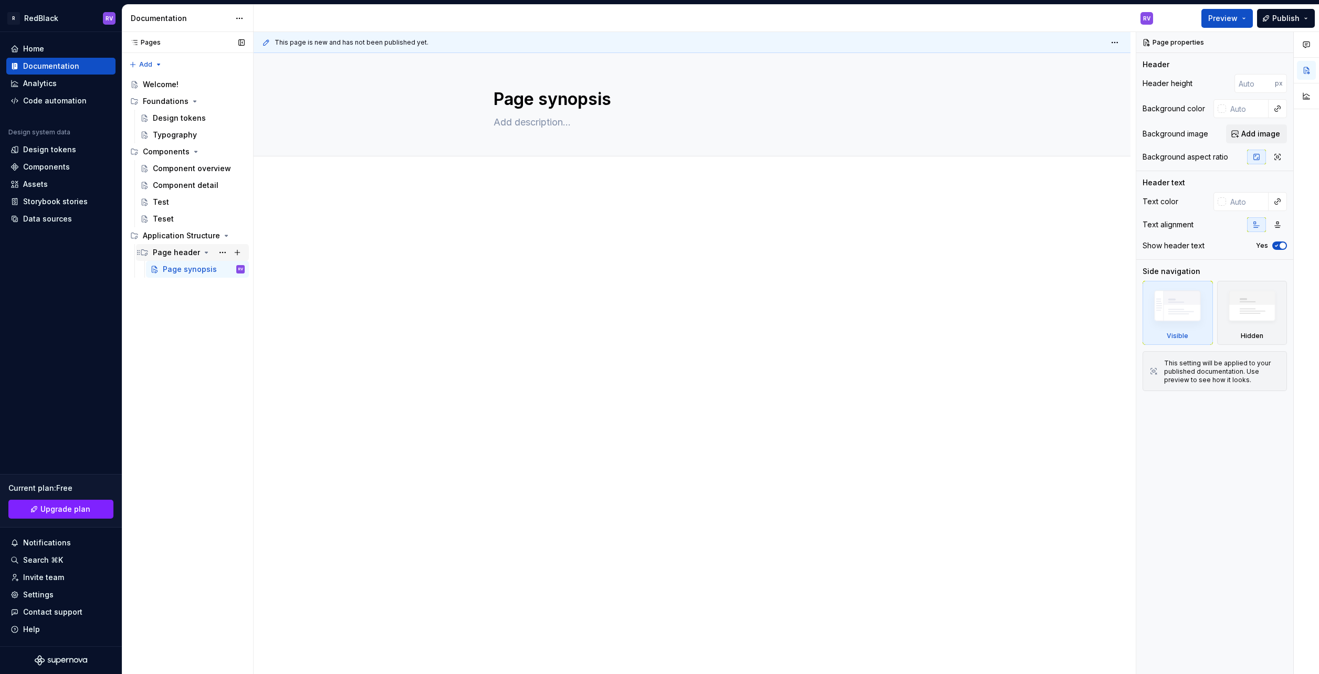
click at [187, 255] on div "Page header" at bounding box center [176, 252] width 47 height 11
click at [186, 253] on div "Page header" at bounding box center [176, 252] width 47 height 11
click at [188, 268] on div "Page synopsis" at bounding box center [188, 269] width 50 height 11
click at [513, 102] on textarea "Page synopsis" at bounding box center [689, 99] width 397 height 25
click at [196, 328] on div "Pages Pages Add Accessibility guide for tree Page tree. Navigate the tree with …" at bounding box center [187, 353] width 131 height 643
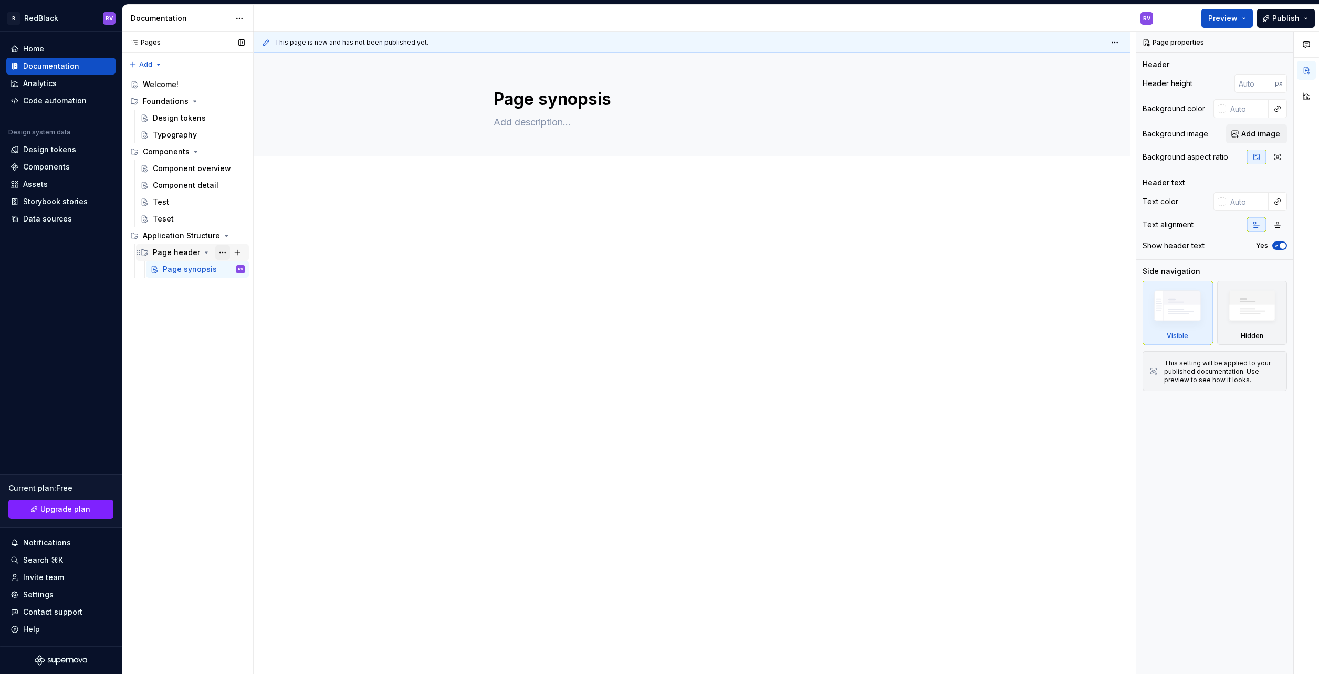
click at [226, 253] on button "Page tree" at bounding box center [222, 252] width 15 height 15
click at [187, 119] on div "Pages Pages Add Accessibility guide for tree Page tree. Navigate the tree with …" at bounding box center [187, 353] width 131 height 643
click at [187, 119] on div "Design tokens" at bounding box center [179, 118] width 53 height 11
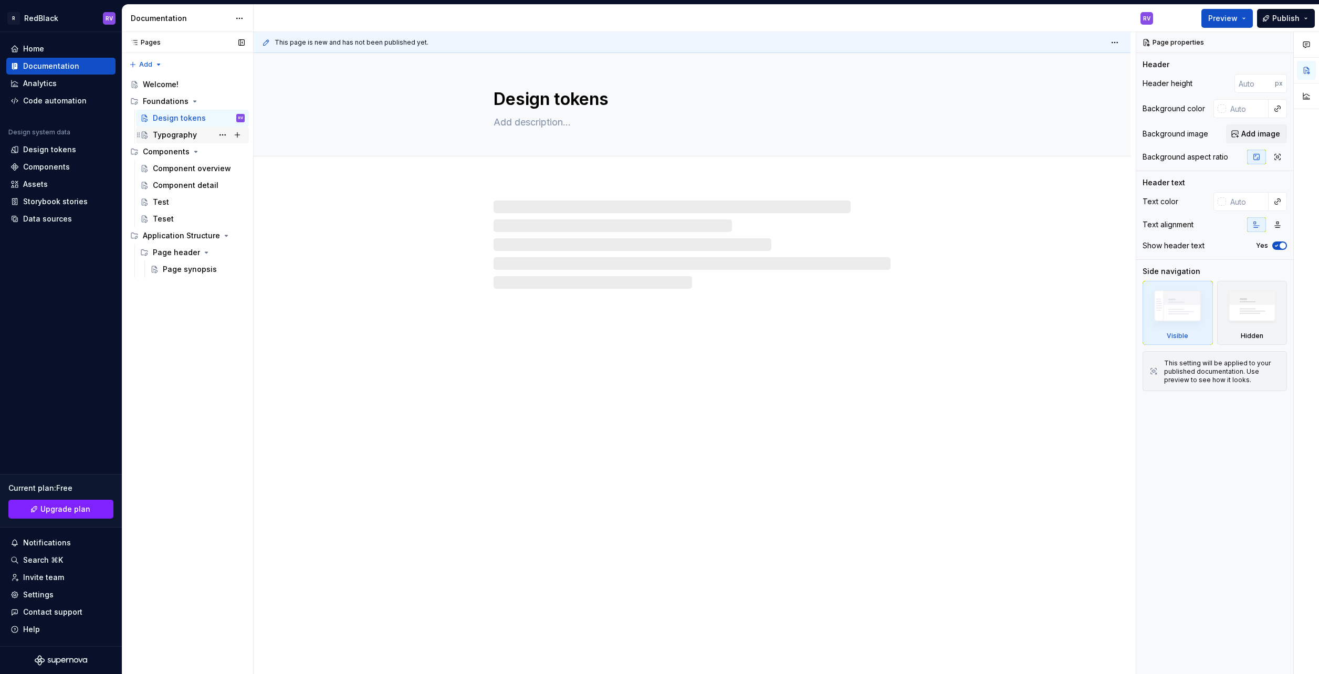
click at [184, 138] on div "Typography" at bounding box center [175, 135] width 44 height 11
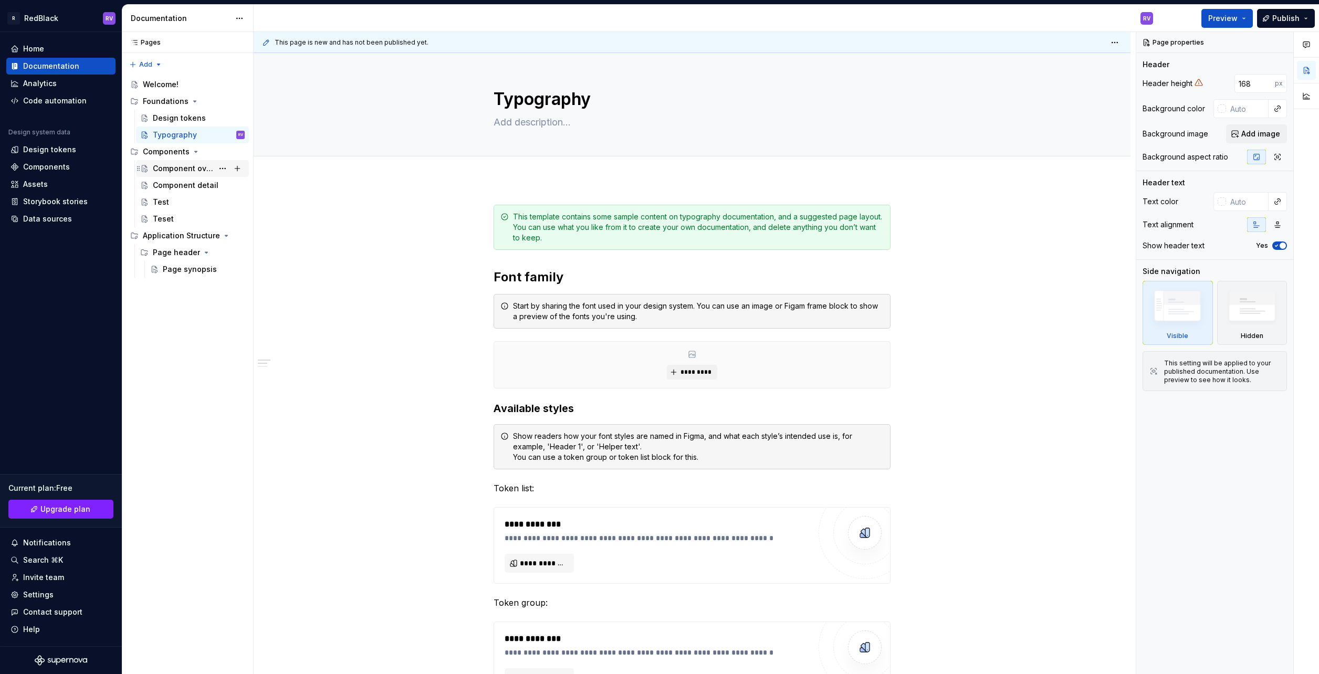
click at [180, 164] on div "Component overview" at bounding box center [183, 168] width 60 height 11
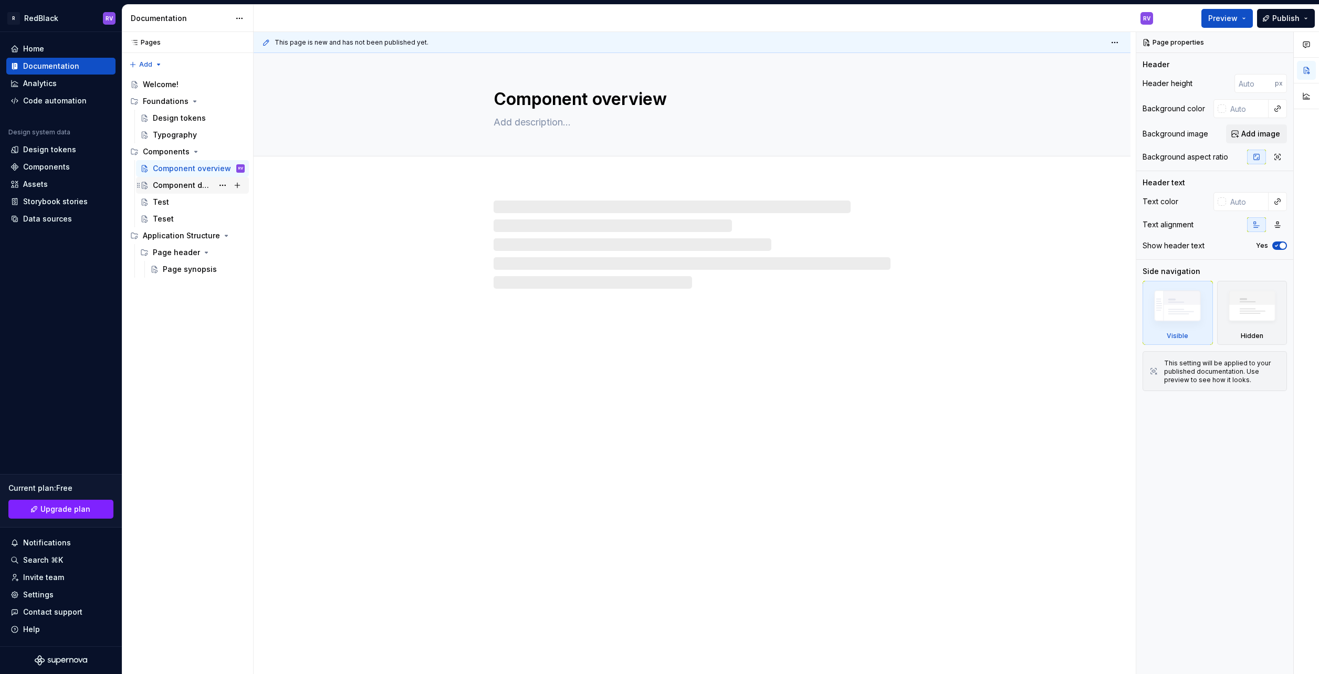
click at [173, 184] on div "Component detail" at bounding box center [183, 185] width 60 height 11
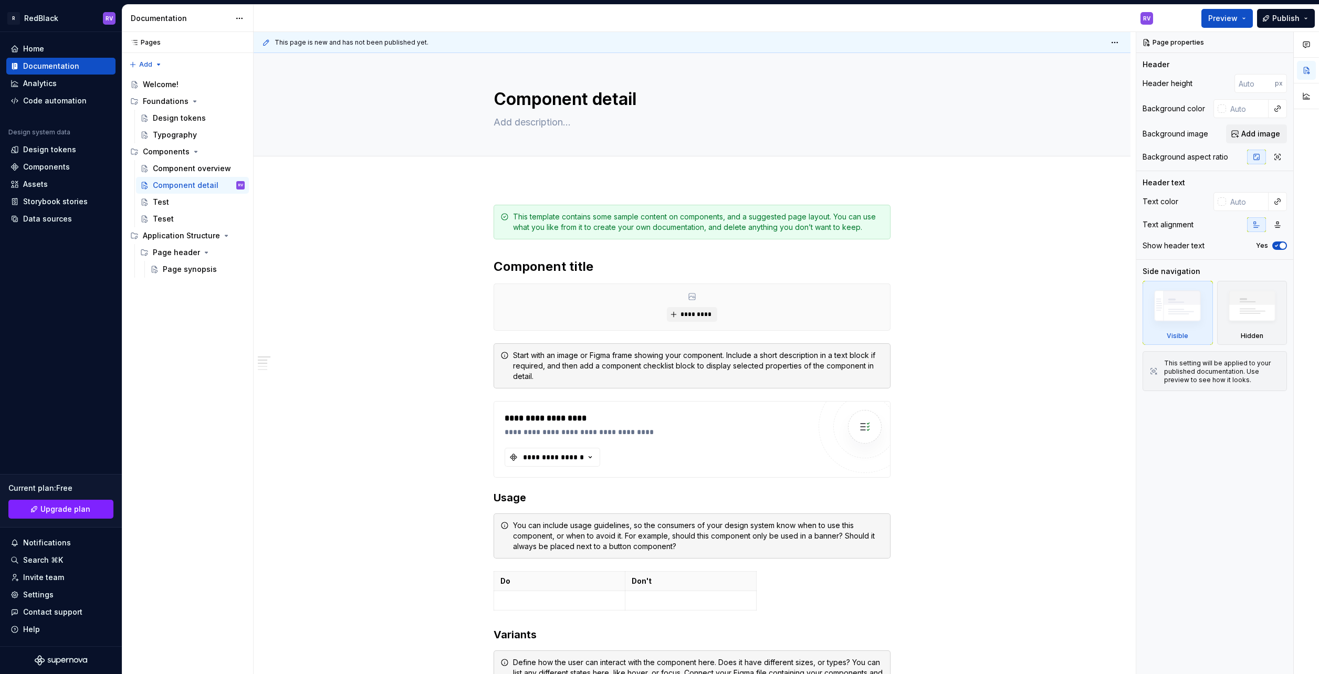
type textarea "*"
